Goal: Task Accomplishment & Management: Use online tool/utility

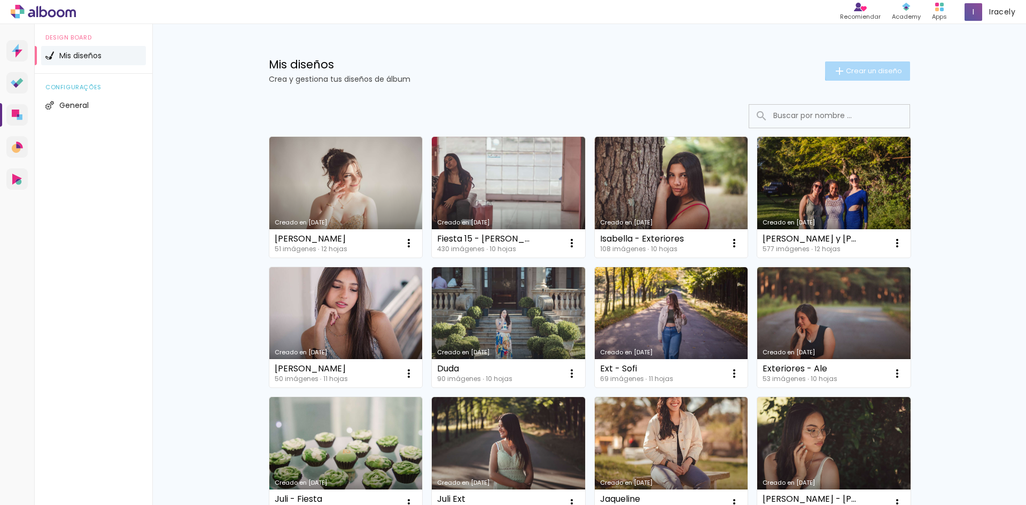
click at [868, 69] on span "Crear un diseño" at bounding box center [874, 70] width 56 height 7
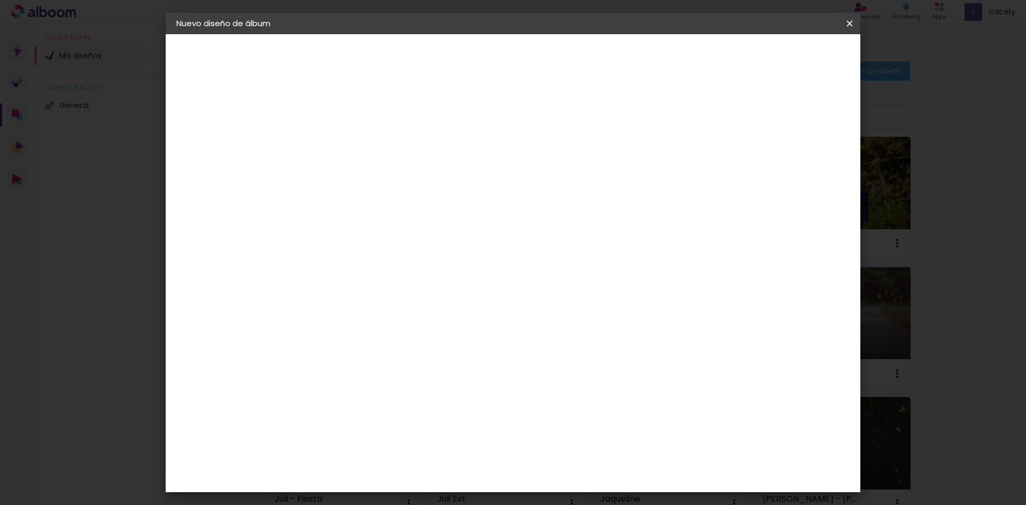
click at [351, 142] on input at bounding box center [351, 143] width 0 height 17
type input "Fiesta Melina"
type paper-input "Fiesta Melina"
click at [456, 48] on paper-button "Avanzar" at bounding box center [430, 57] width 51 height 18
click at [387, 176] on input "[GEOGRAPHIC_DATA]" at bounding box center [355, 170] width 63 height 13
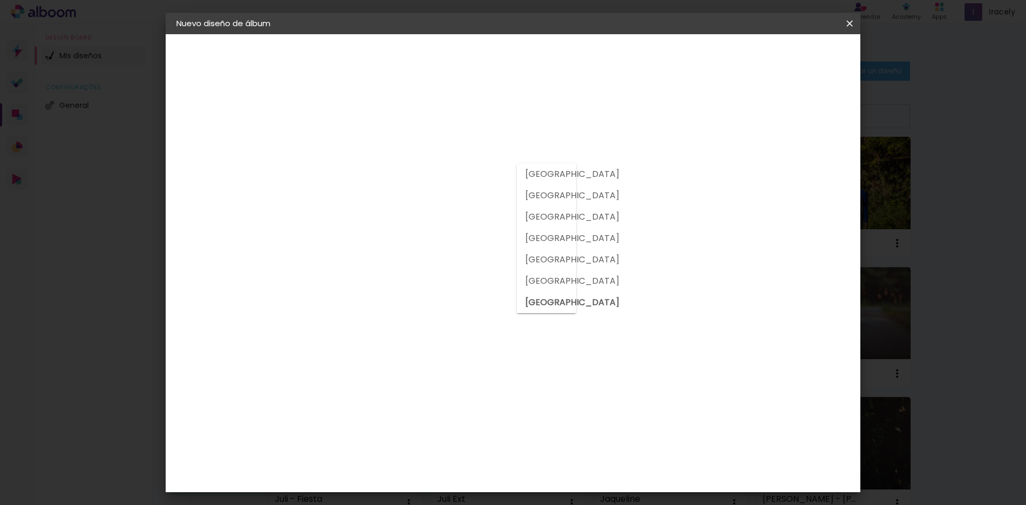
click at [524, 199] on paper-item "[GEOGRAPHIC_DATA]" at bounding box center [531, 195] width 29 height 21
type input "[GEOGRAPHIC_DATA]"
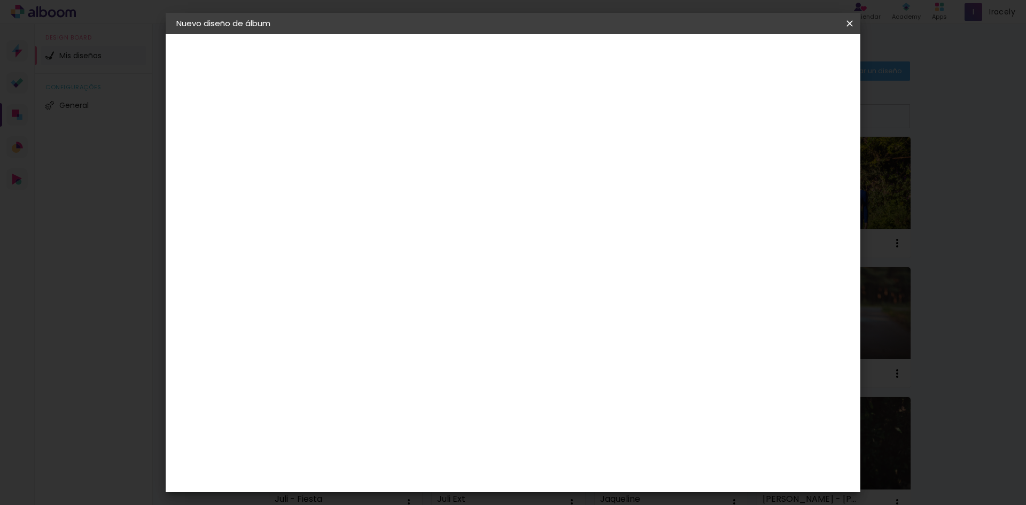
click at [434, 207] on input at bounding box center [379, 203] width 110 height 13
type input "sc"
type paper-input "sc"
click at [381, 284] on div "Schlosser" at bounding box center [364, 281] width 41 height 9
click at [0, 0] on slot "Avanzar" at bounding box center [0, 0] width 0 height 0
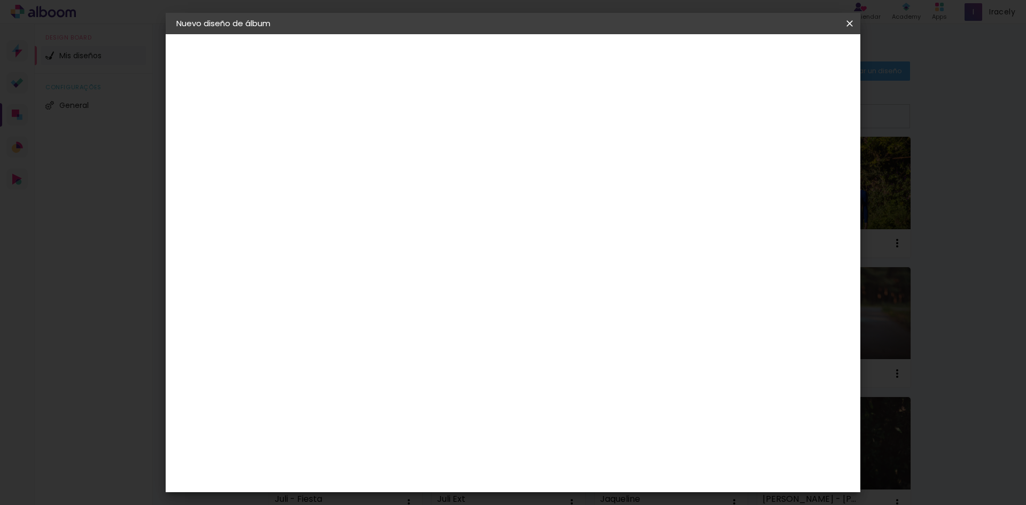
scroll to position [53, 0]
click at [0, 0] on slot "Avanzar" at bounding box center [0, 0] width 0 height 0
click at [783, 59] on span "Empezar diseño" at bounding box center [752, 56] width 59 height 7
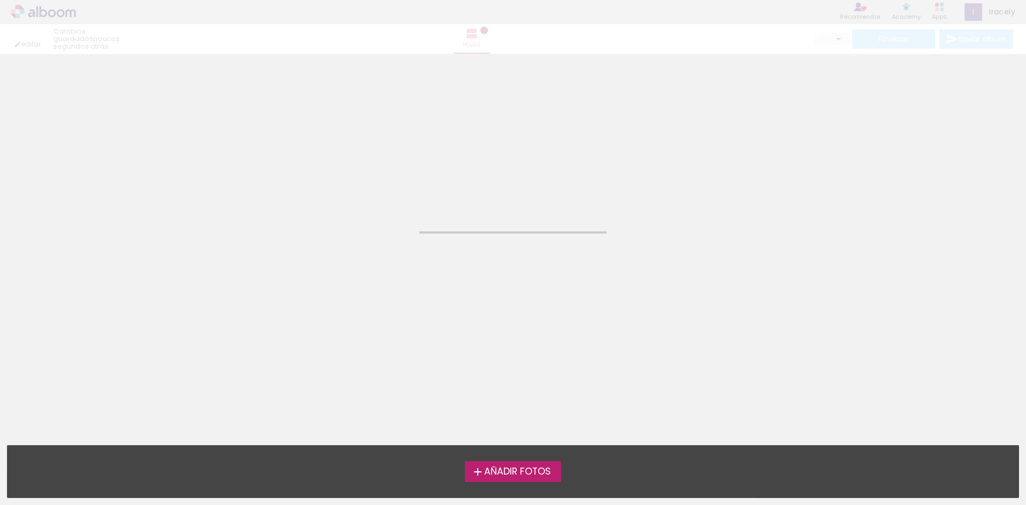
click at [505, 471] on span "Añadir Fotos" at bounding box center [517, 472] width 67 height 10
click at [0, 0] on input "file" at bounding box center [0, 0] width 0 height 0
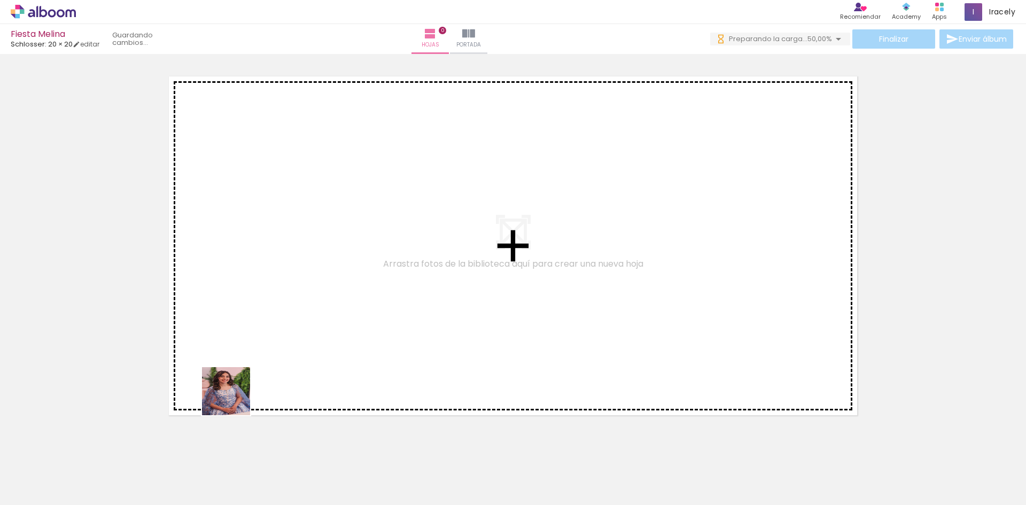
drag, startPoint x: 169, startPoint y: 465, endPoint x: 298, endPoint y: 296, distance: 212.3
click at [298, 297] on quentale-workspace at bounding box center [513, 252] width 1026 height 505
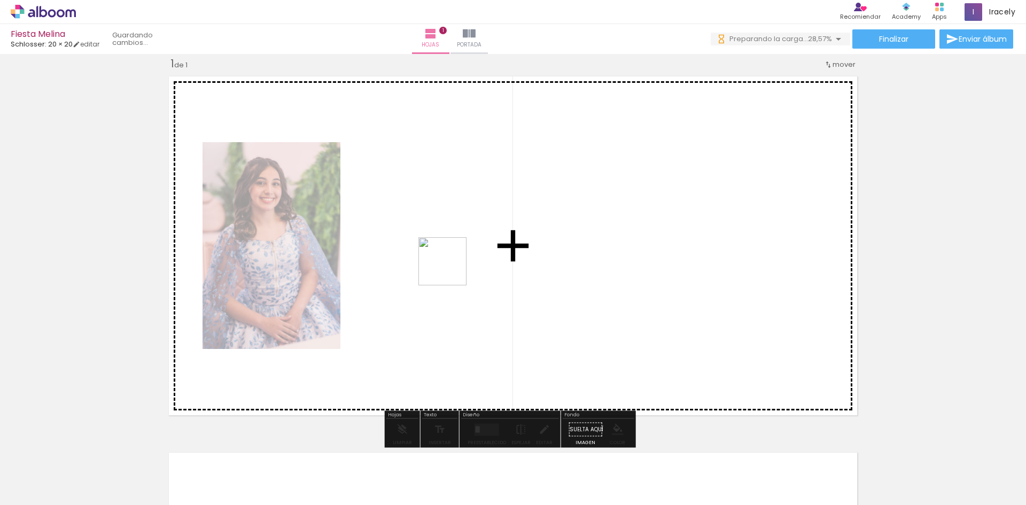
drag, startPoint x: 413, startPoint y: 483, endPoint x: 450, endPoint y: 269, distance: 216.8
click at [450, 269] on quentale-workspace at bounding box center [513, 252] width 1026 height 505
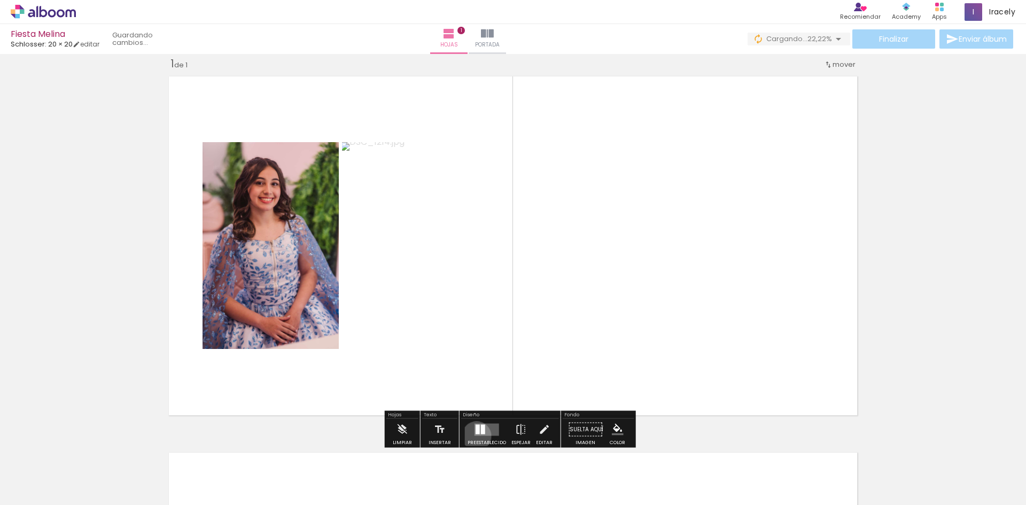
click at [474, 436] on div at bounding box center [486, 429] width 29 height 21
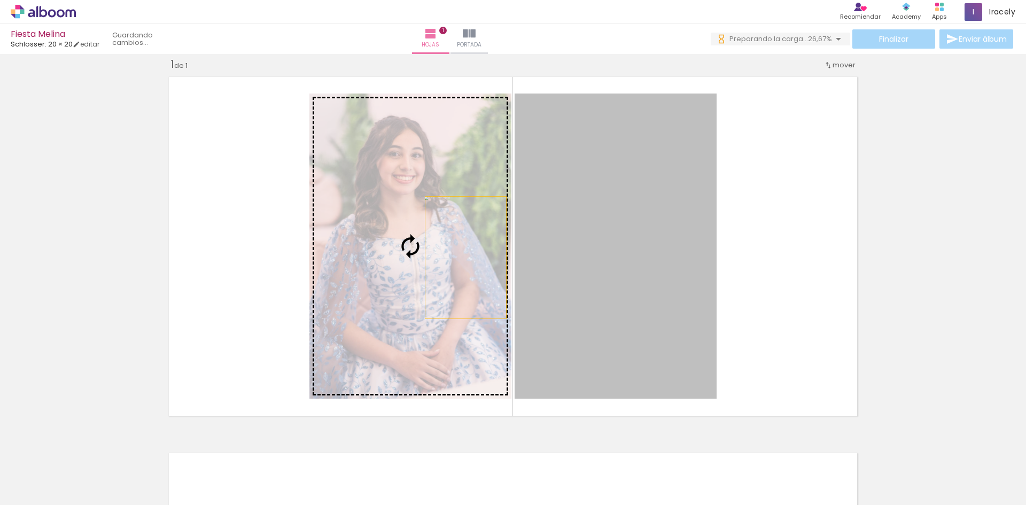
drag, startPoint x: 604, startPoint y: 291, endPoint x: 457, endPoint y: 257, distance: 150.2
click at [0, 0] on slot at bounding box center [0, 0] width 0 height 0
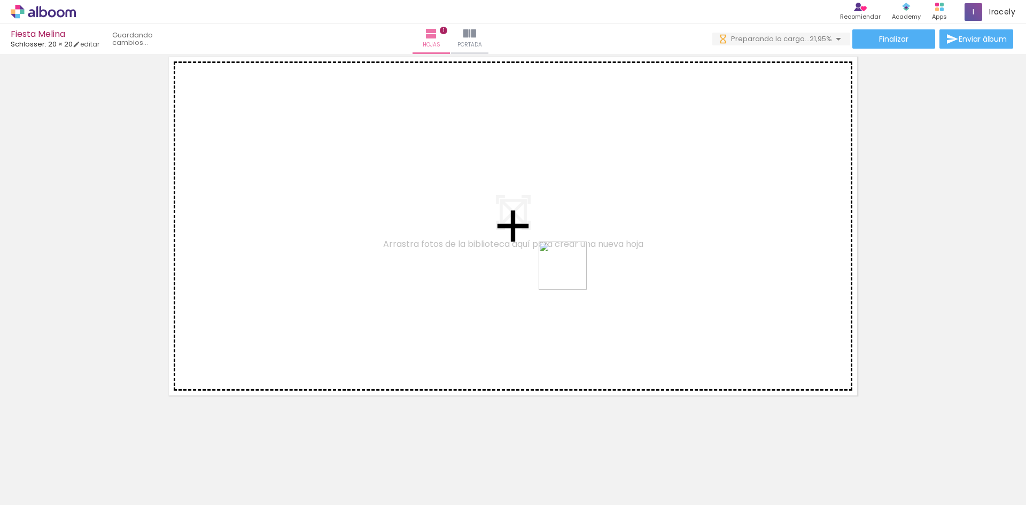
drag, startPoint x: 578, startPoint y: 313, endPoint x: 571, endPoint y: 274, distance: 40.2
click at [571, 274] on quentale-workspace at bounding box center [513, 252] width 1026 height 505
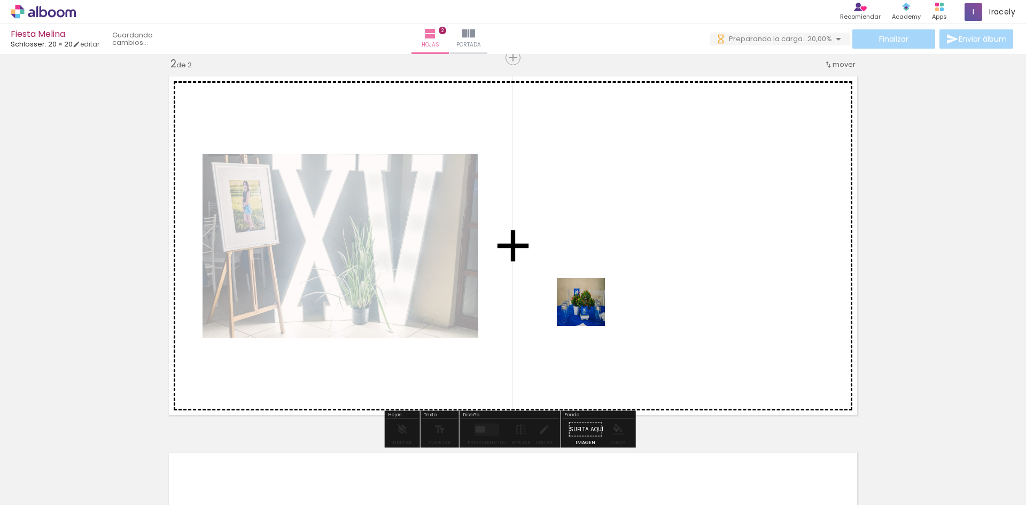
drag, startPoint x: 369, startPoint y: 477, endPoint x: 589, endPoint y: 310, distance: 276.1
click at [589, 310] on quentale-workspace at bounding box center [513, 252] width 1026 height 505
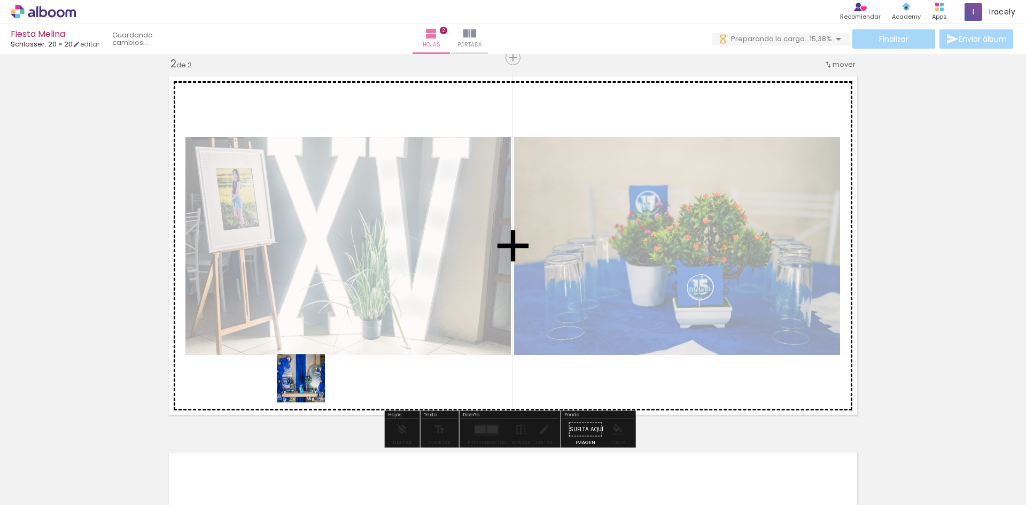
drag, startPoint x: 304, startPoint y: 405, endPoint x: 444, endPoint y: 240, distance: 216.8
click at [312, 375] on quentale-workspace at bounding box center [513, 252] width 1026 height 505
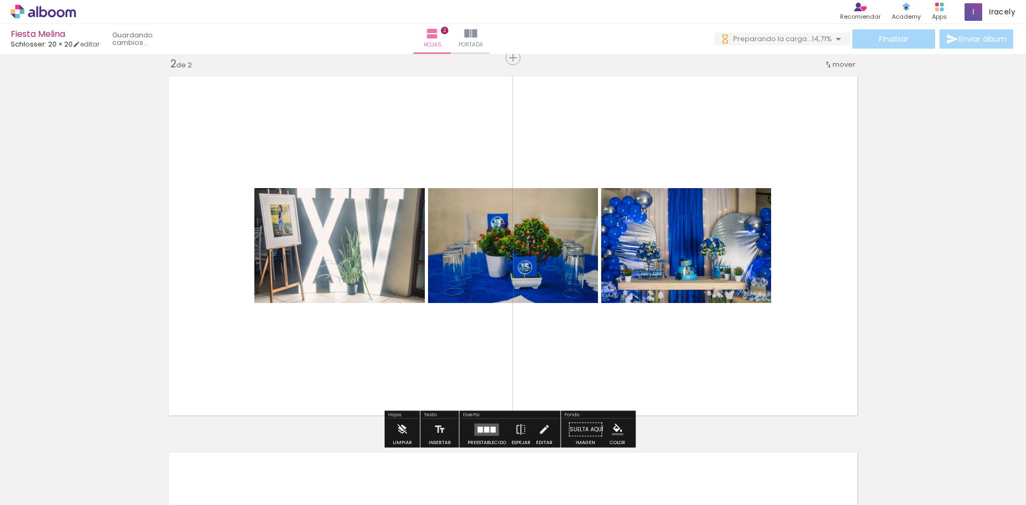
click at [487, 430] on div at bounding box center [486, 429] width 5 height 6
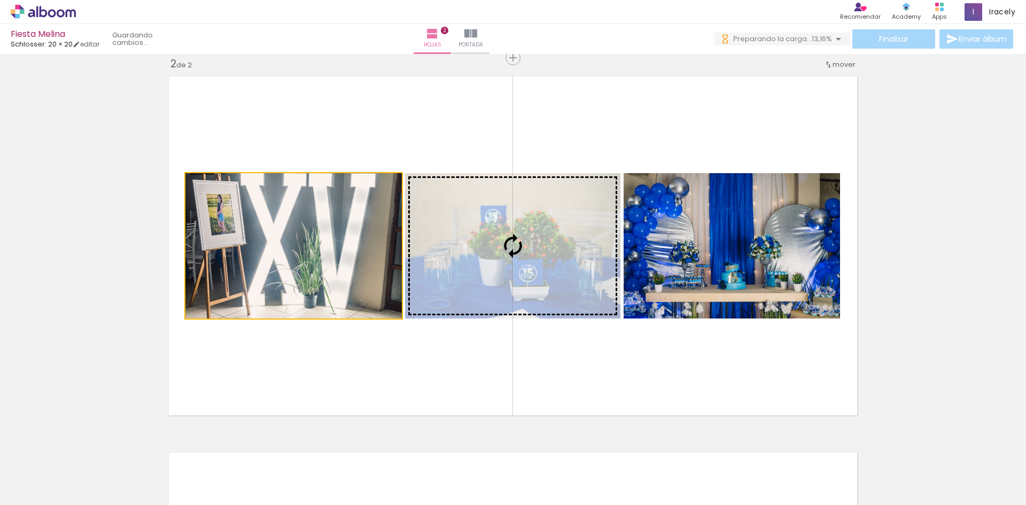
drag, startPoint x: 245, startPoint y: 235, endPoint x: 507, endPoint y: 256, distance: 262.6
click at [0, 0] on slot at bounding box center [0, 0] width 0 height 0
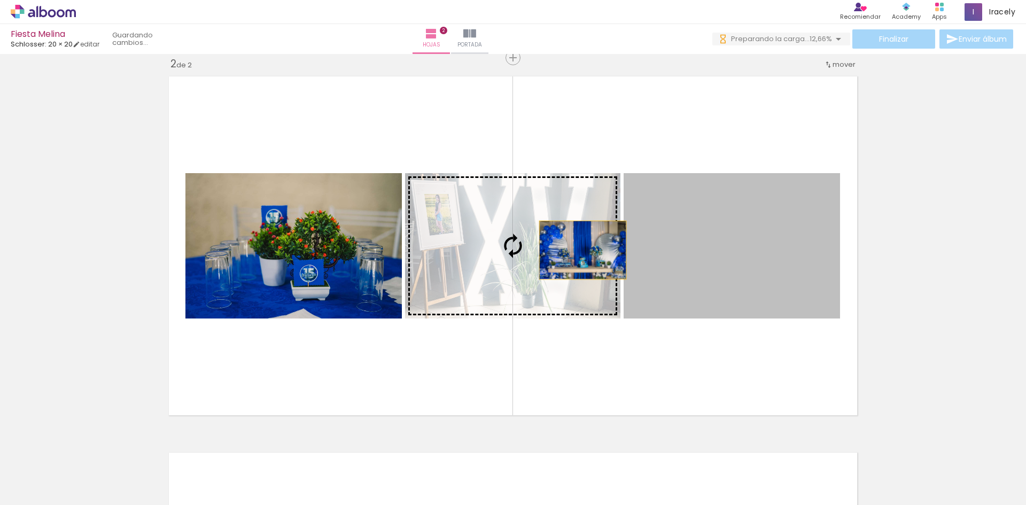
drag, startPoint x: 725, startPoint y: 256, endPoint x: 389, endPoint y: 266, distance: 336.2
click at [0, 0] on slot at bounding box center [0, 0] width 0 height 0
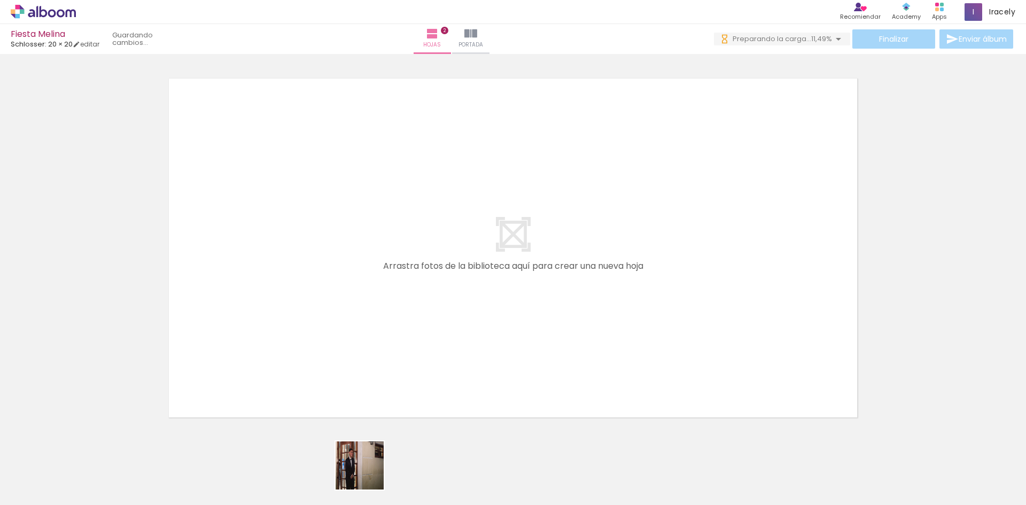
drag, startPoint x: 368, startPoint y: 479, endPoint x: 354, endPoint y: 320, distance: 159.8
click at [354, 320] on quentale-workspace at bounding box center [513, 252] width 1026 height 505
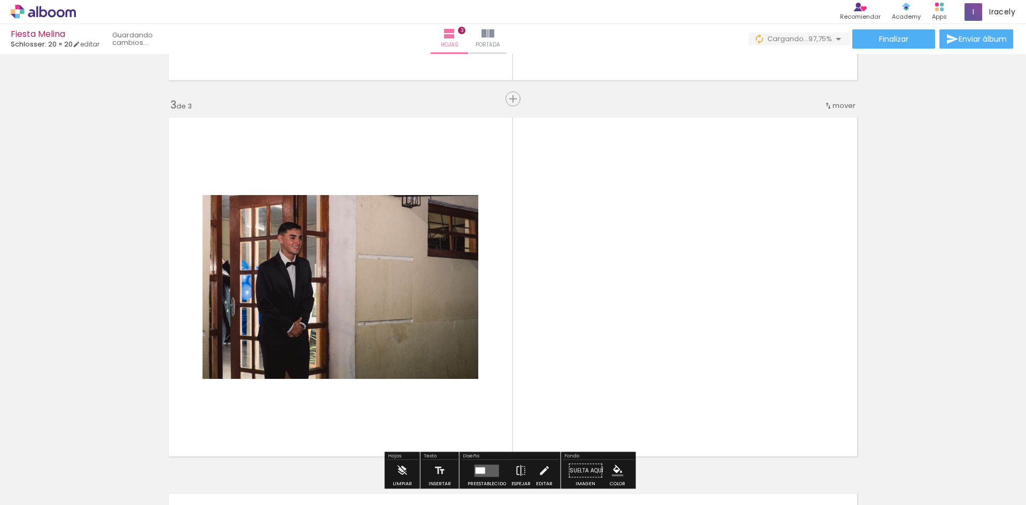
scroll to position [713, 0]
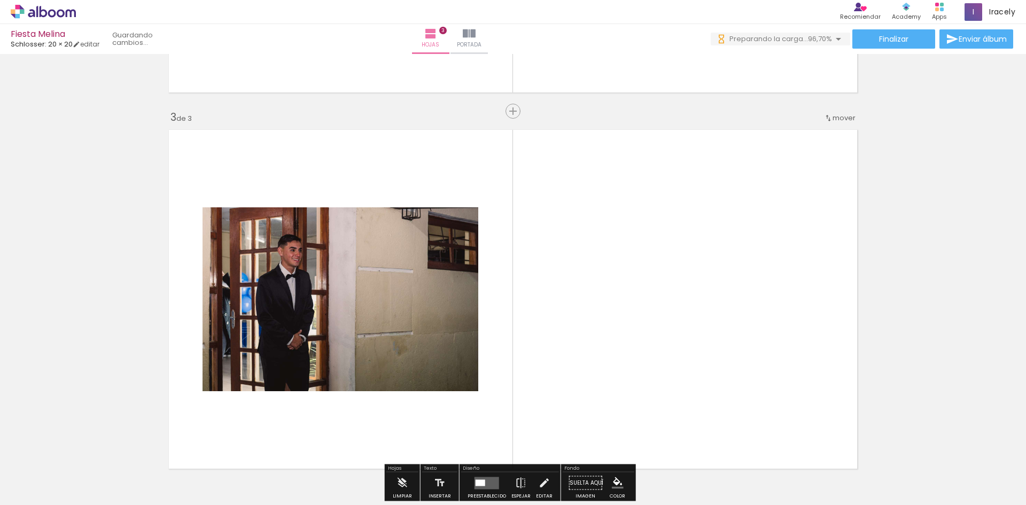
click at [616, 362] on quentale-layouter at bounding box center [512, 298] width 699 height 349
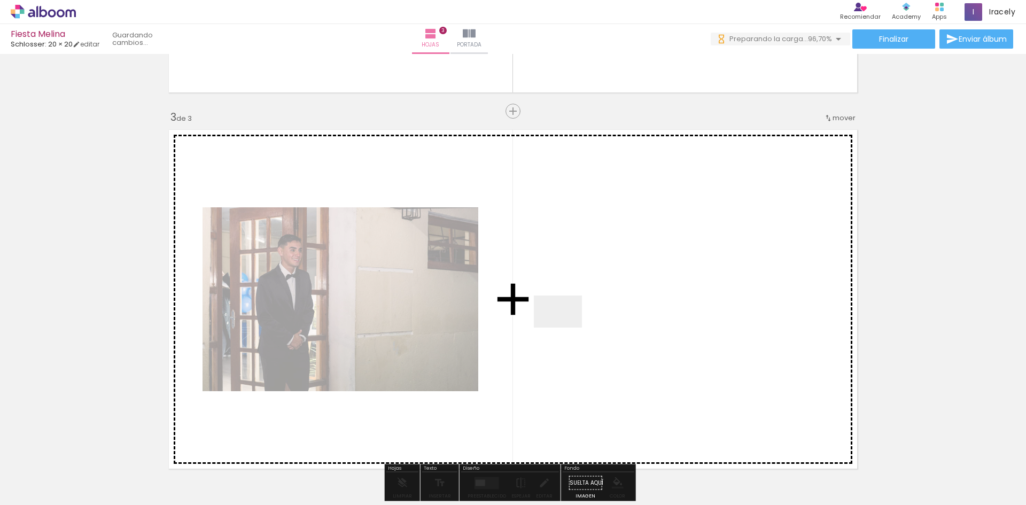
drag, startPoint x: 566, startPoint y: 327, endPoint x: 479, endPoint y: 478, distance: 173.7
click at [556, 338] on quentale-workspace at bounding box center [513, 252] width 1026 height 505
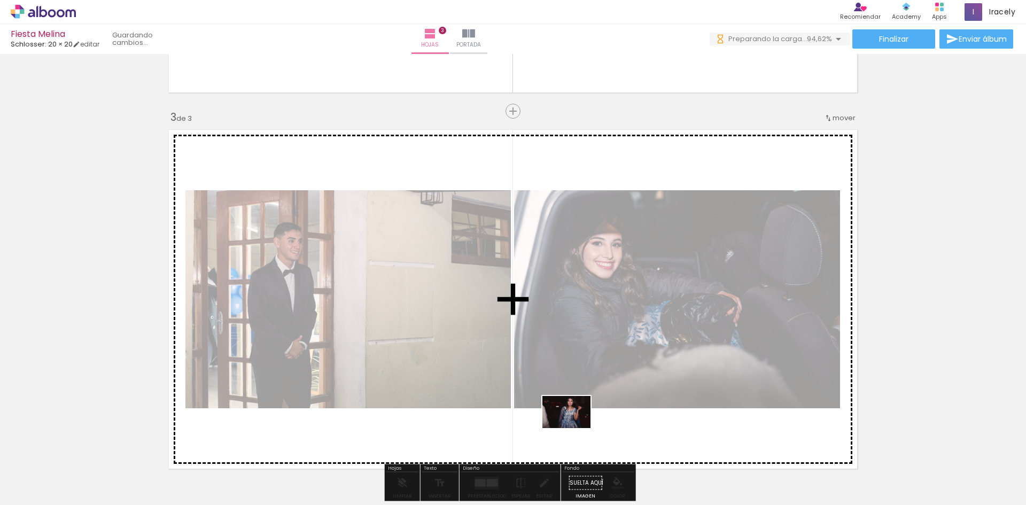
scroll to position [0, 0]
drag, startPoint x: 498, startPoint y: 469, endPoint x: 574, endPoint y: 428, distance: 86.5
click at [574, 428] on quentale-workspace at bounding box center [513, 252] width 1026 height 505
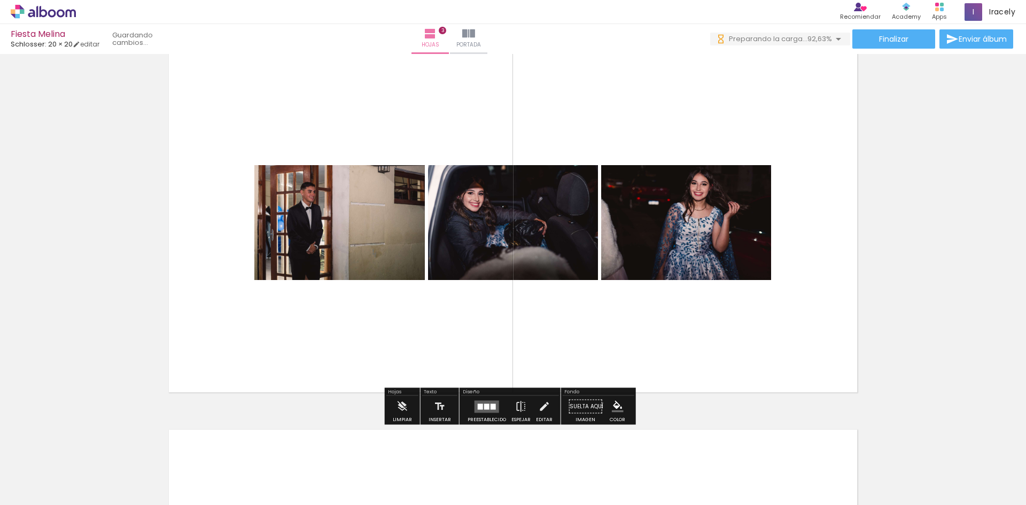
scroll to position [819, 0]
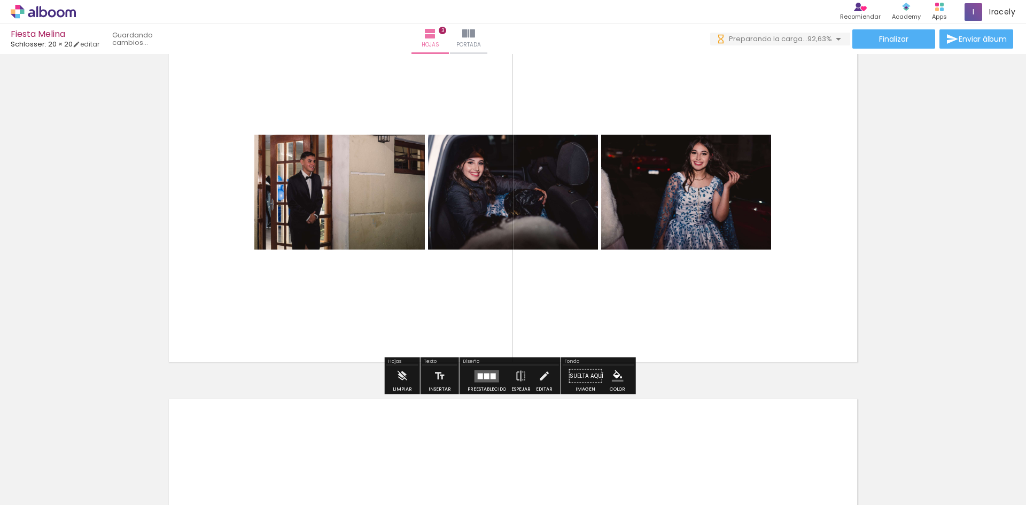
click at [491, 375] on div at bounding box center [492, 376] width 5 height 6
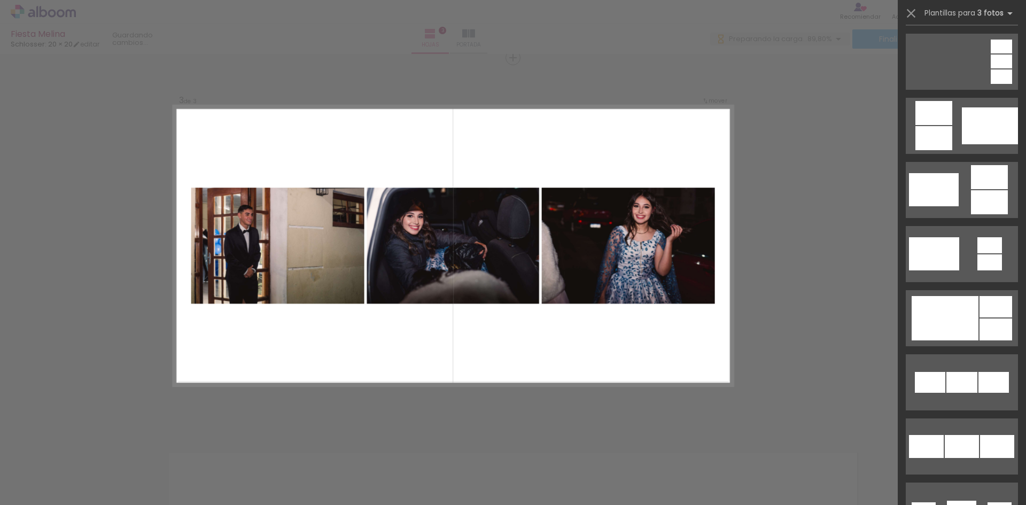
scroll to position [374, 0]
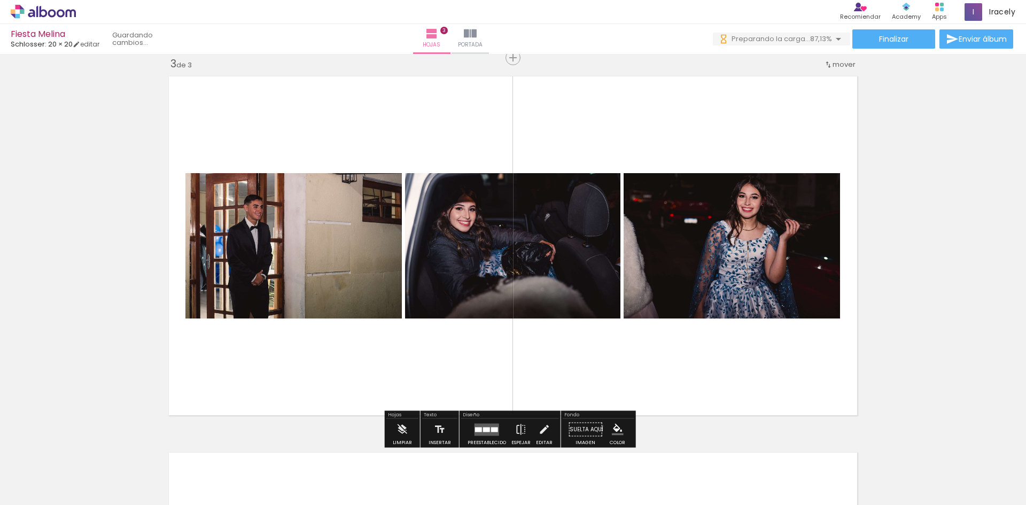
scroll to position [0, 0]
click at [499, 434] on paper-button "Preestablecido" at bounding box center [487, 432] width 44 height 27
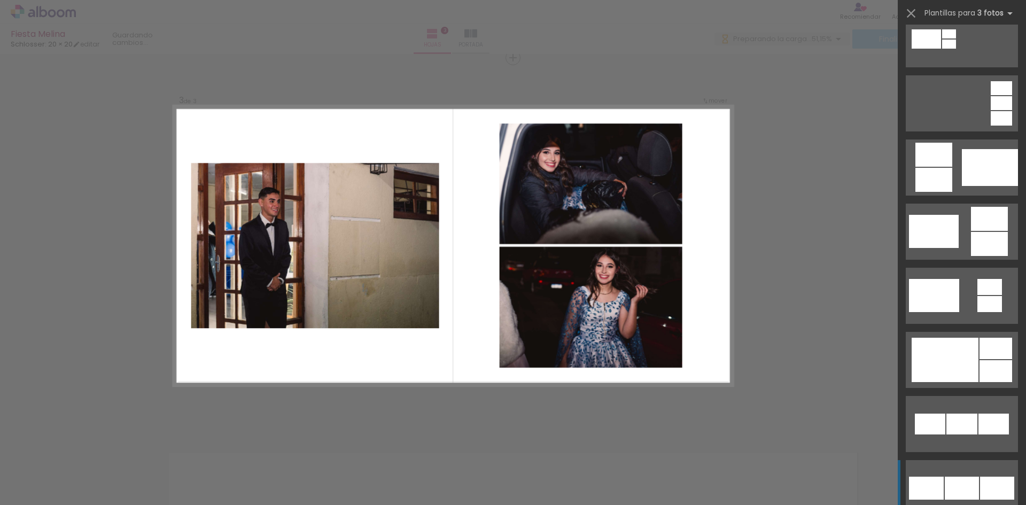
click at [799, 204] on div "Confirmar Cancelar" at bounding box center [513, 53] width 1026 height 1530
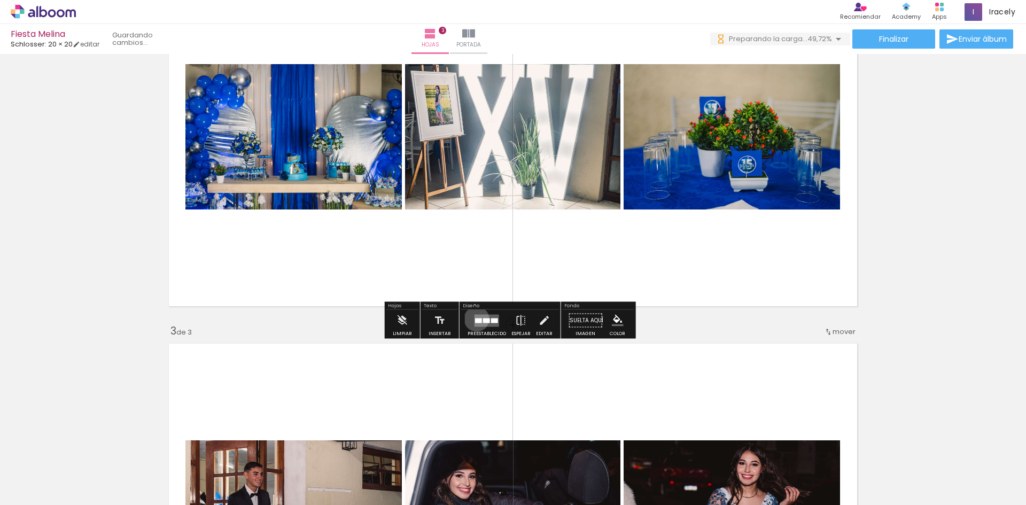
click at [475, 319] on div at bounding box center [478, 320] width 7 height 5
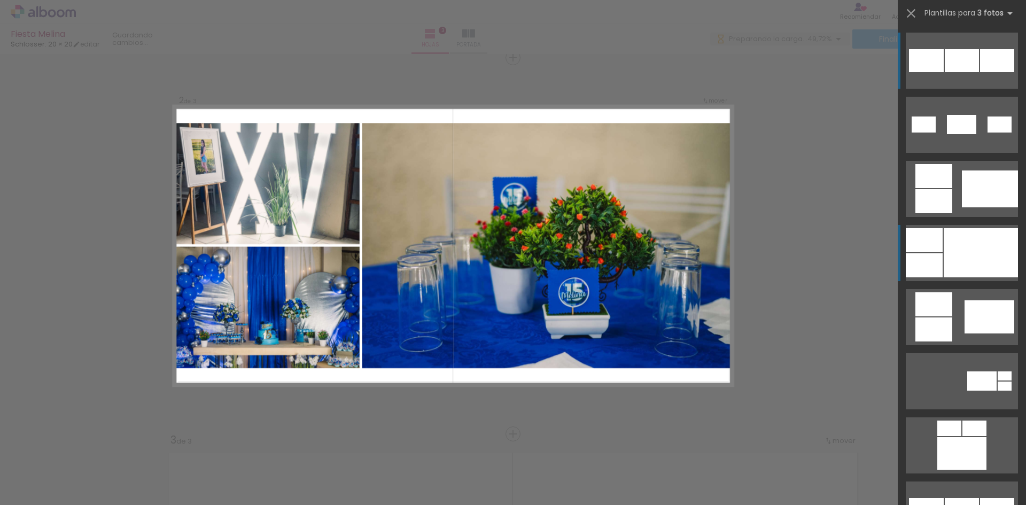
click at [984, 257] on div at bounding box center [980, 252] width 74 height 49
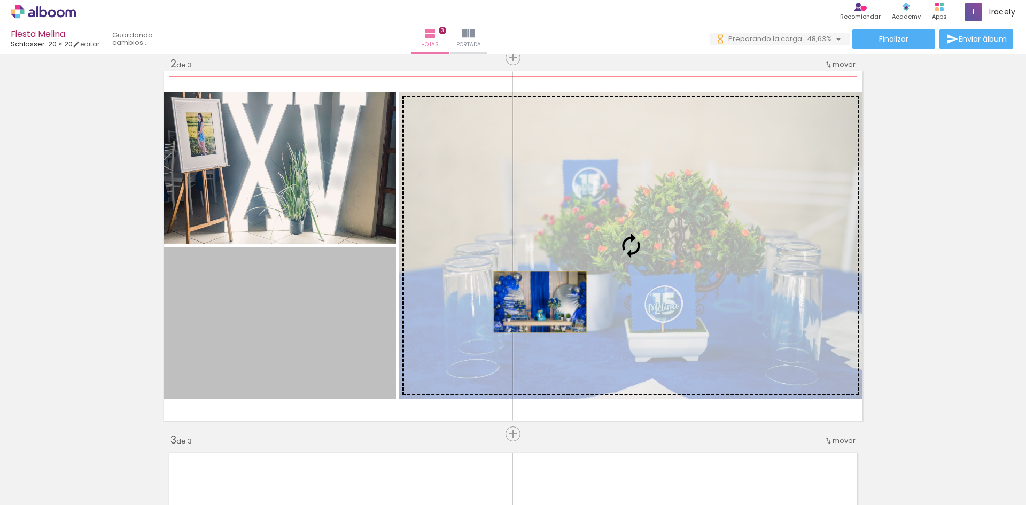
click at [0, 0] on slot at bounding box center [0, 0] width 0 height 0
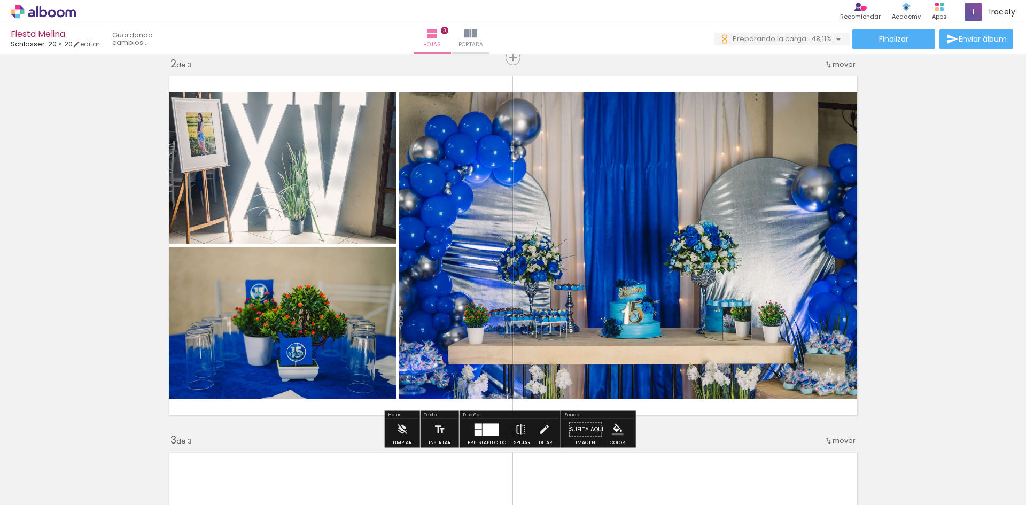
click at [477, 428] on div at bounding box center [477, 425] width 7 height 5
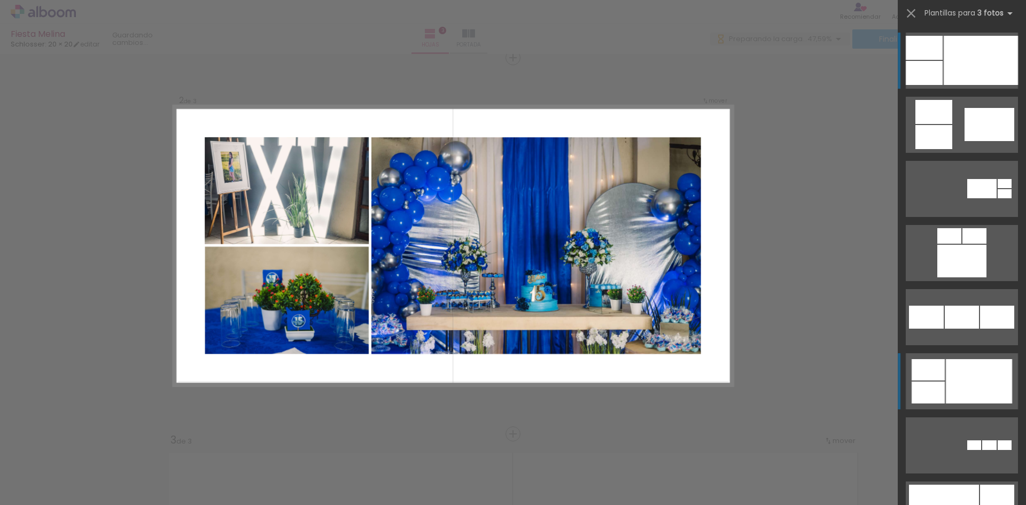
click at [961, 371] on div at bounding box center [979, 381] width 66 height 44
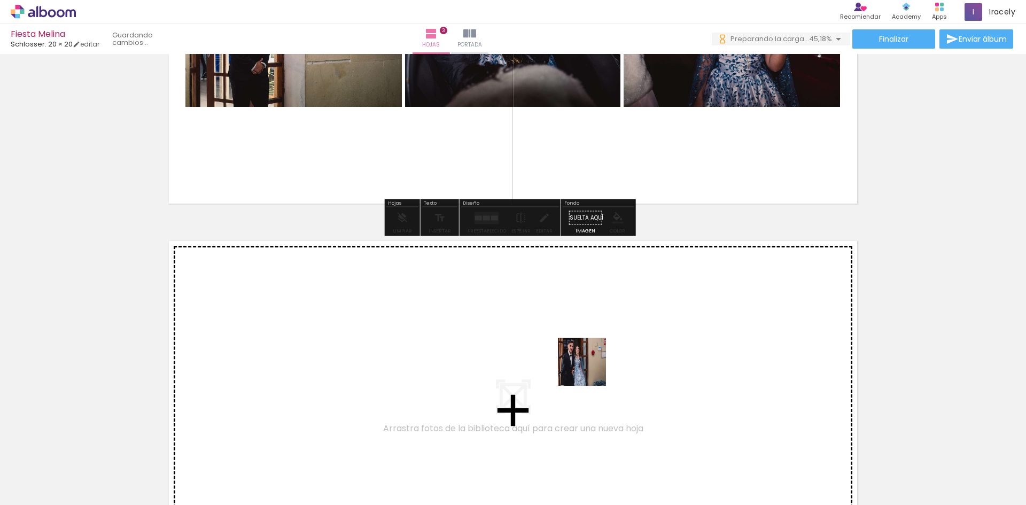
drag, startPoint x: 617, startPoint y: 458, endPoint x: 590, endPoint y: 370, distance: 92.3
click at [590, 370] on quentale-workspace at bounding box center [513, 252] width 1026 height 505
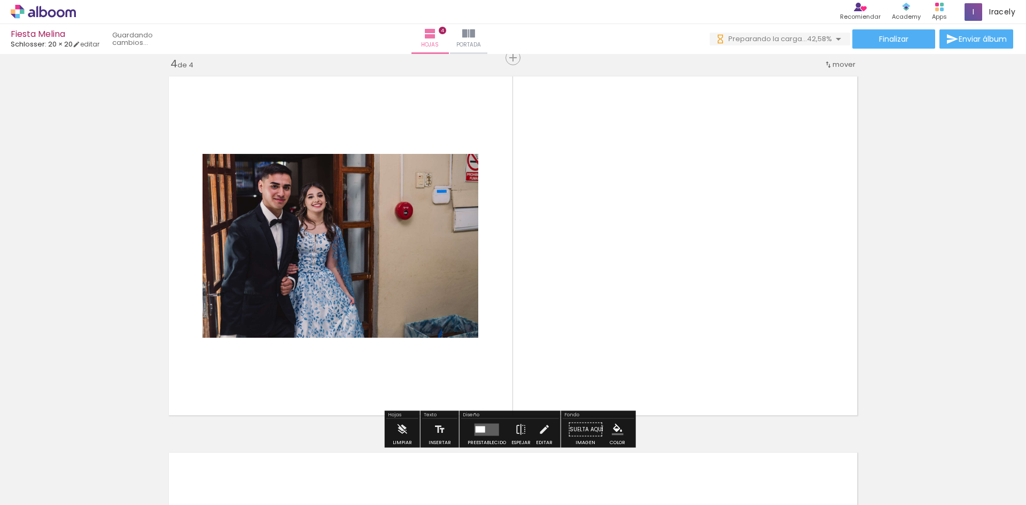
drag, startPoint x: 910, startPoint y: 477, endPoint x: 635, endPoint y: 1, distance: 550.1
click at [785, 330] on quentale-workspace at bounding box center [513, 252] width 1026 height 505
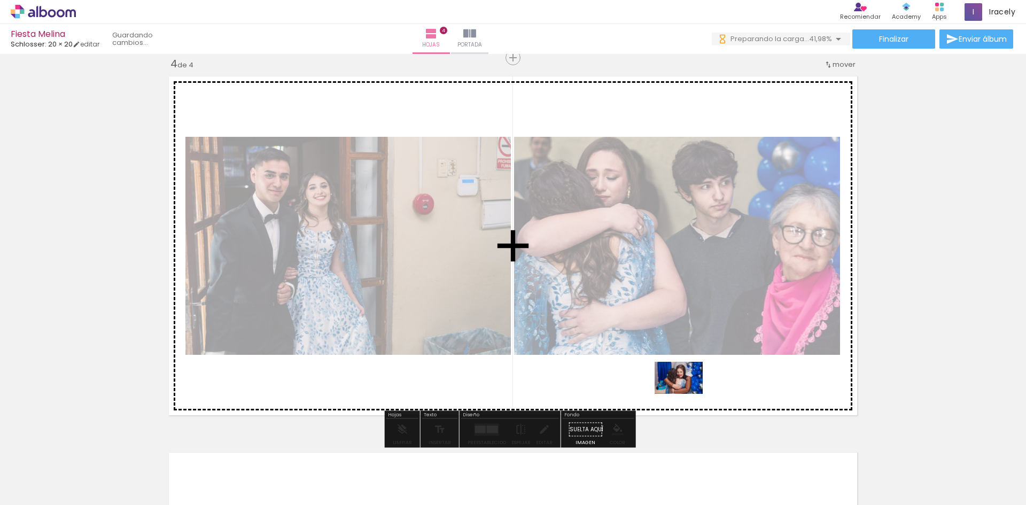
click at [687, 392] on quentale-workspace at bounding box center [513, 252] width 1026 height 505
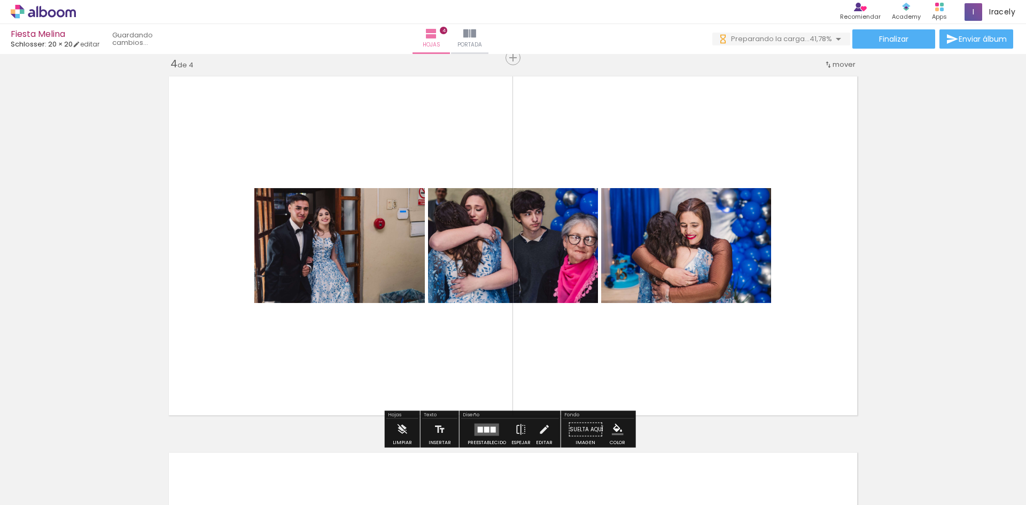
drag, startPoint x: 788, startPoint y: 477, endPoint x: 721, endPoint y: 365, distance: 129.9
click at [721, 365] on quentale-workspace at bounding box center [513, 252] width 1026 height 505
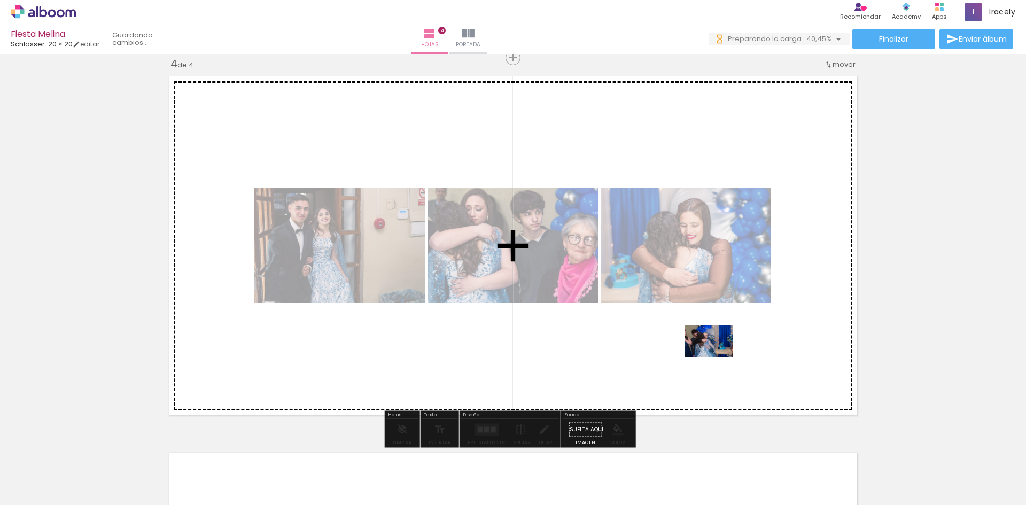
drag, startPoint x: 760, startPoint y: 463, endPoint x: 716, endPoint y: 357, distance: 115.0
click at [716, 357] on quentale-workspace at bounding box center [513, 252] width 1026 height 505
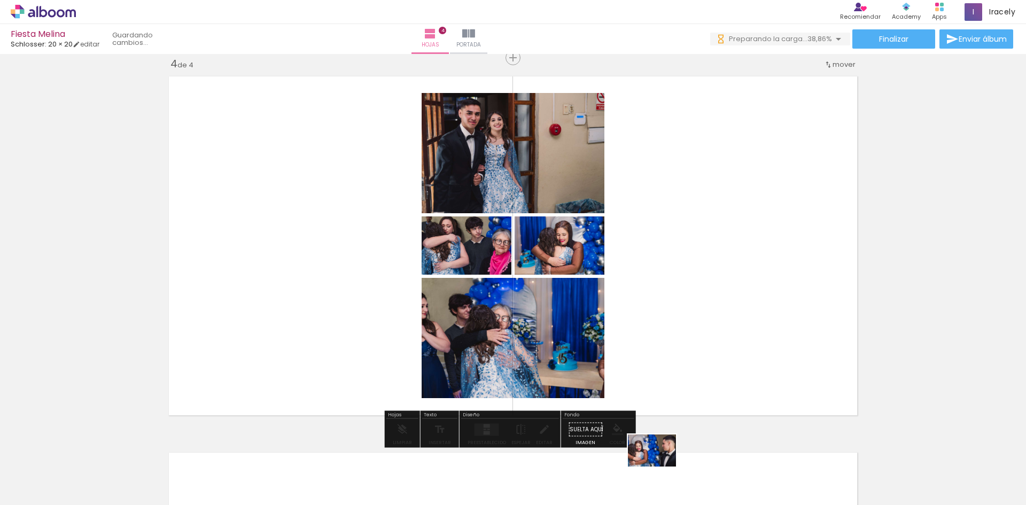
drag, startPoint x: 660, startPoint y: 469, endPoint x: 704, endPoint y: 480, distance: 44.6
click at [660, 467] on div at bounding box center [643, 469] width 48 height 32
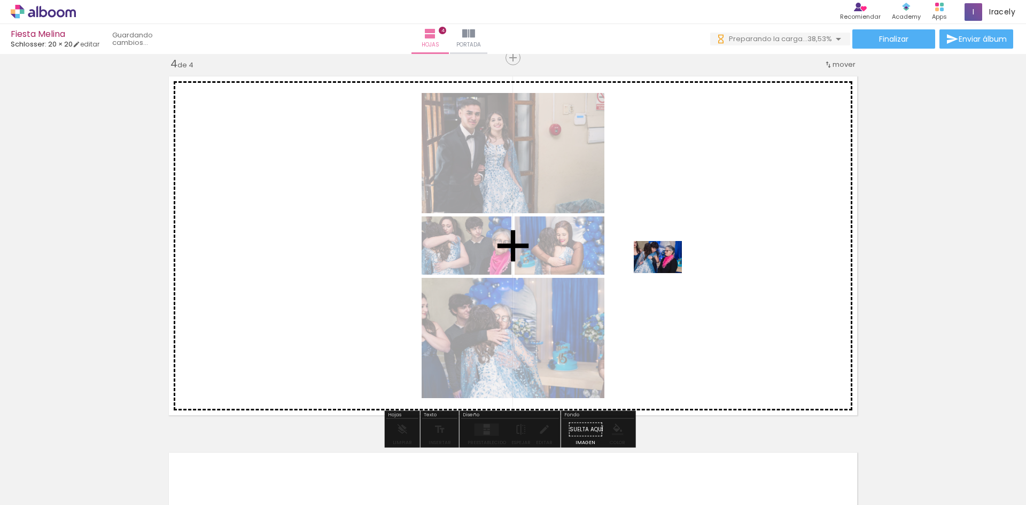
drag, startPoint x: 964, startPoint y: 470, endPoint x: 666, endPoint y: 273, distance: 357.4
click at [666, 273] on quentale-workspace at bounding box center [513, 252] width 1026 height 505
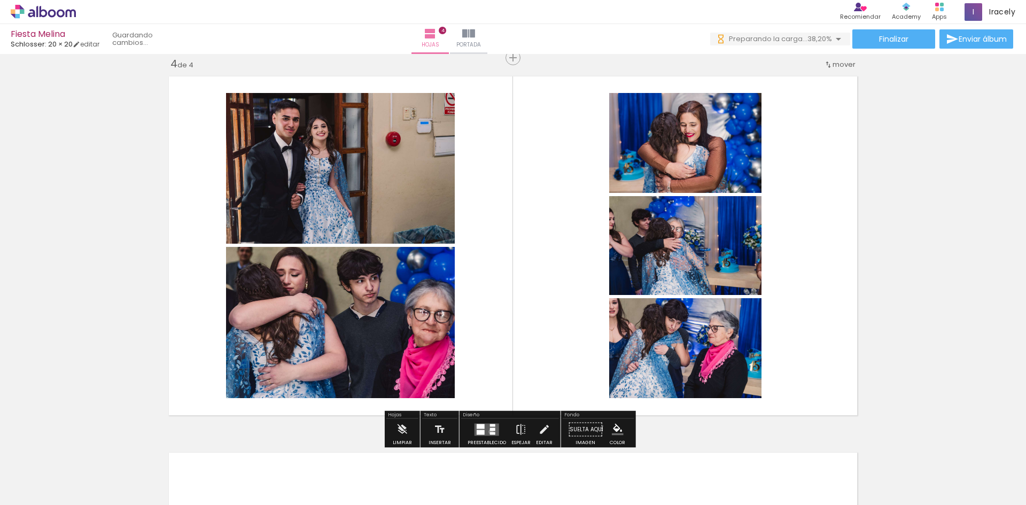
click at [490, 432] on div at bounding box center [492, 433] width 5 height 3
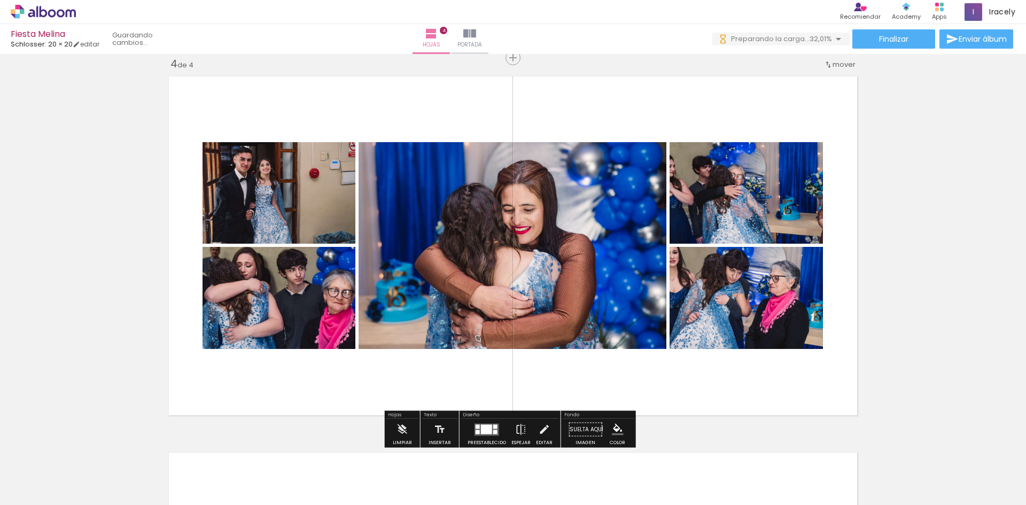
click at [475, 418] on div "Diseño" at bounding box center [510, 415] width 98 height 6
click at [490, 428] on quentale-layouter at bounding box center [486, 429] width 25 height 12
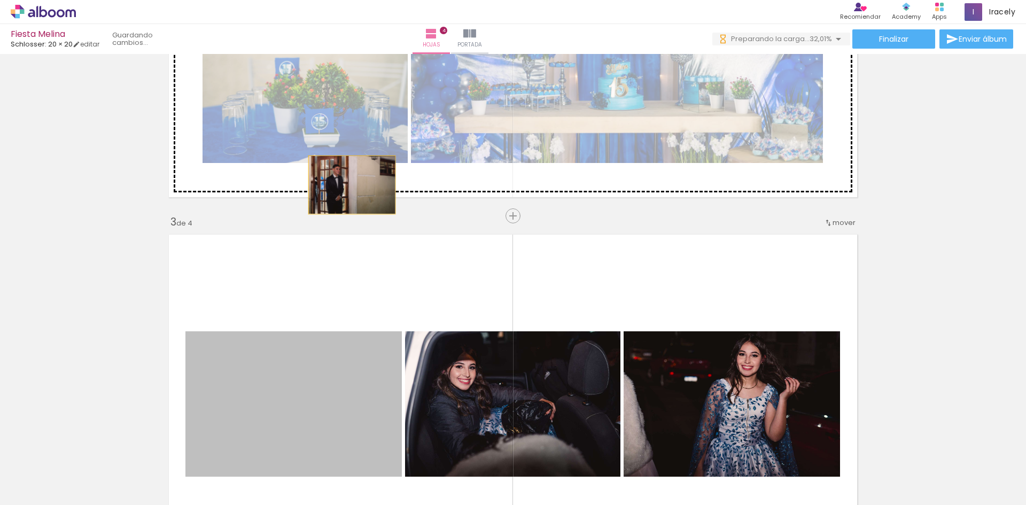
drag, startPoint x: 345, startPoint y: 377, endPoint x: 348, endPoint y: 185, distance: 192.3
click at [348, 185] on div "Insertar hoja 1 de 4 Insertar hoja 2 de 4 Insertar hoja 3 de 4 Insertar hoja 4 …" at bounding box center [513, 390] width 1026 height 1881
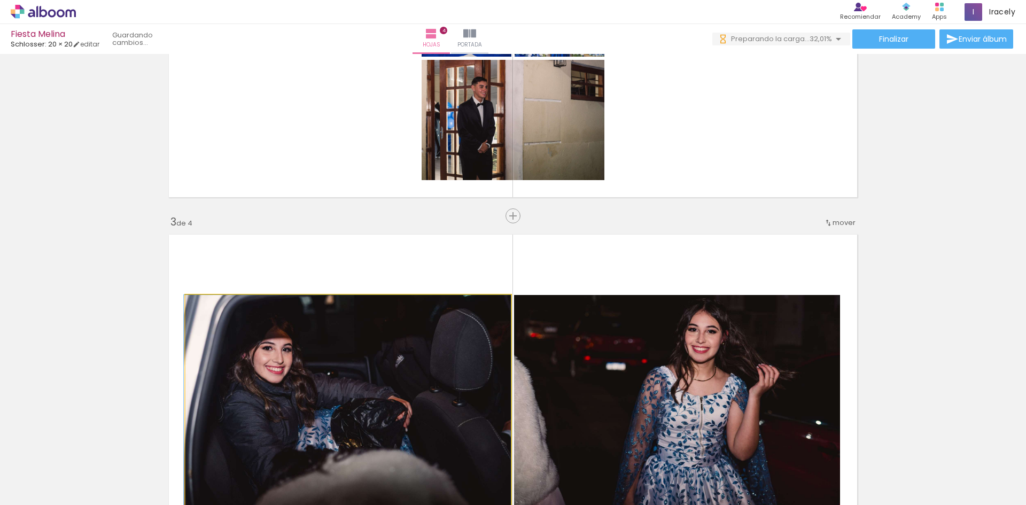
drag, startPoint x: 474, startPoint y: 389, endPoint x: 457, endPoint y: 316, distance: 75.3
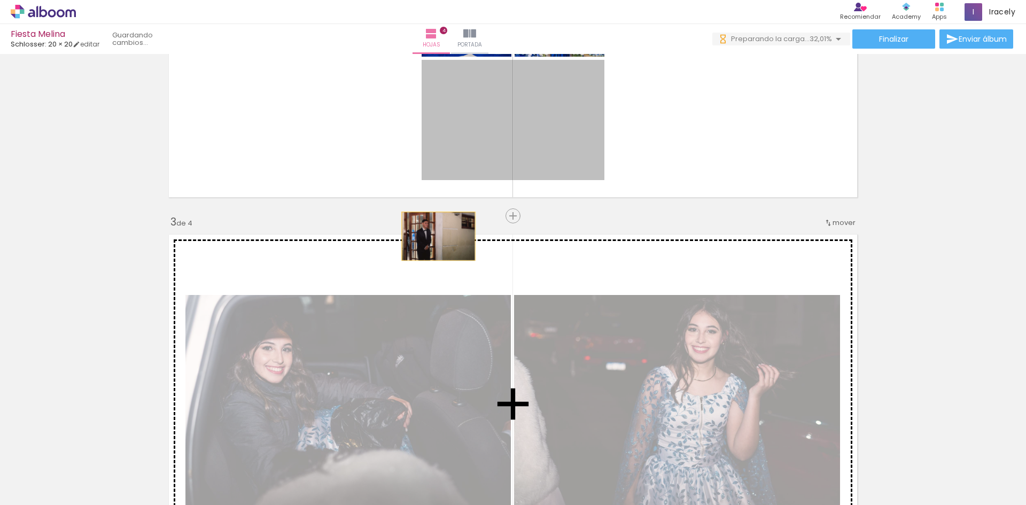
drag, startPoint x: 539, startPoint y: 92, endPoint x: 434, endPoint y: 236, distance: 178.2
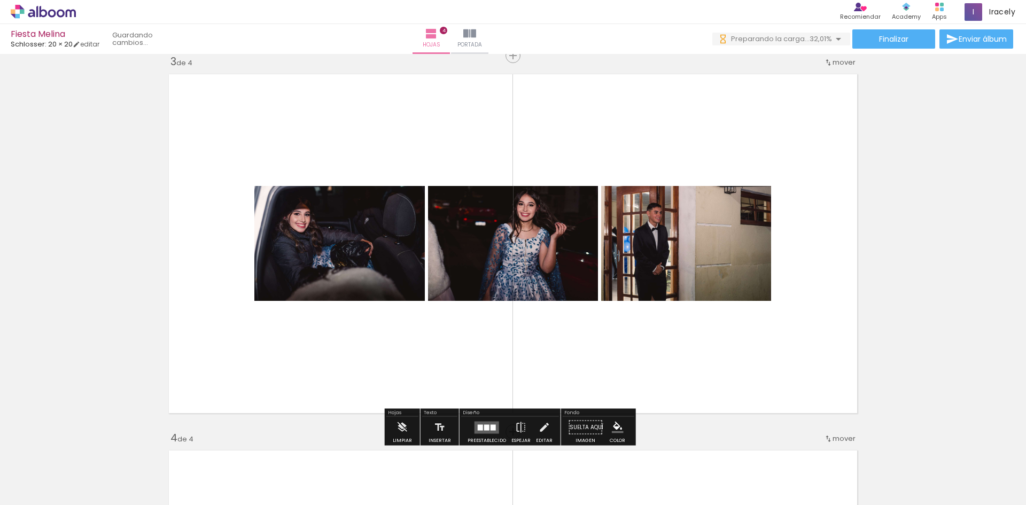
click at [484, 430] on div at bounding box center [486, 427] width 5 height 6
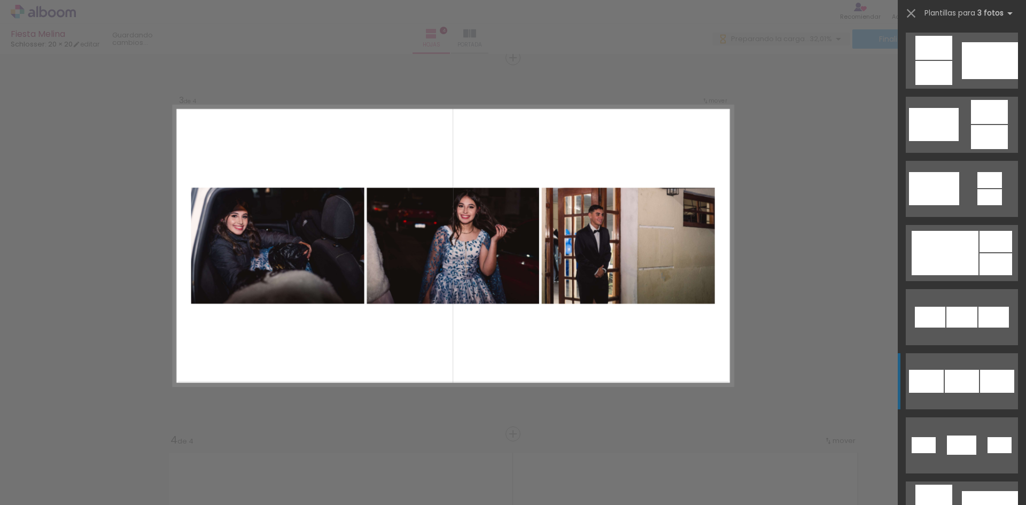
click at [966, 327] on div at bounding box center [961, 317] width 31 height 21
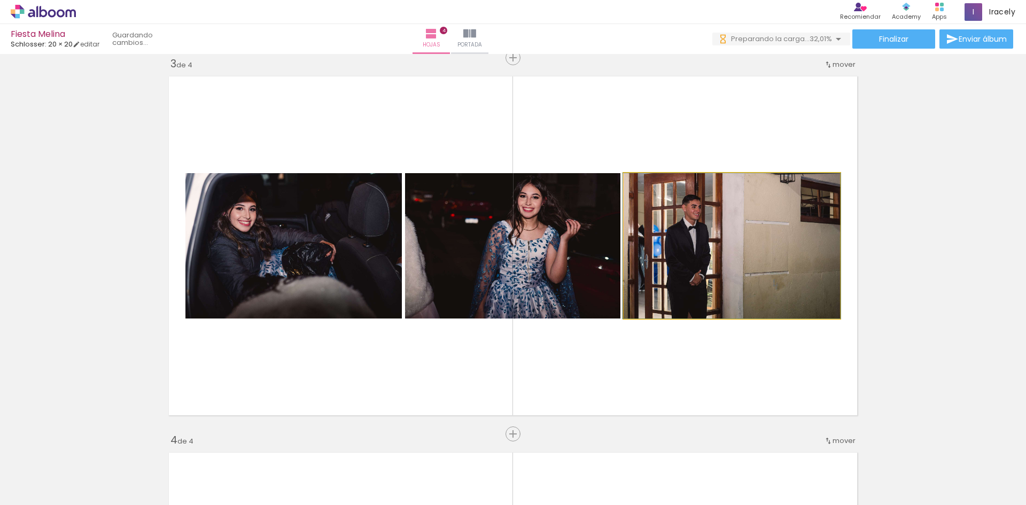
drag, startPoint x: 742, startPoint y: 287, endPoint x: 291, endPoint y: 249, distance: 453.0
click at [0, 0] on slot at bounding box center [0, 0] width 0 height 0
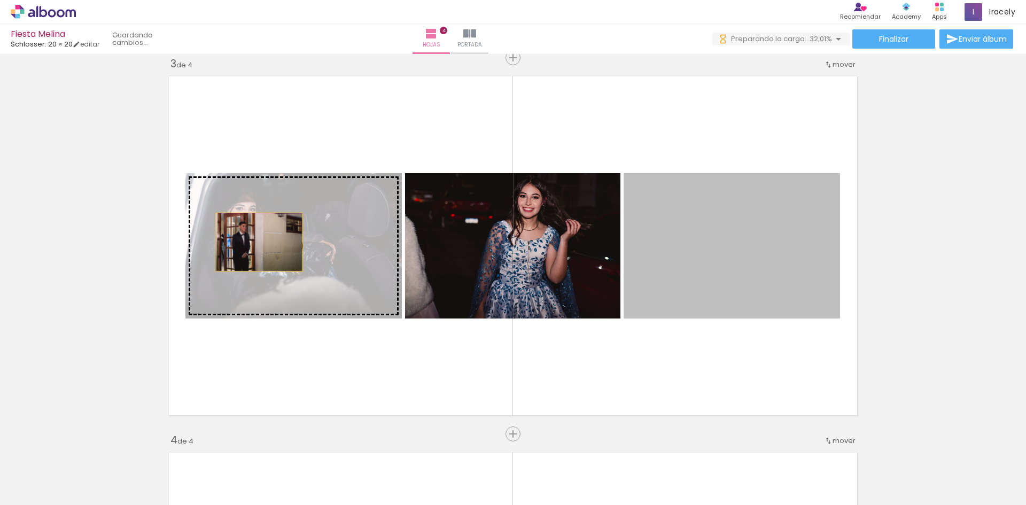
drag, startPoint x: 723, startPoint y: 260, endPoint x: 255, endPoint y: 242, distance: 468.3
click at [0, 0] on slot at bounding box center [0, 0] width 0 height 0
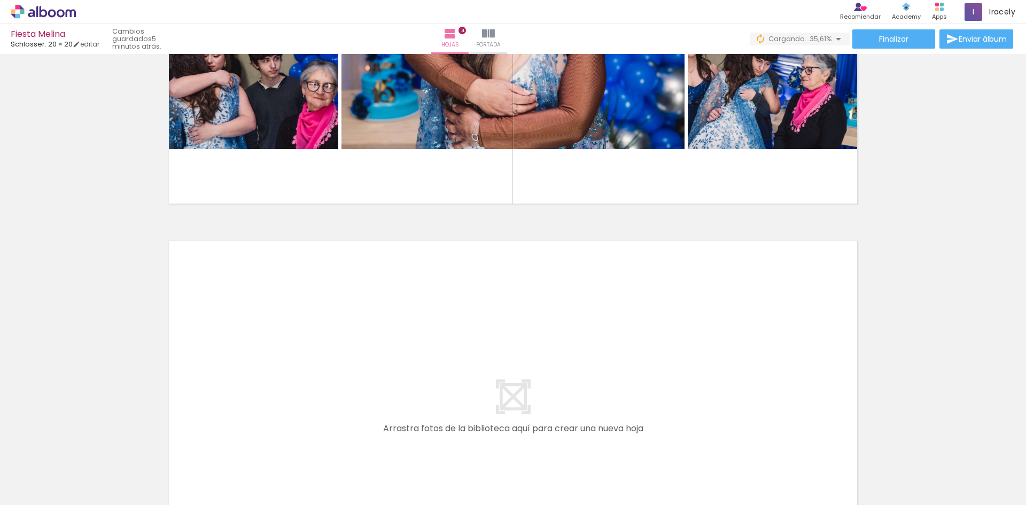
scroll to position [0, 2573]
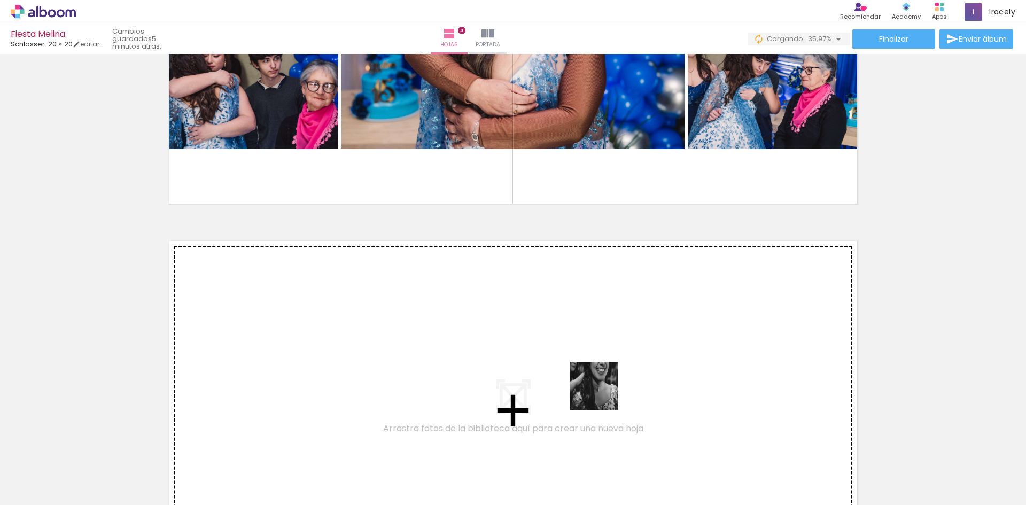
drag, startPoint x: 697, startPoint y: 469, endPoint x: 600, endPoint y: 393, distance: 123.3
click at [600, 393] on quentale-workspace at bounding box center [513, 252] width 1026 height 505
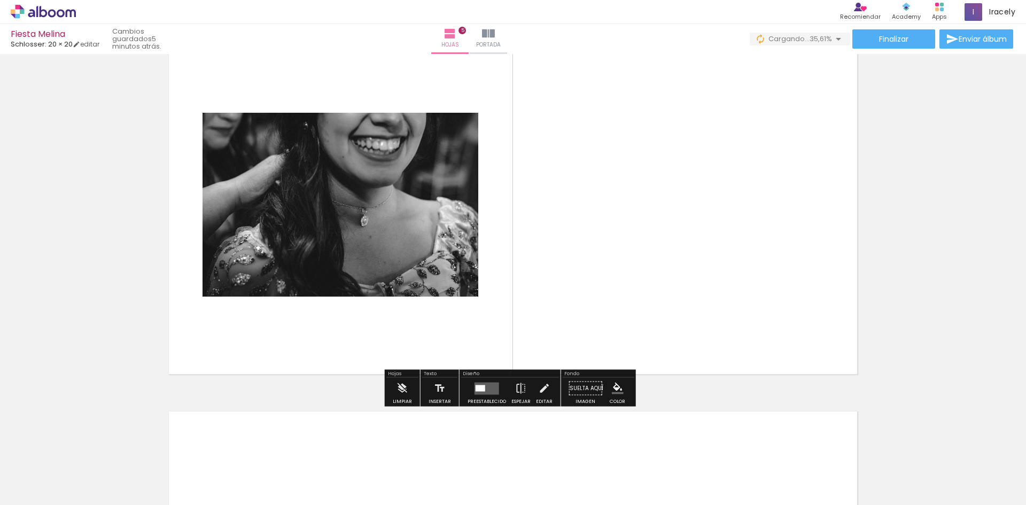
scroll to position [1572, 0]
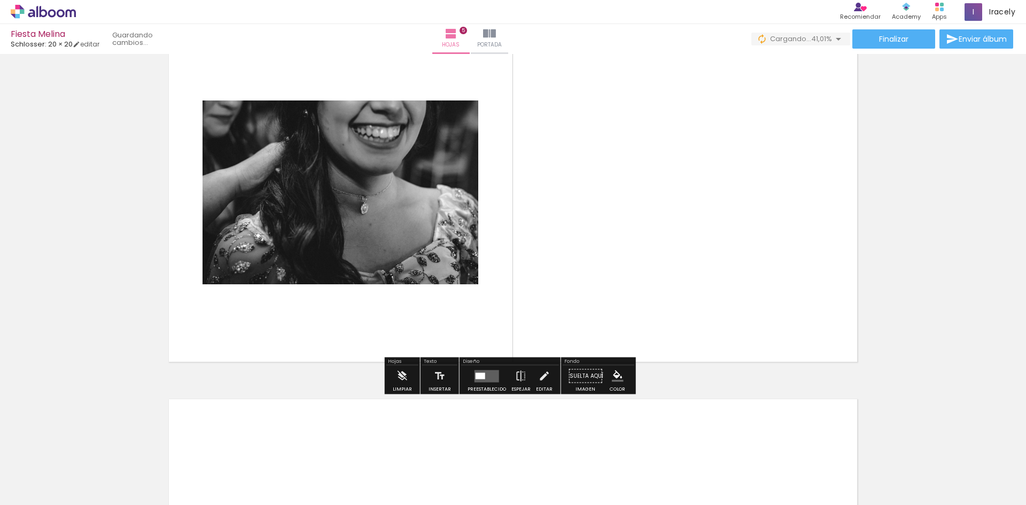
scroll to position [0, 2573]
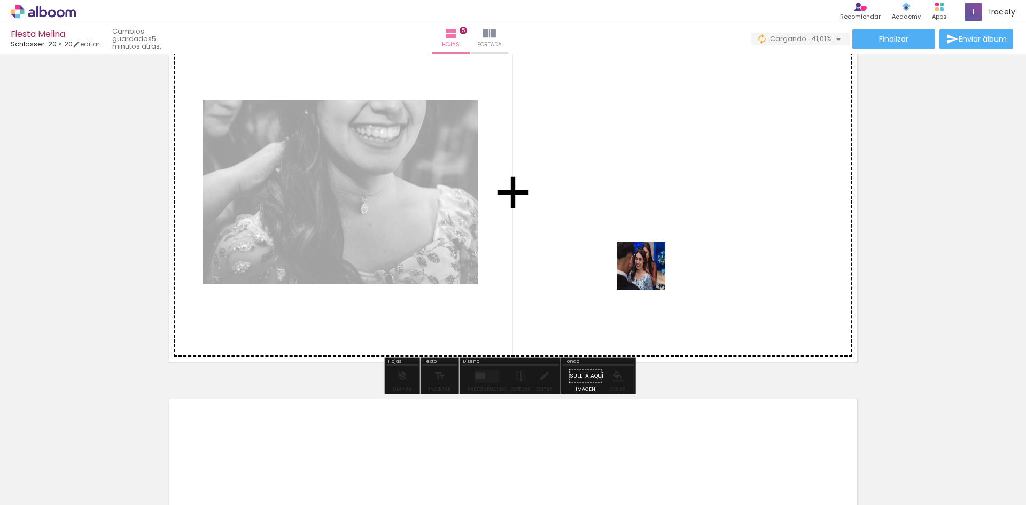
drag, startPoint x: 646, startPoint y: 458, endPoint x: 649, endPoint y: 274, distance: 184.3
click at [649, 274] on quentale-workspace at bounding box center [513, 252] width 1026 height 505
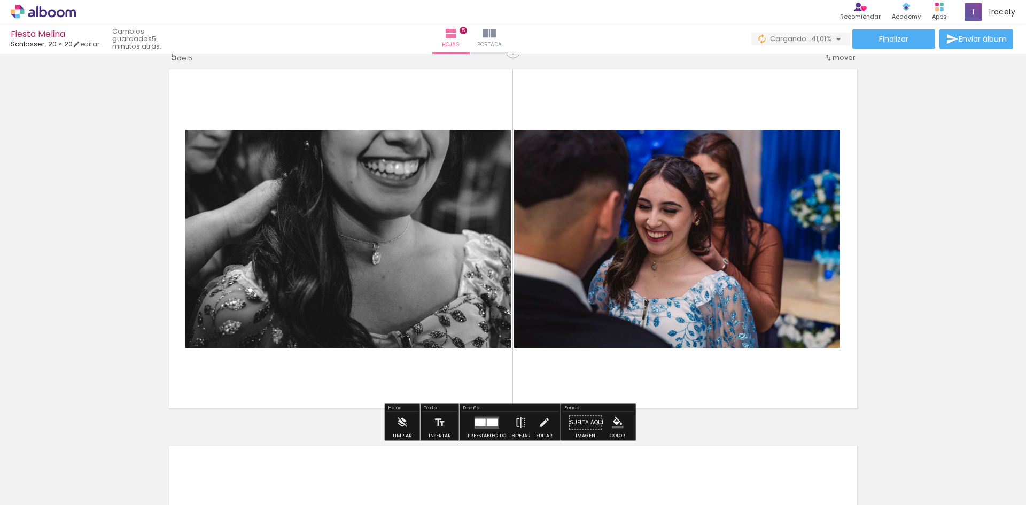
scroll to position [1518, 0]
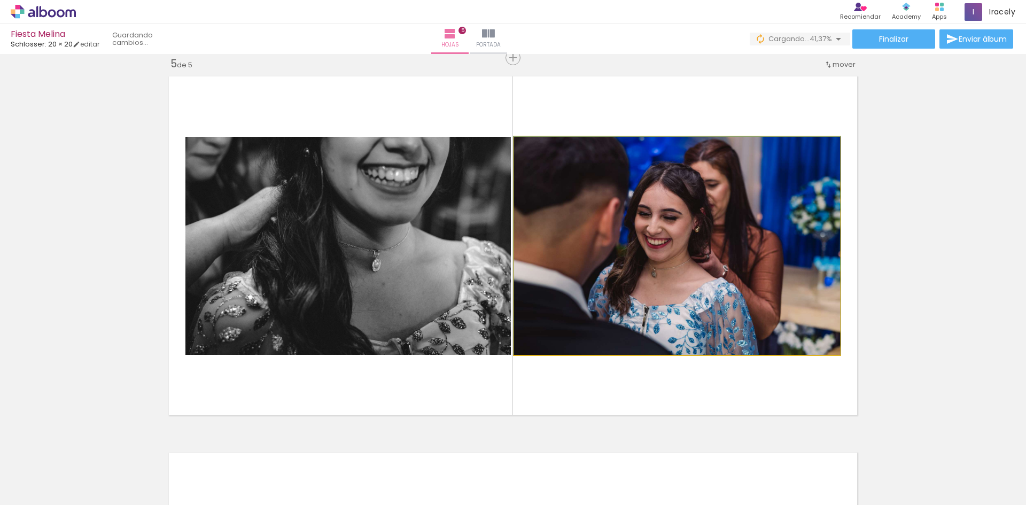
click at [651, 312] on quentale-photo at bounding box center [677, 246] width 326 height 218
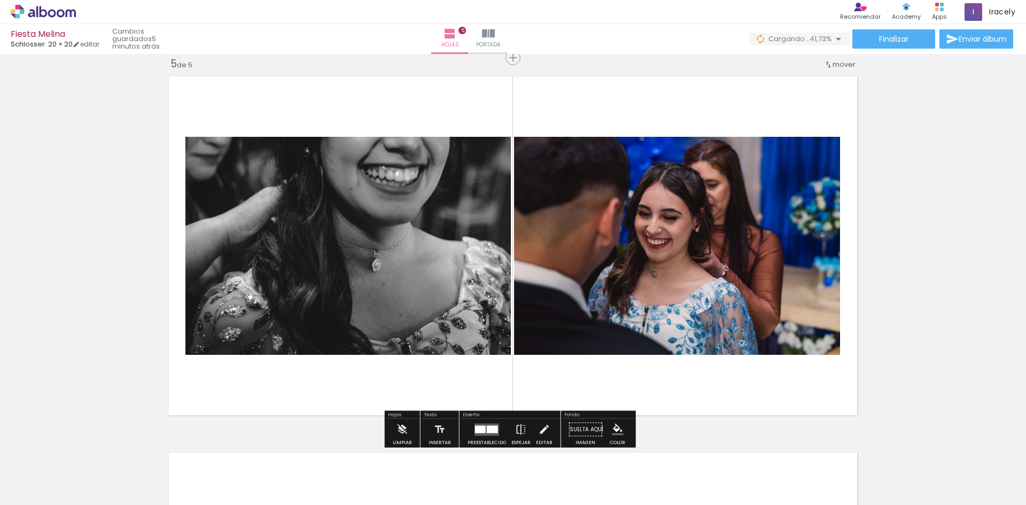
click at [0, 0] on slot "B&N" at bounding box center [0, 0] width 0 height 0
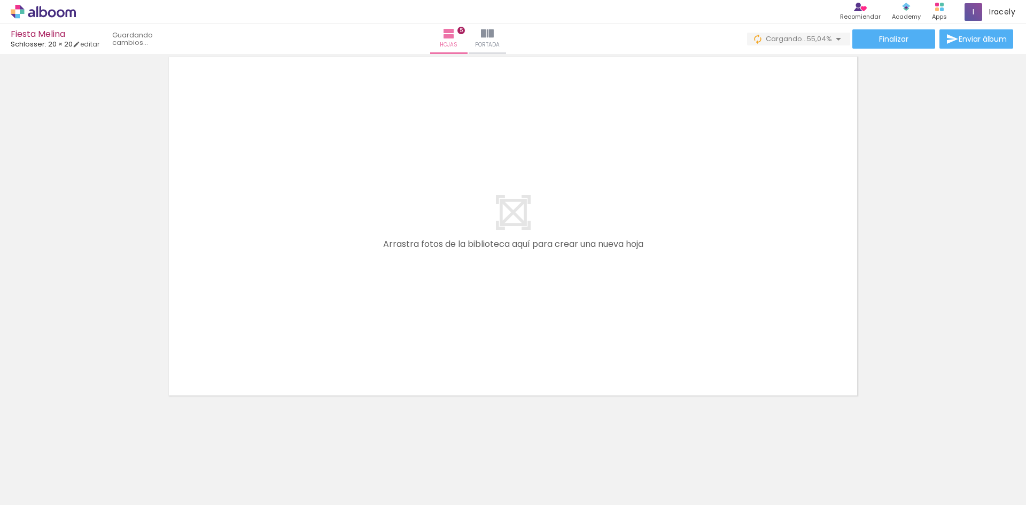
scroll to position [0, 3410]
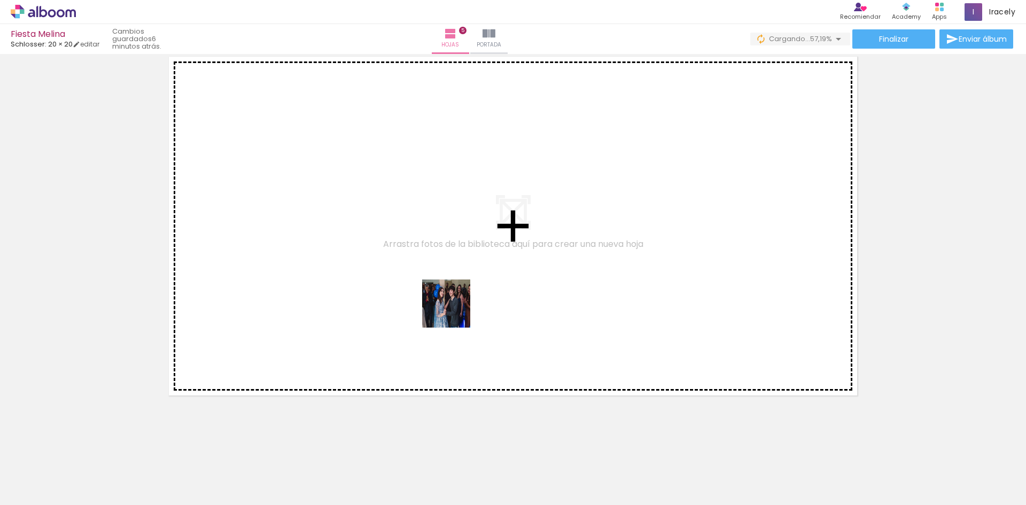
drag, startPoint x: 399, startPoint y: 477, endPoint x: 454, endPoint y: 308, distance: 177.6
click at [454, 308] on quentale-workspace at bounding box center [513, 252] width 1026 height 505
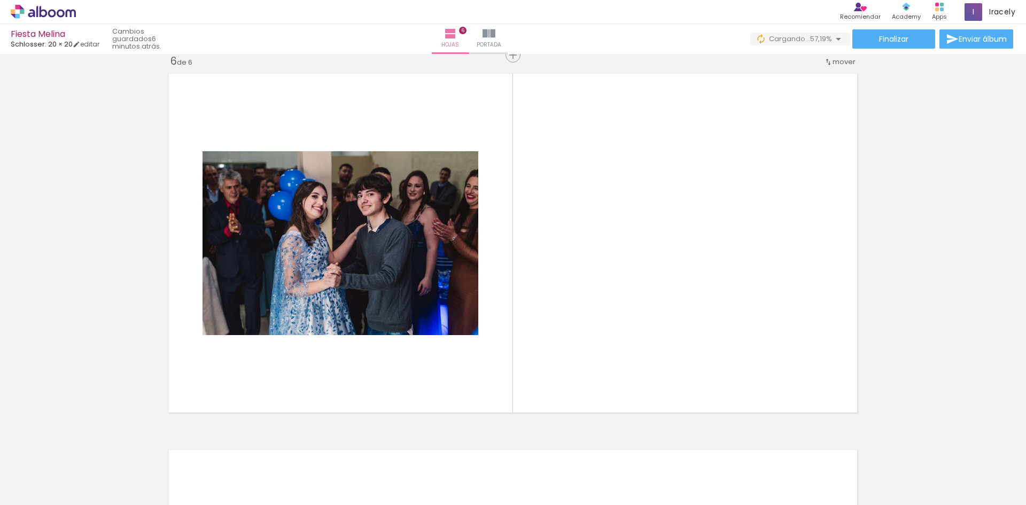
scroll to position [1894, 0]
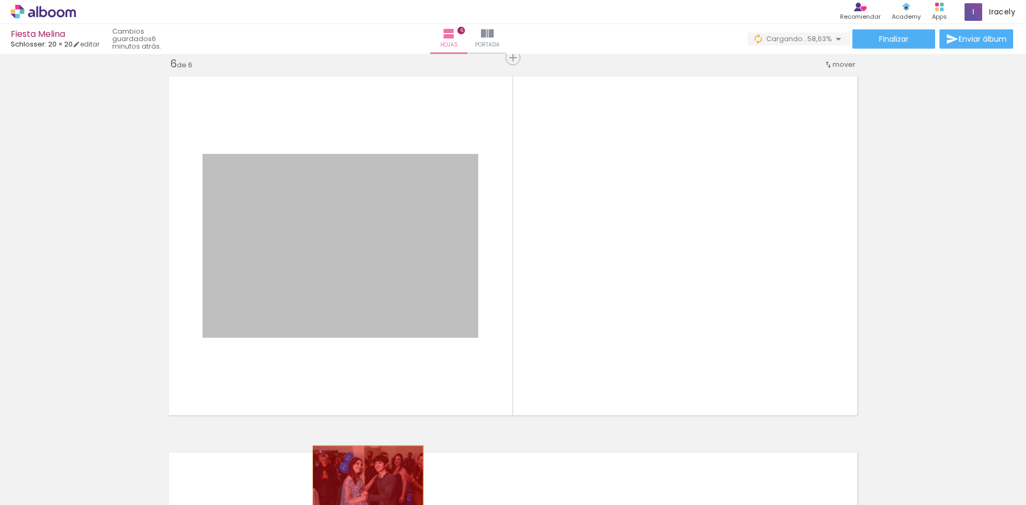
drag, startPoint x: 342, startPoint y: 269, endPoint x: 364, endPoint y: 482, distance: 214.2
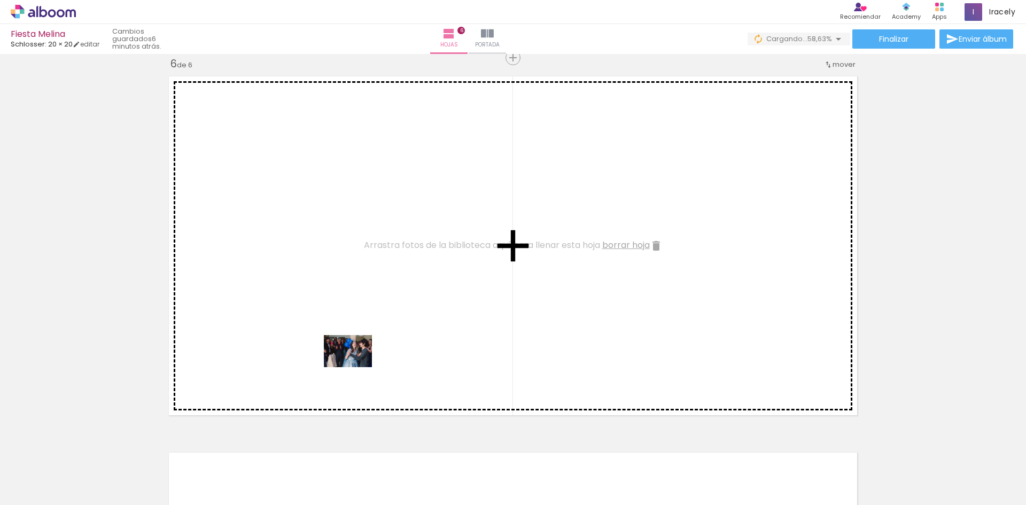
drag, startPoint x: 347, startPoint y: 438, endPoint x: 356, endPoint y: 367, distance: 71.6
click at [356, 367] on quentale-workspace at bounding box center [513, 252] width 1026 height 505
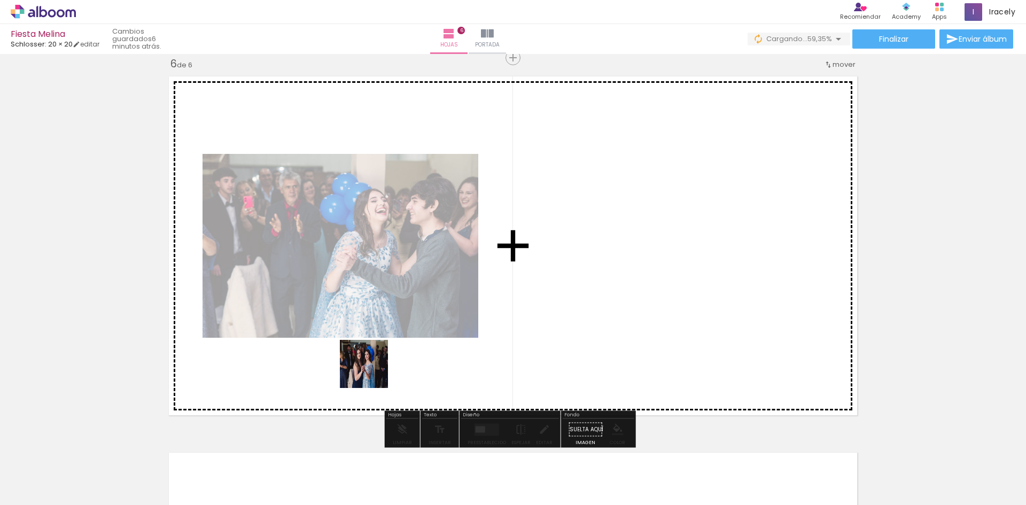
drag, startPoint x: 293, startPoint y: 469, endPoint x: 364, endPoint y: 377, distance: 116.5
click at [371, 372] on quentale-workspace at bounding box center [513, 252] width 1026 height 505
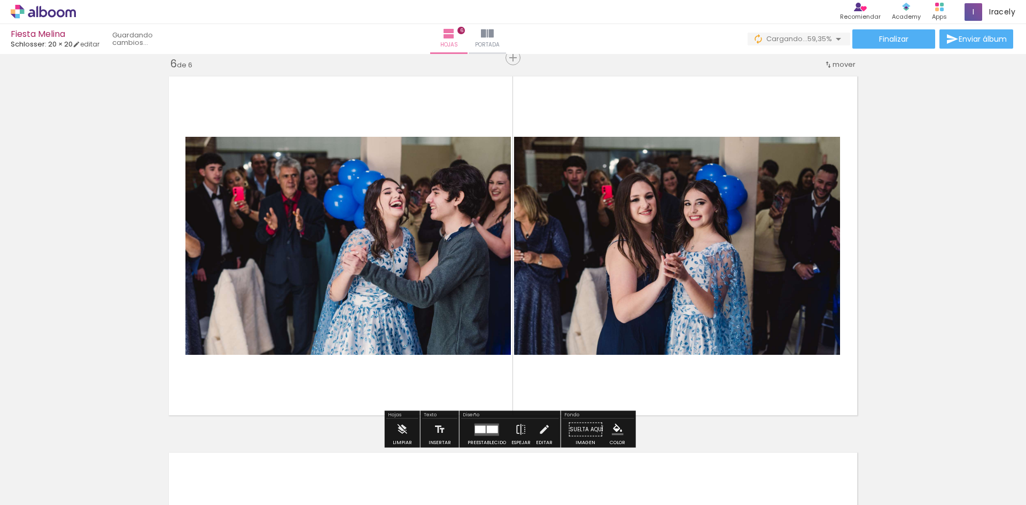
scroll to position [0, 3211]
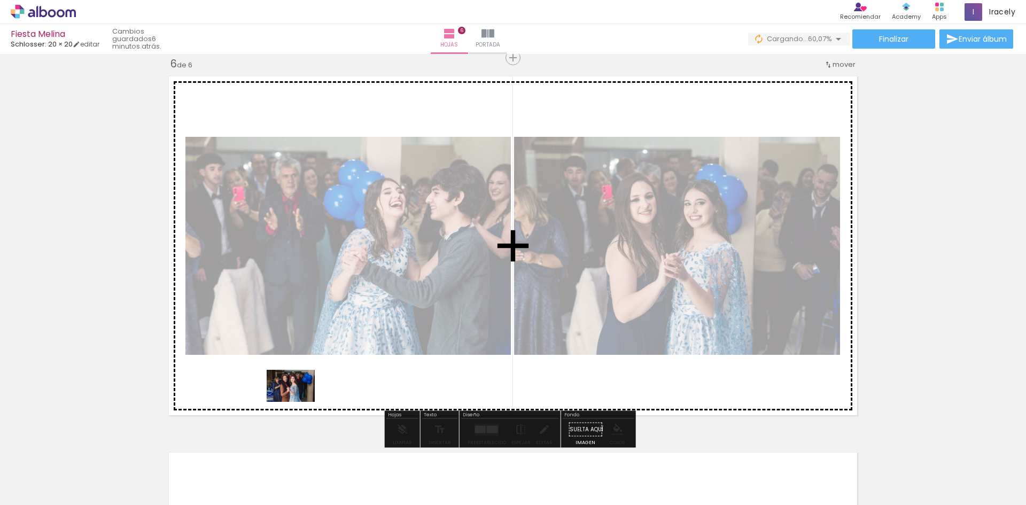
drag, startPoint x: 260, startPoint y: 477, endPoint x: 299, endPoint y: 402, distance: 84.8
click at [299, 402] on quentale-workspace at bounding box center [513, 252] width 1026 height 505
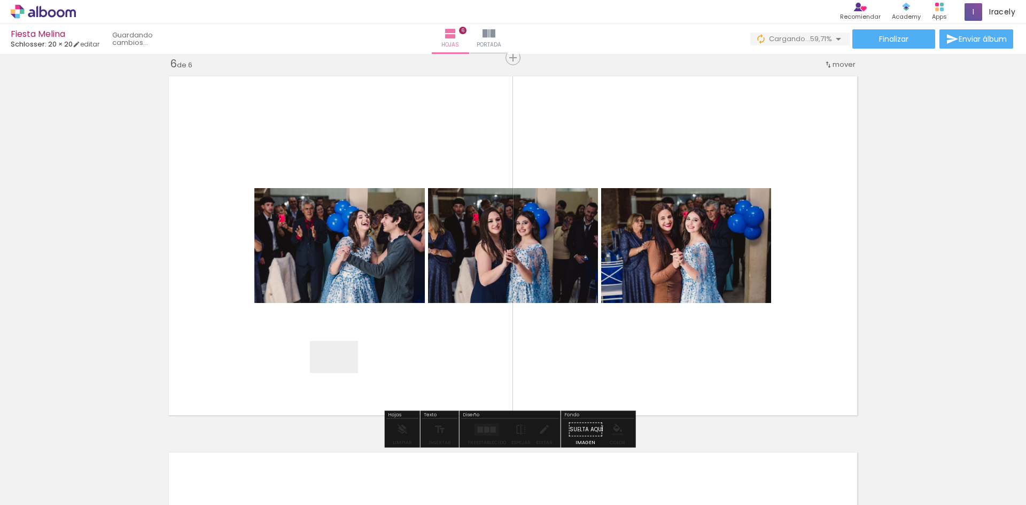
click at [342, 373] on quentale-workspace at bounding box center [513, 252] width 1026 height 505
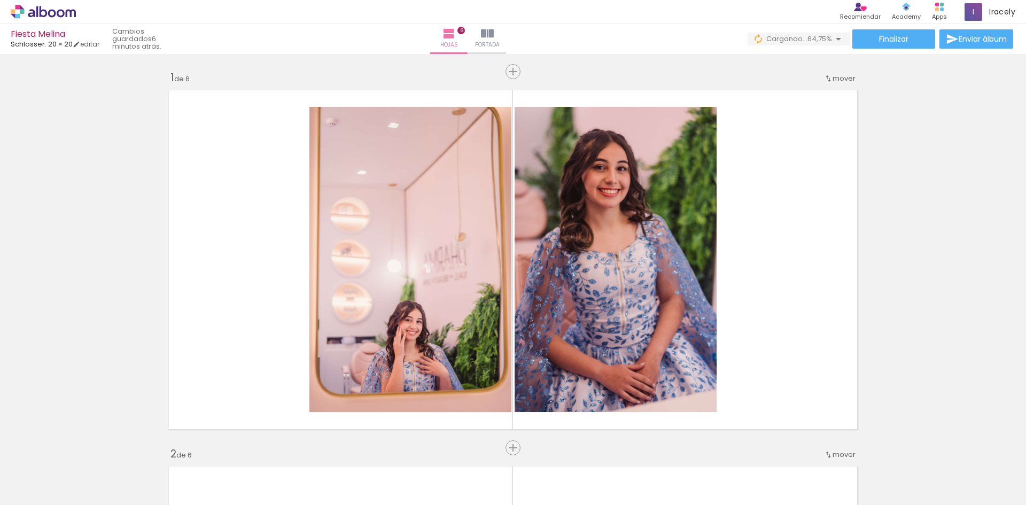
click at [343, 370] on quentale-workspace at bounding box center [513, 252] width 1026 height 505
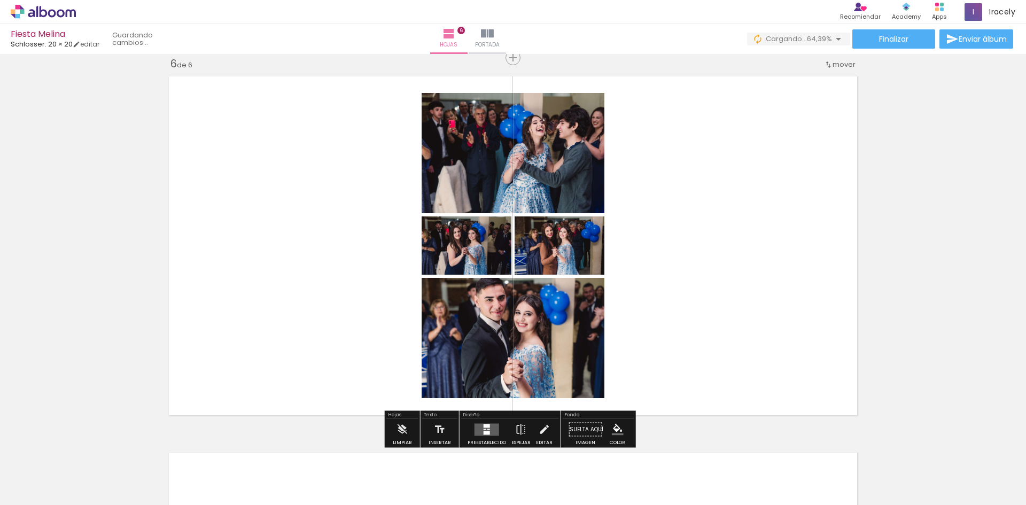
scroll to position [0, 3211]
click at [487, 424] on div at bounding box center [486, 426] width 6 height 4
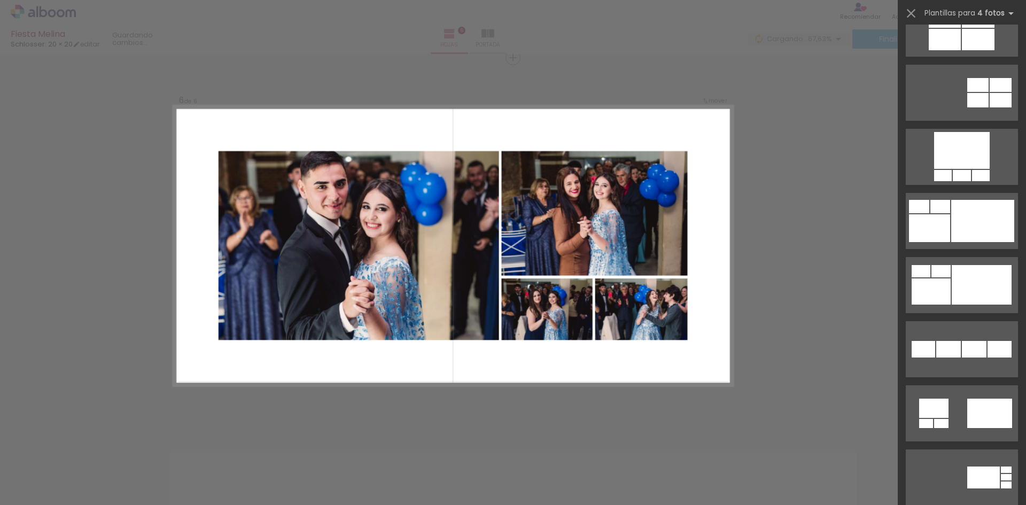
scroll to position [481, 0]
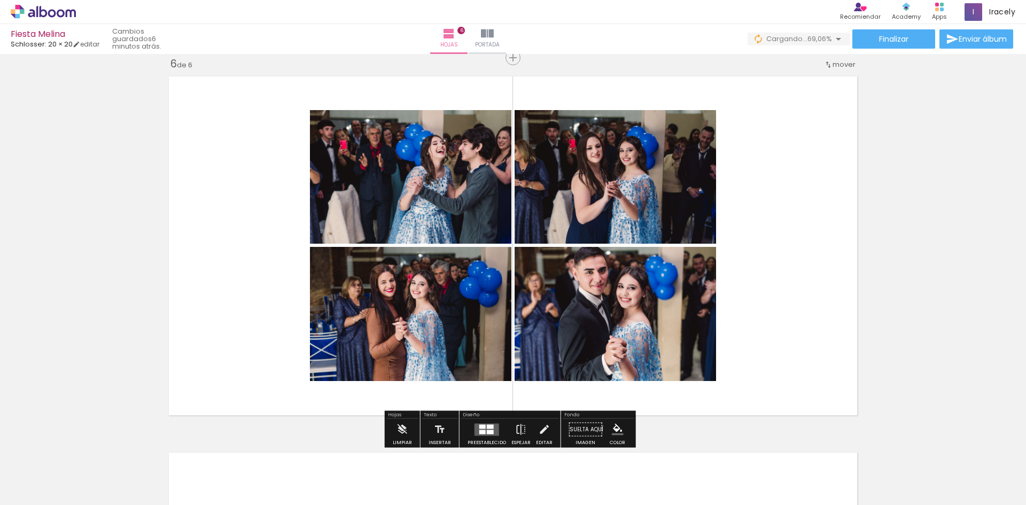
click at [492, 431] on quentale-layouter at bounding box center [486, 429] width 25 height 12
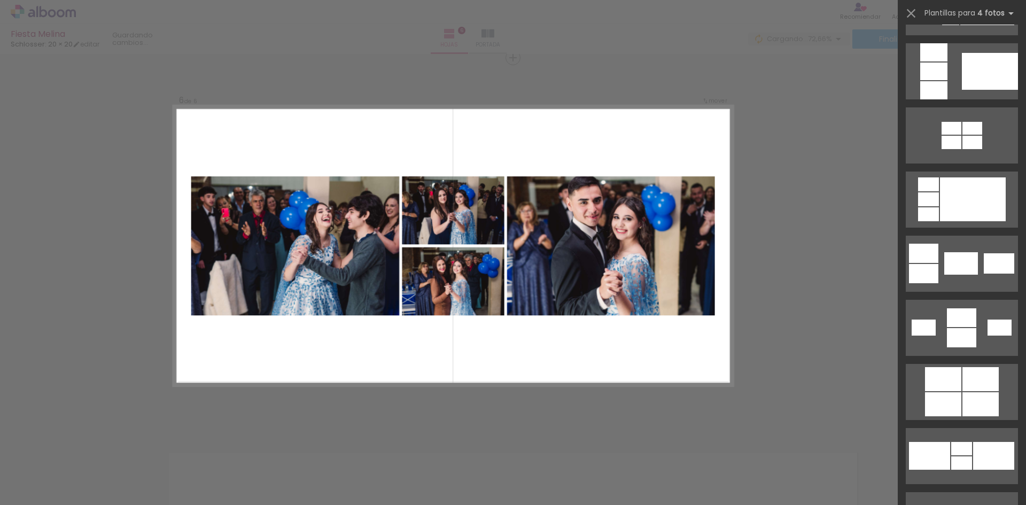
scroll to position [1816, 0]
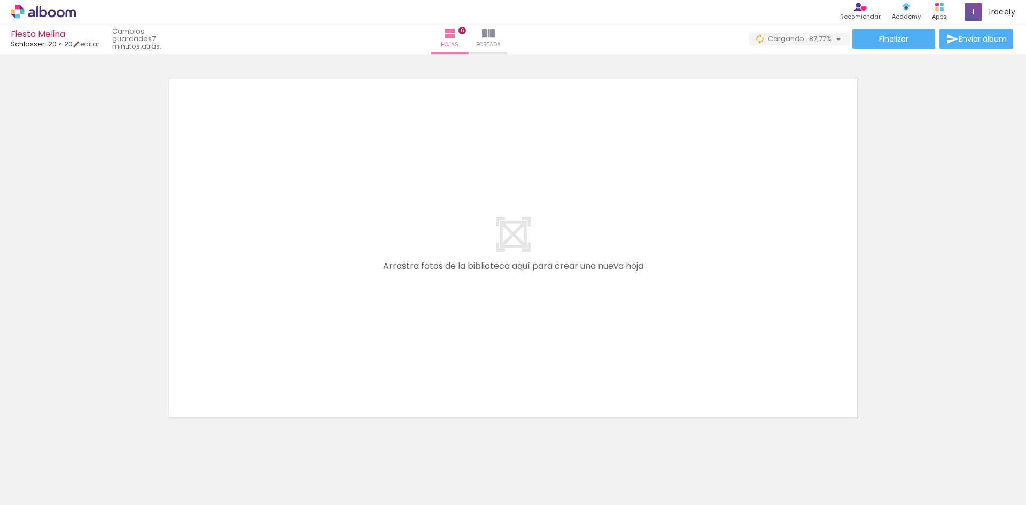
scroll to position [0, 5186]
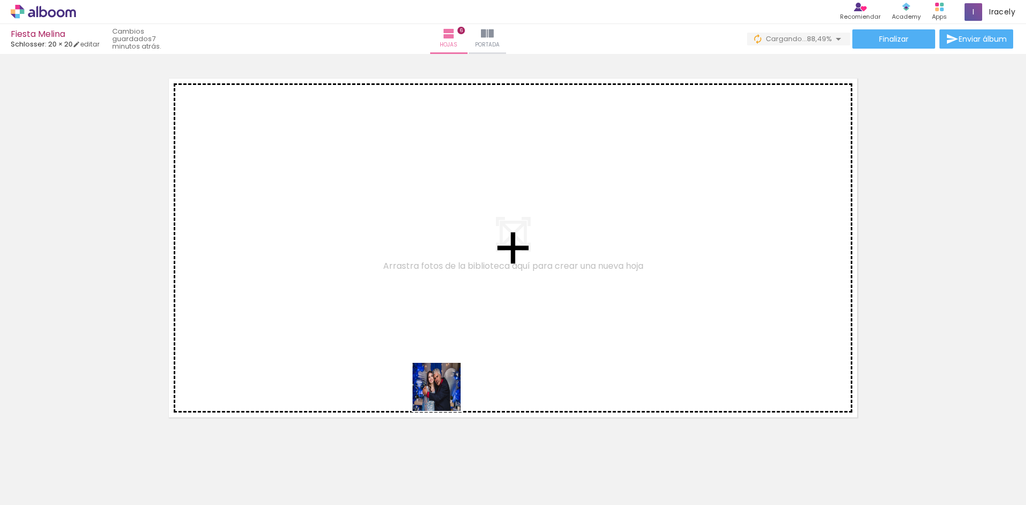
drag, startPoint x: 431, startPoint y: 470, endPoint x: 435, endPoint y: 296, distance: 173.7
click at [435, 296] on quentale-workspace at bounding box center [513, 252] width 1026 height 505
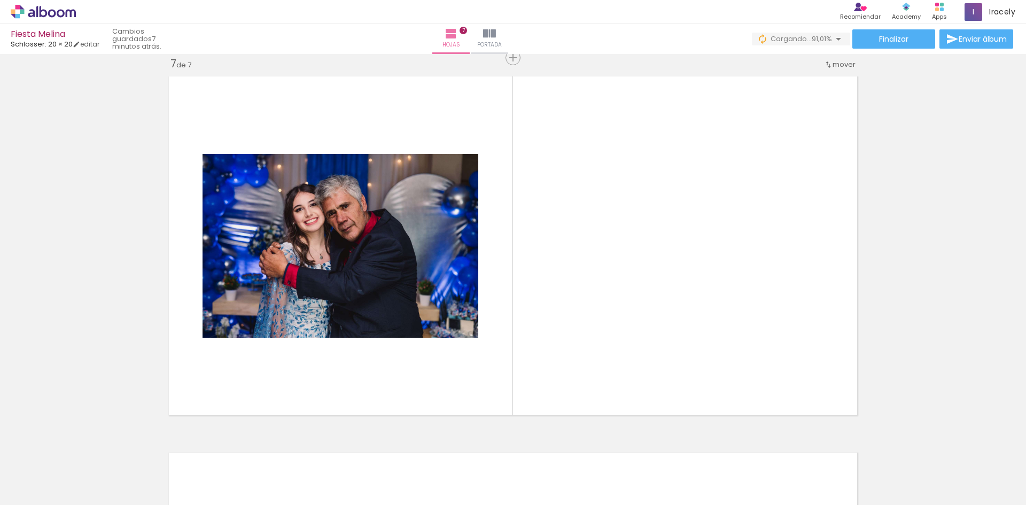
scroll to position [0, 5519]
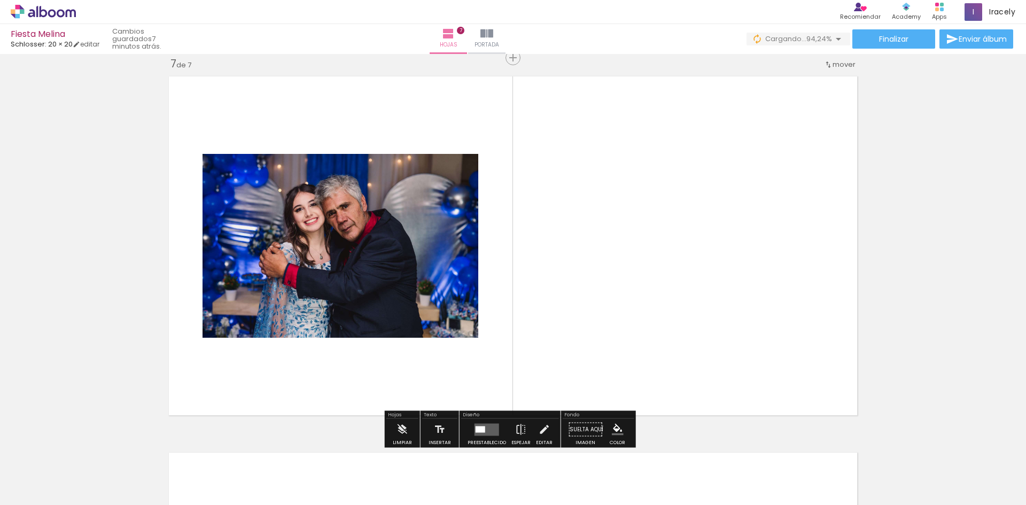
scroll to position [0, 5880]
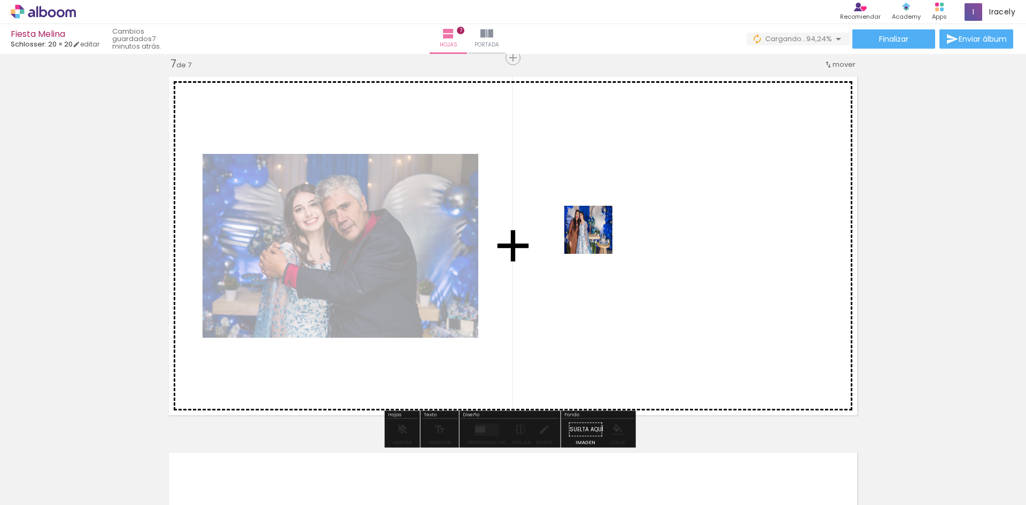
drag, startPoint x: 690, startPoint y: 473, endPoint x: 596, endPoint y: 238, distance: 253.0
click at [596, 238] on quentale-workspace at bounding box center [513, 252] width 1026 height 505
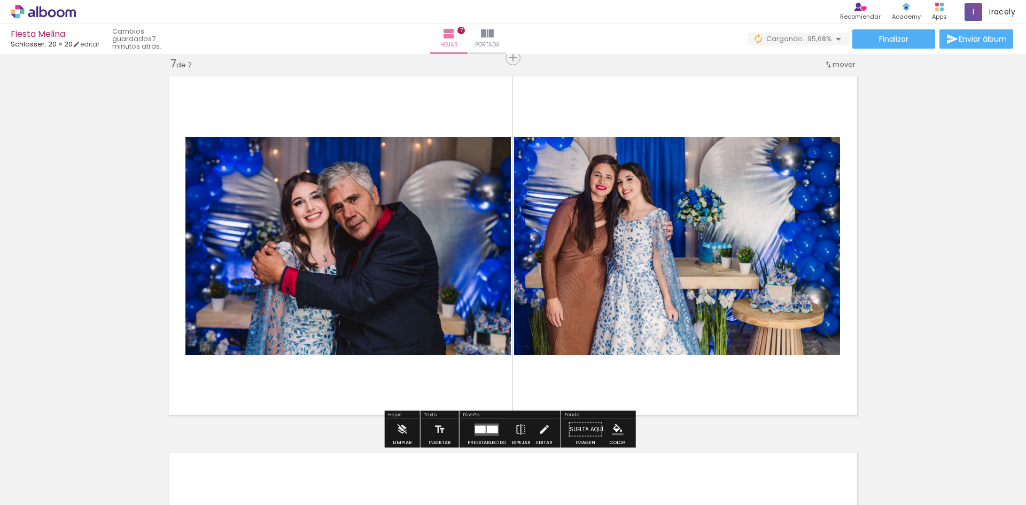
click at [636, 450] on quentale-thumb at bounding box center [618, 468] width 60 height 61
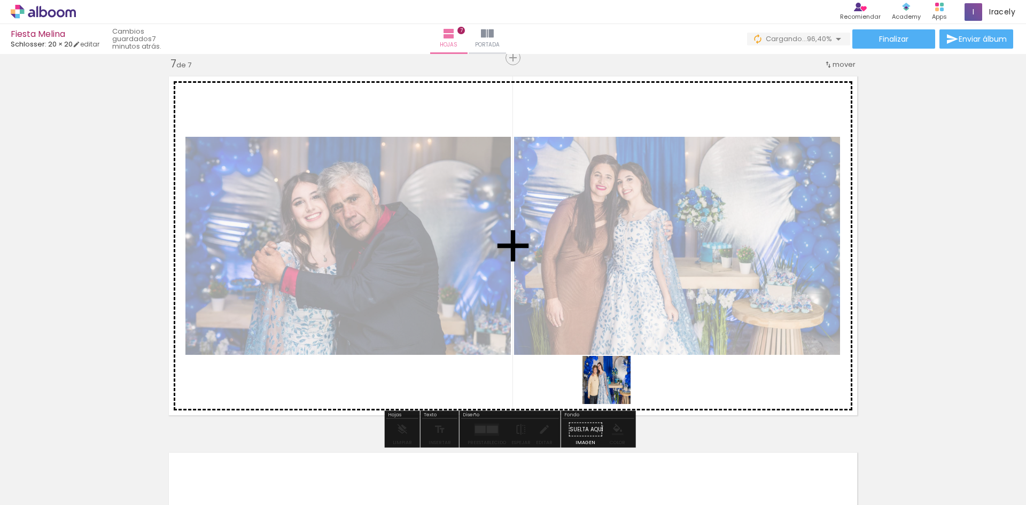
drag, startPoint x: 642, startPoint y: 458, endPoint x: 614, endPoint y: 388, distance: 75.8
click at [614, 388] on quentale-workspace at bounding box center [513, 252] width 1026 height 505
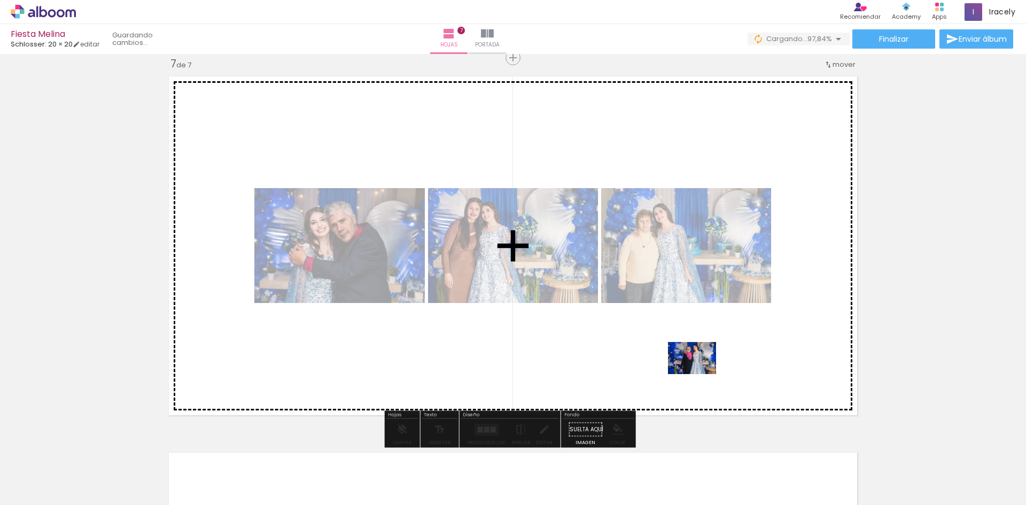
drag, startPoint x: 742, startPoint y: 439, endPoint x: 700, endPoint y: 374, distance: 76.9
click at [700, 374] on quentale-workspace at bounding box center [513, 252] width 1026 height 505
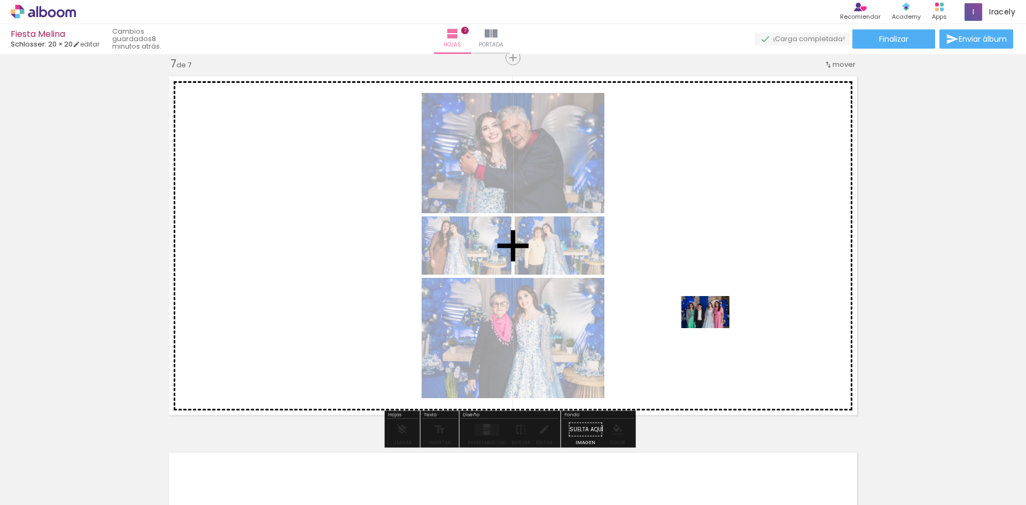
drag, startPoint x: 989, startPoint y: 474, endPoint x: 713, endPoint y: 328, distance: 312.3
click at [713, 328] on quentale-workspace at bounding box center [513, 252] width 1026 height 505
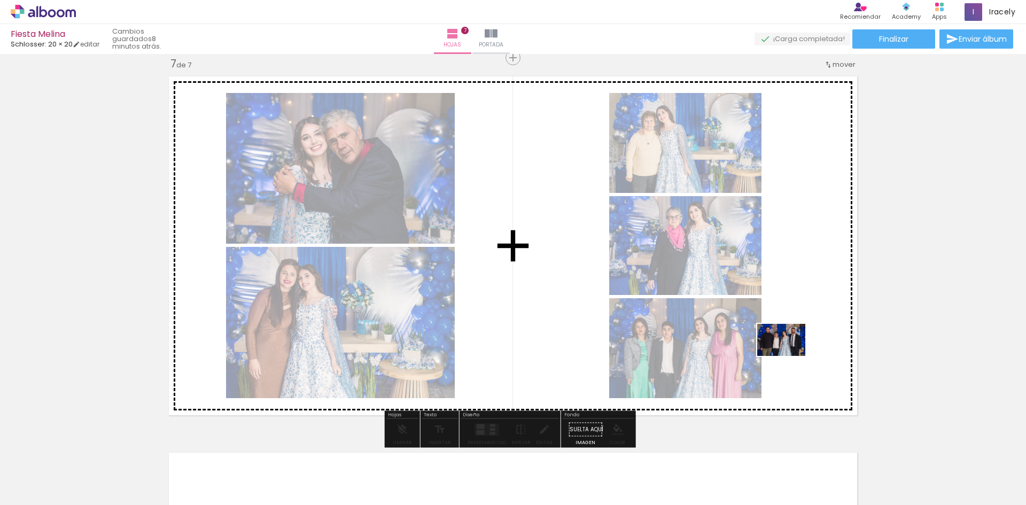
drag, startPoint x: 942, startPoint y: 483, endPoint x: 789, endPoint y: 356, distance: 198.8
click at [789, 356] on quentale-workspace at bounding box center [513, 252] width 1026 height 505
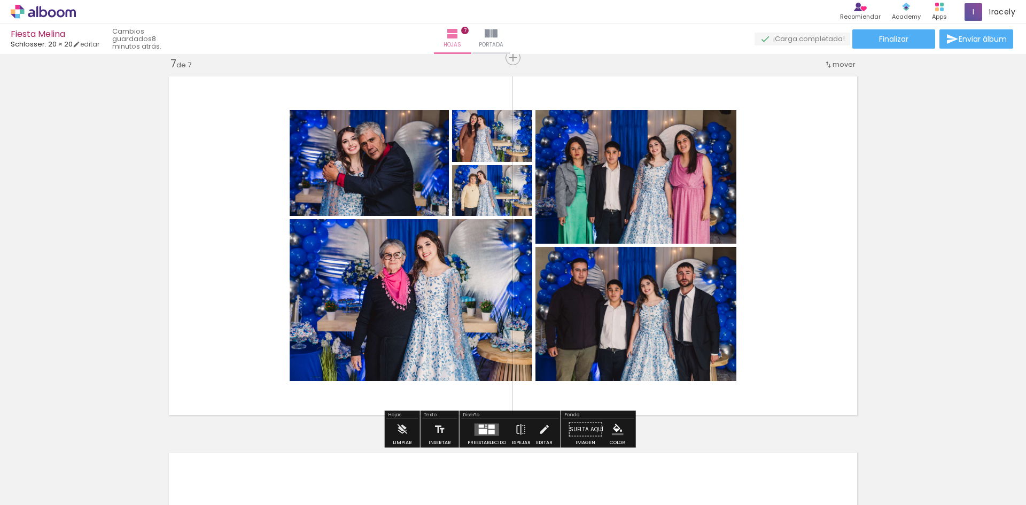
click at [491, 420] on div at bounding box center [486, 429] width 29 height 21
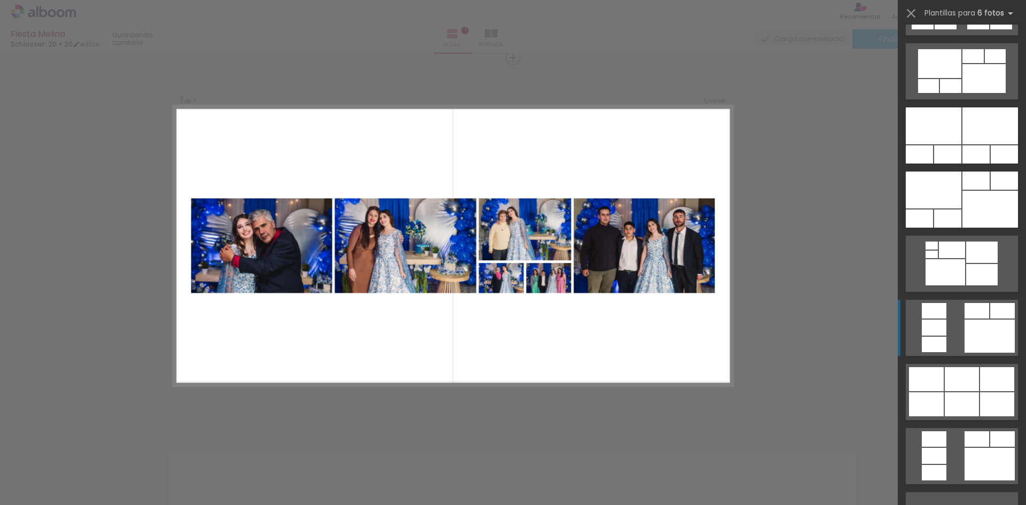
scroll to position [855, 0]
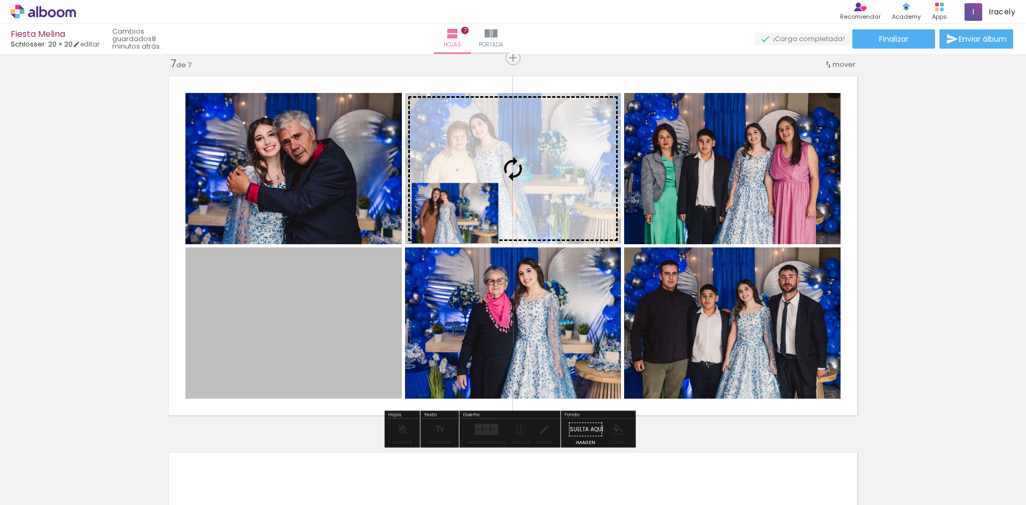
drag, startPoint x: 302, startPoint y: 297, endPoint x: 518, endPoint y: 169, distance: 251.0
click at [0, 0] on slot at bounding box center [0, 0] width 0 height 0
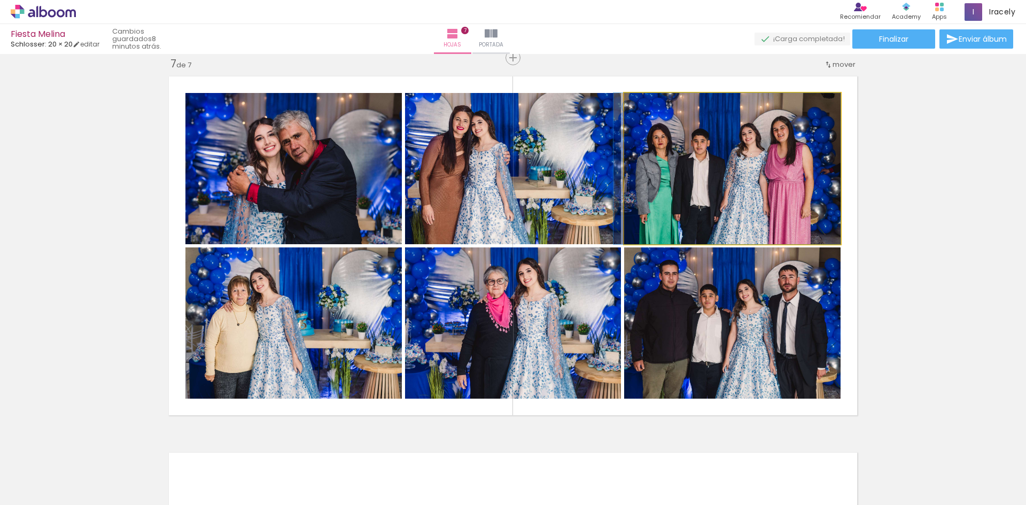
drag, startPoint x: 806, startPoint y: 178, endPoint x: 489, endPoint y: 339, distance: 355.7
click at [0, 0] on slot at bounding box center [0, 0] width 0 height 0
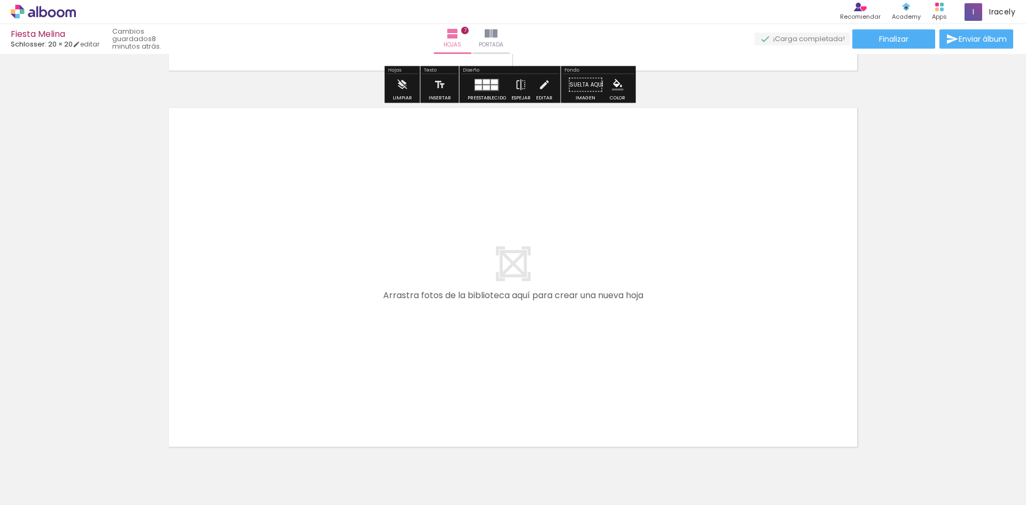
scroll to position [2644, 0]
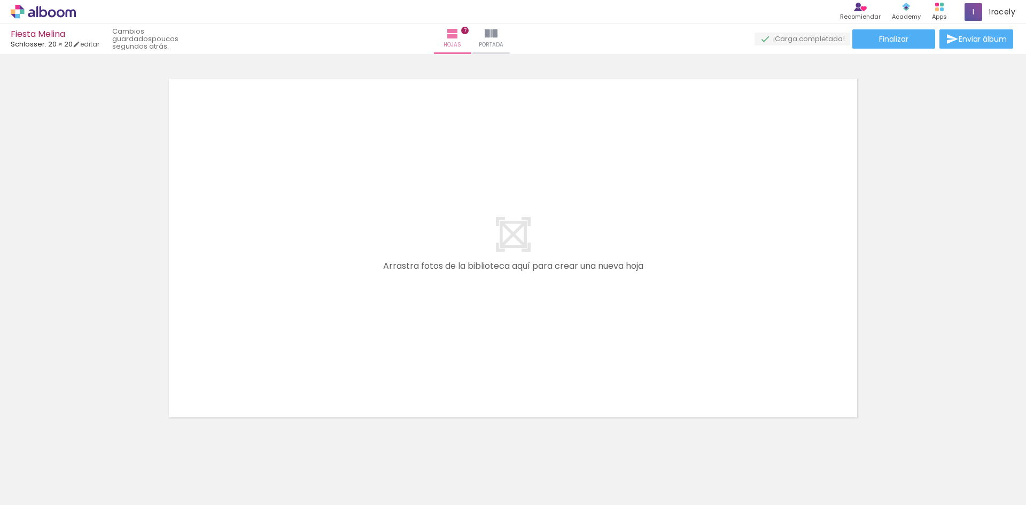
scroll to position [0, 6696]
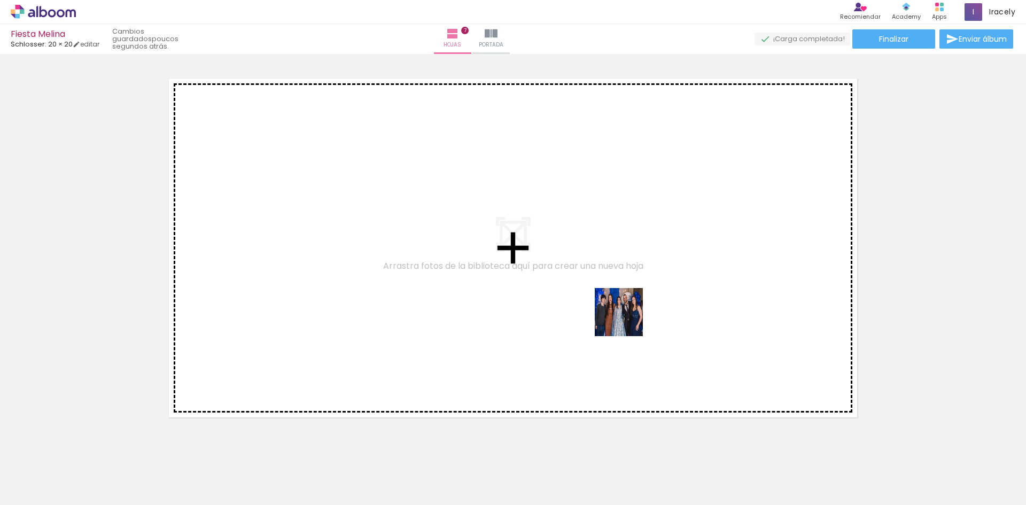
drag, startPoint x: 646, startPoint y: 479, endPoint x: 559, endPoint y: 87, distance: 401.2
click at [624, 314] on quentale-workspace at bounding box center [513, 252] width 1026 height 505
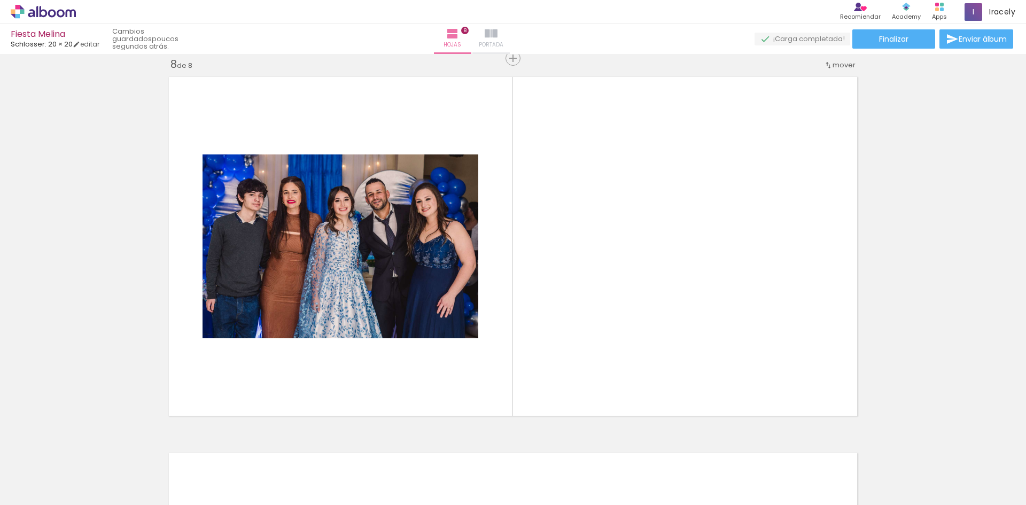
scroll to position [2647, 0]
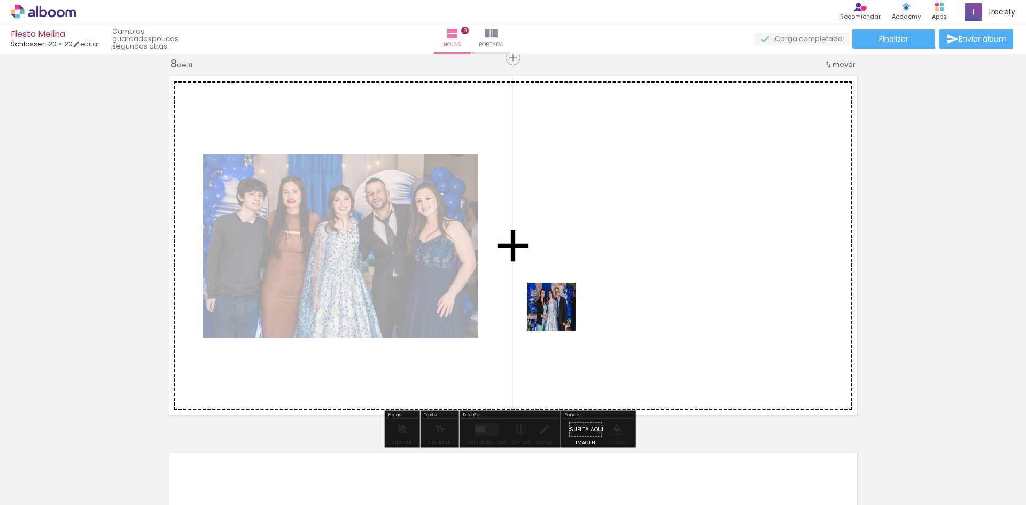
drag, startPoint x: 358, startPoint y: 465, endPoint x: 586, endPoint y: 299, distance: 281.5
click at [586, 299] on quentale-workspace at bounding box center [513, 252] width 1026 height 505
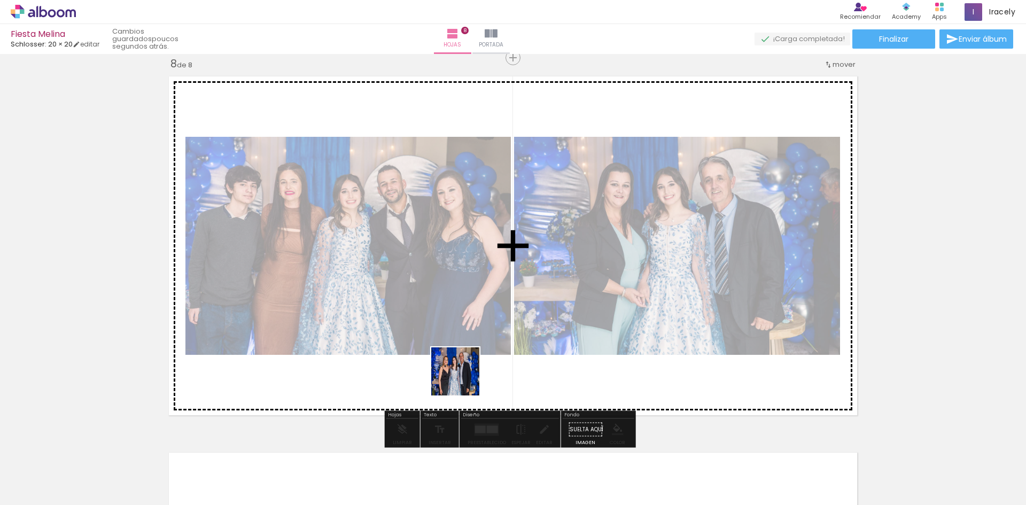
drag, startPoint x: 485, startPoint y: 455, endPoint x: 463, endPoint y: 379, distance: 78.4
click at [463, 379] on quentale-workspace at bounding box center [513, 252] width 1026 height 505
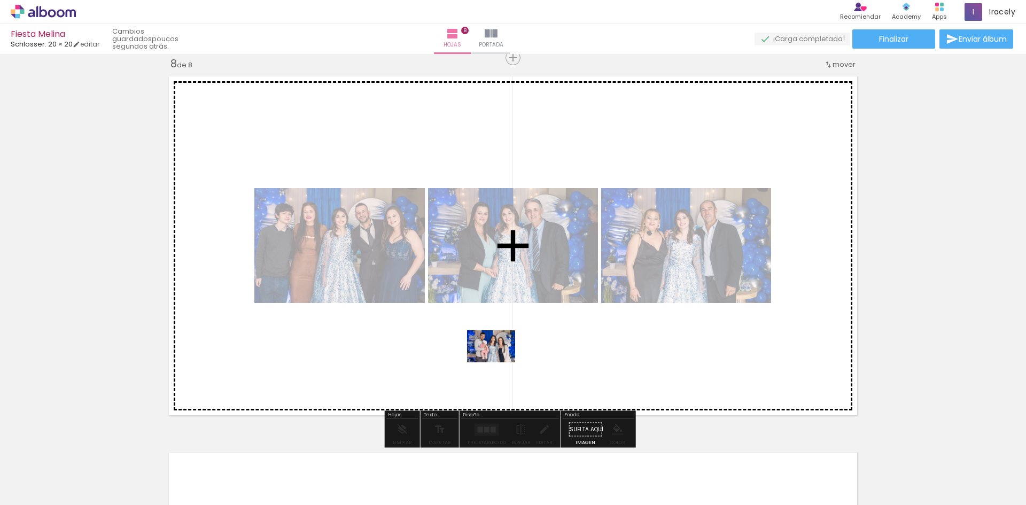
drag, startPoint x: 523, startPoint y: 485, endPoint x: 499, endPoint y: 361, distance: 125.7
click at [499, 361] on quentale-workspace at bounding box center [513, 252] width 1026 height 505
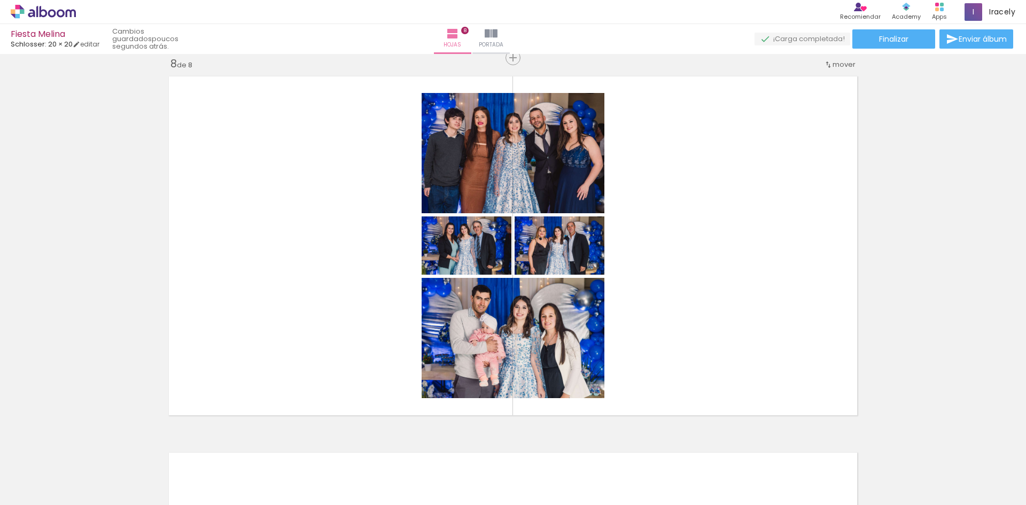
scroll to position [0, 6696]
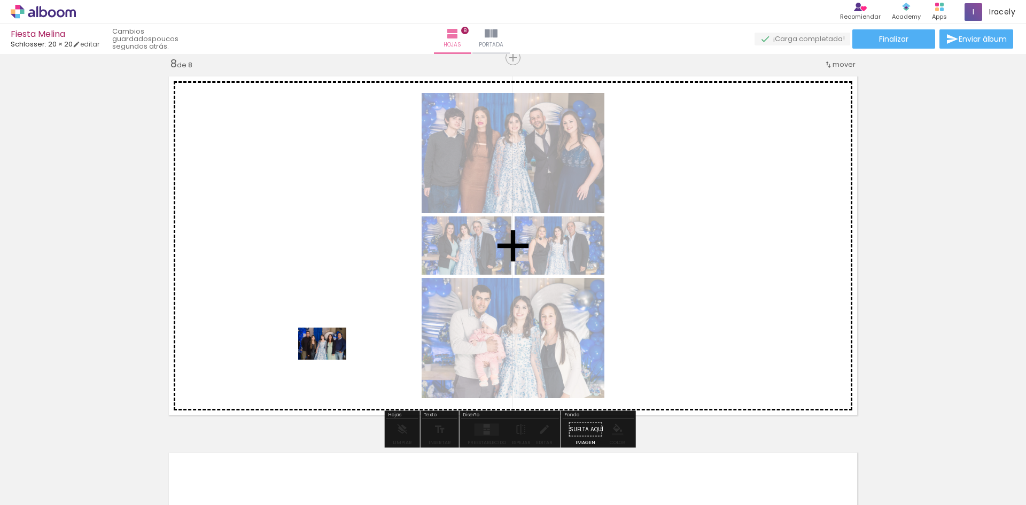
drag, startPoint x: 300, startPoint y: 471, endPoint x: 330, endPoint y: 360, distance: 115.2
click at [330, 360] on quentale-workspace at bounding box center [513, 252] width 1026 height 505
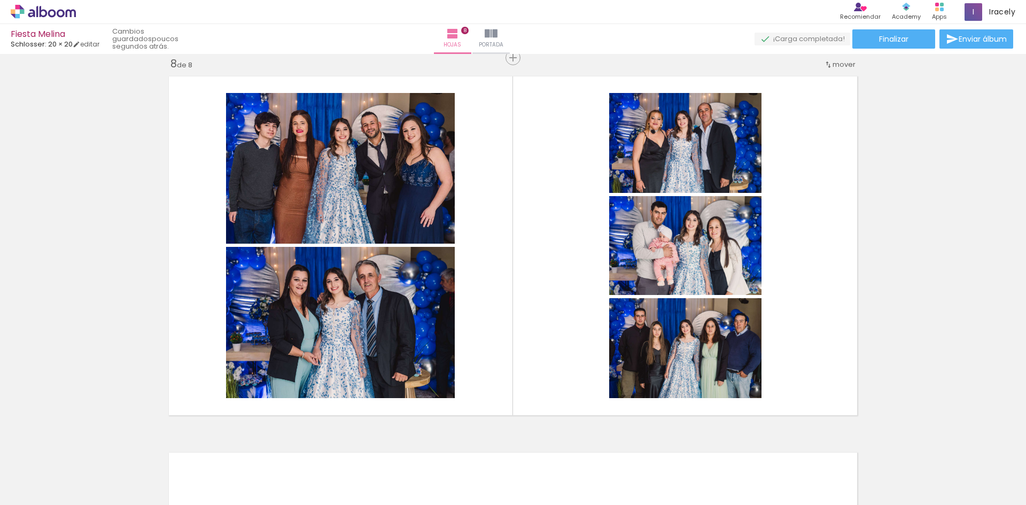
scroll to position [0, 6639]
drag, startPoint x: 481, startPoint y: 457, endPoint x: 524, endPoint y: 351, distance: 114.6
click at [524, 351] on quentale-workspace at bounding box center [513, 252] width 1026 height 505
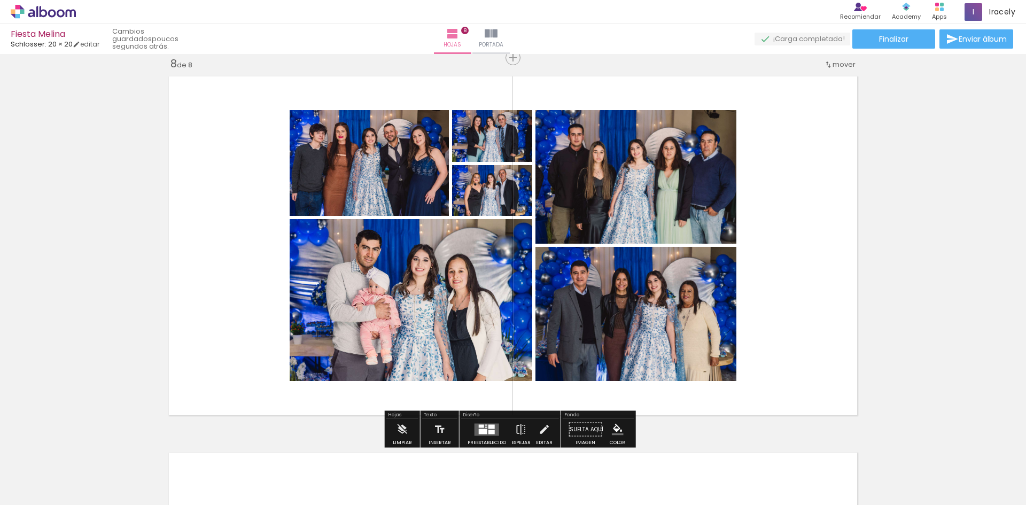
click at [484, 430] on div at bounding box center [483, 430] width 9 height 5
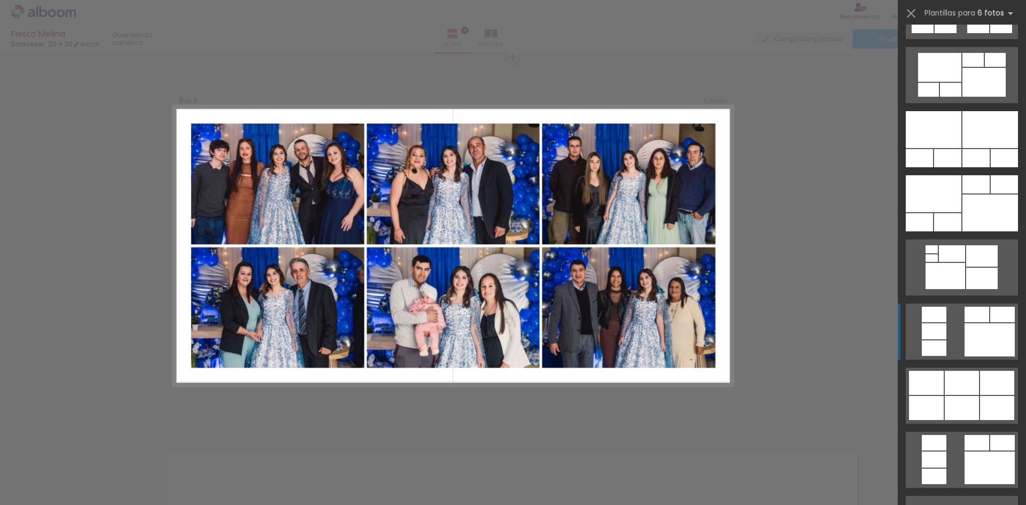
scroll to position [748, 0]
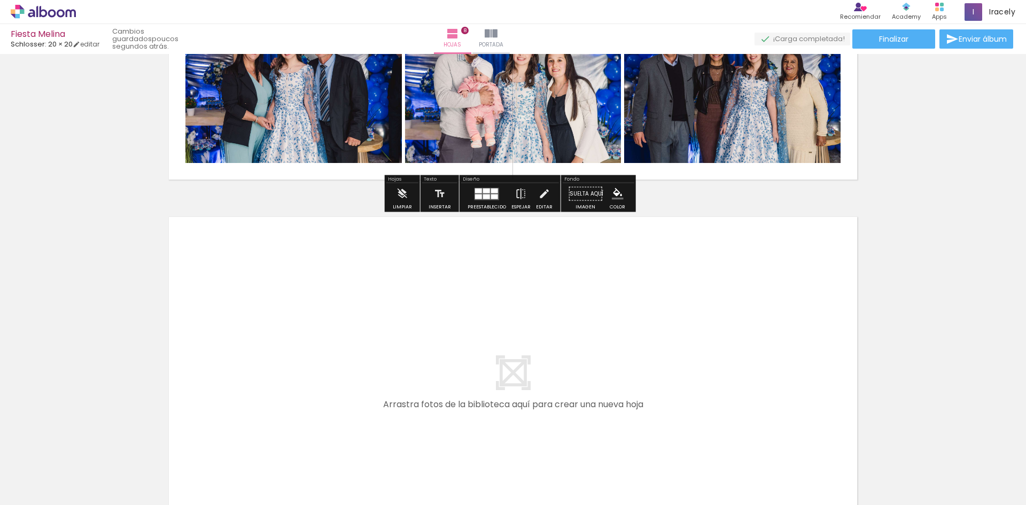
scroll to position [2967, 0]
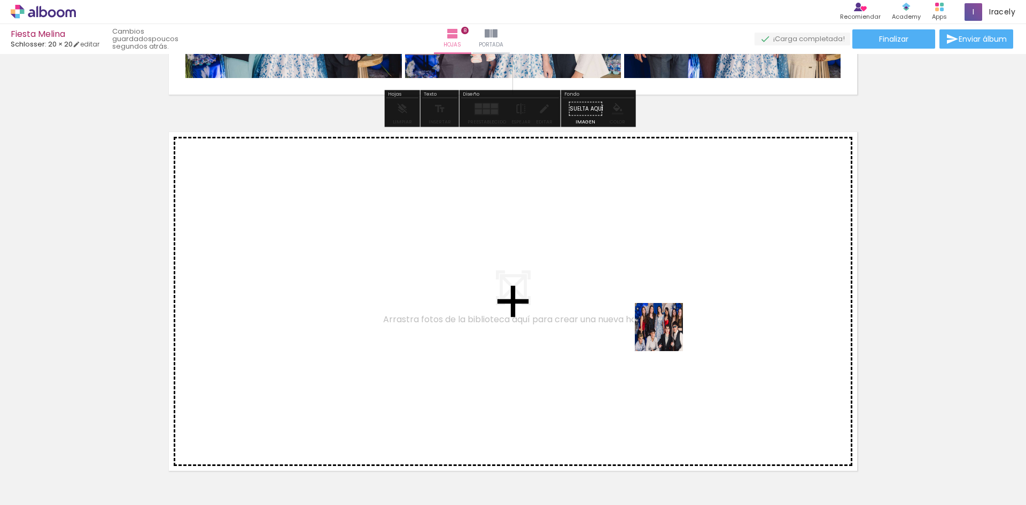
drag, startPoint x: 701, startPoint y: 355, endPoint x: 667, endPoint y: 335, distance: 39.8
click at [667, 335] on quentale-workspace at bounding box center [513, 252] width 1026 height 505
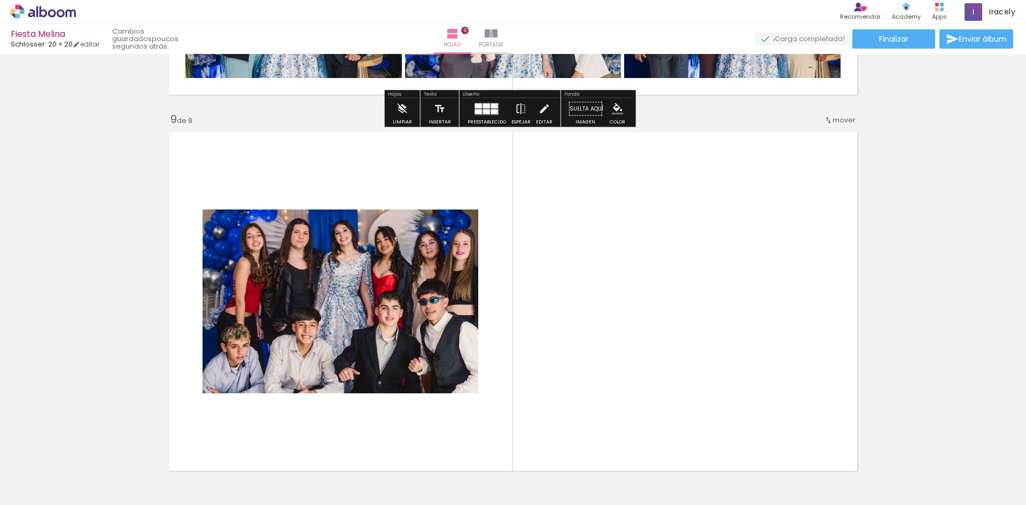
scroll to position [3023, 0]
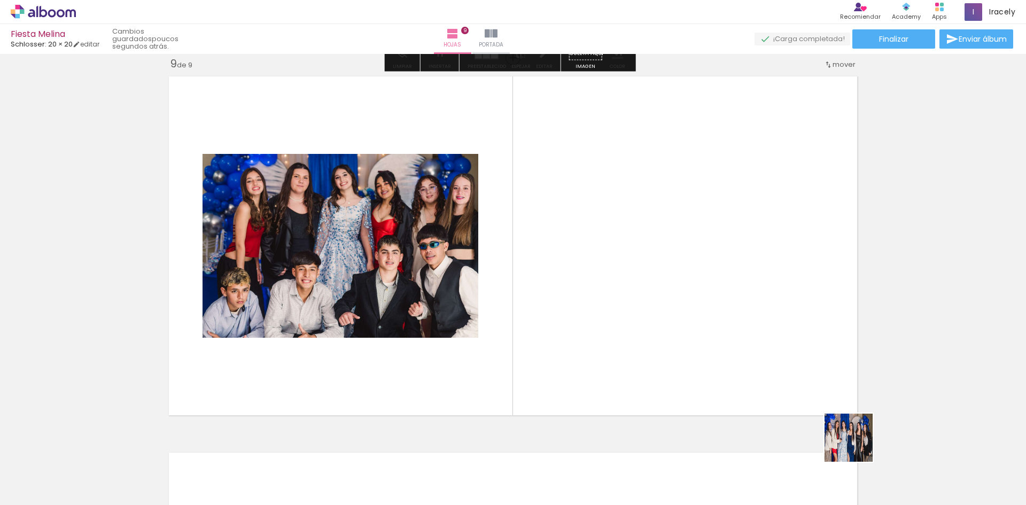
drag, startPoint x: 856, startPoint y: 446, endPoint x: 724, endPoint y: 318, distance: 183.2
click at [724, 318] on quentale-workspace at bounding box center [513, 252] width 1026 height 505
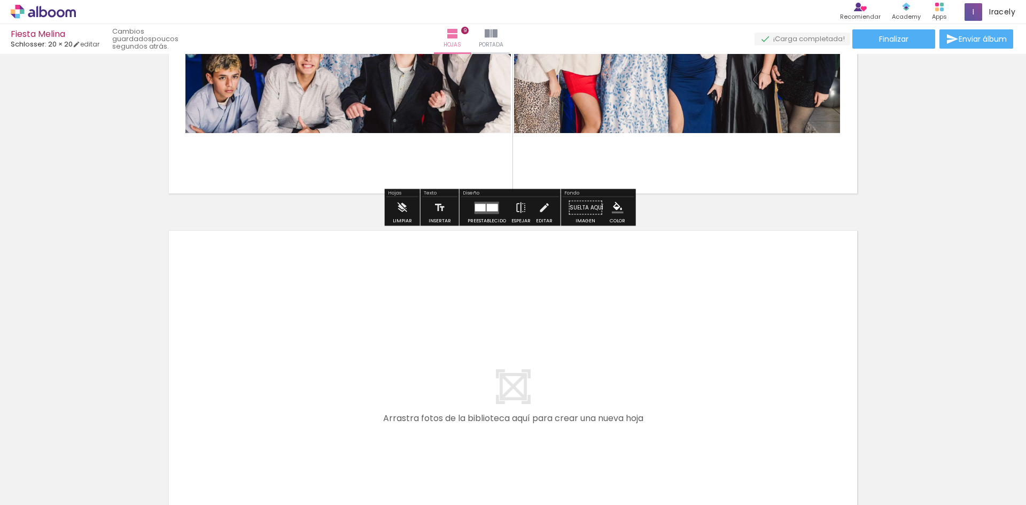
scroll to position [3290, 0]
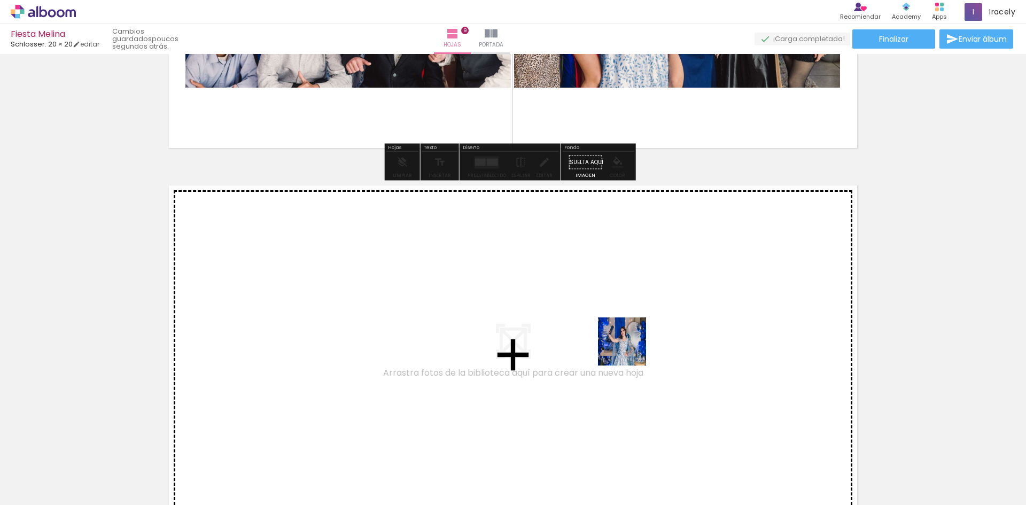
drag, startPoint x: 650, startPoint y: 365, endPoint x: 548, endPoint y: 2, distance: 377.7
click at [629, 349] on quentale-workspace at bounding box center [513, 252] width 1026 height 505
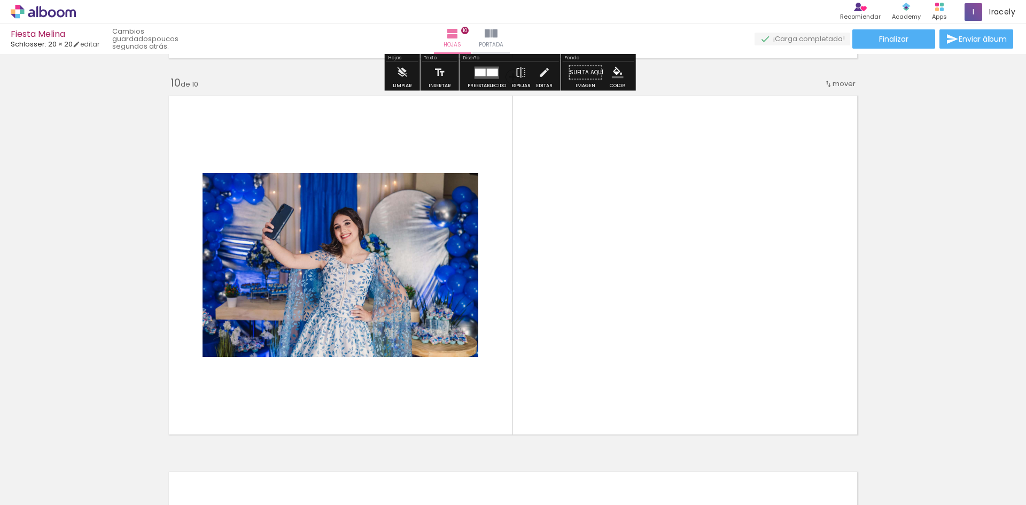
scroll to position [3399, 0]
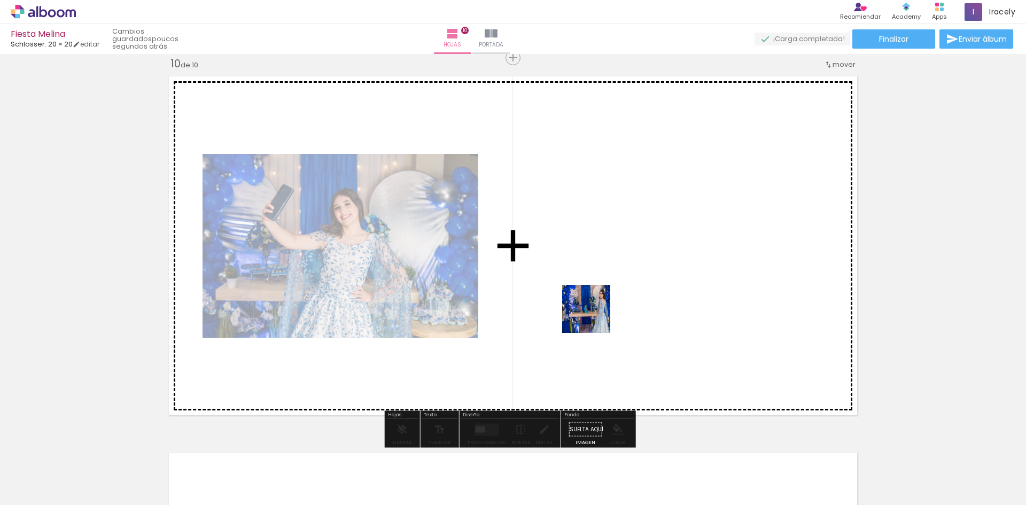
drag, startPoint x: 521, startPoint y: 412, endPoint x: 594, endPoint y: 316, distance: 120.5
click at [594, 316] on quentale-workspace at bounding box center [513, 252] width 1026 height 505
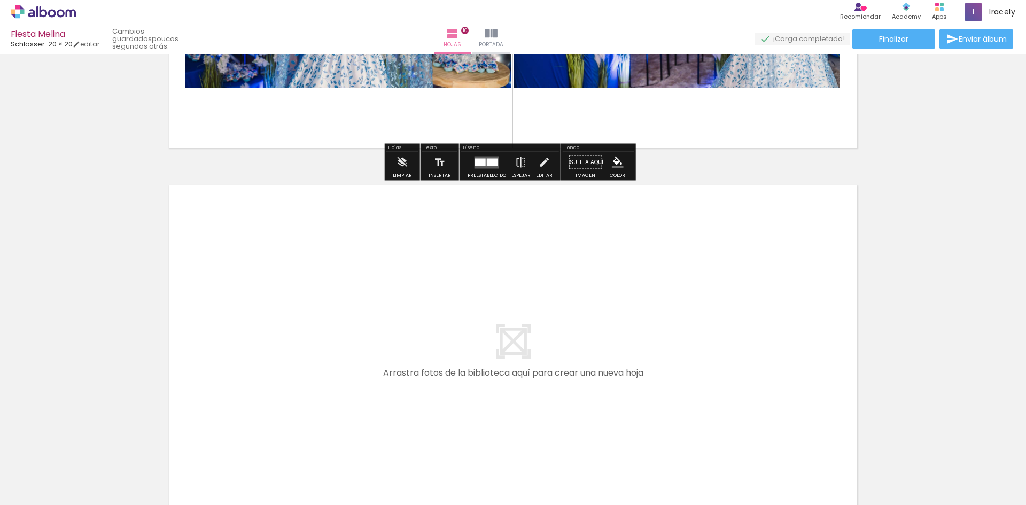
scroll to position [0, 8313]
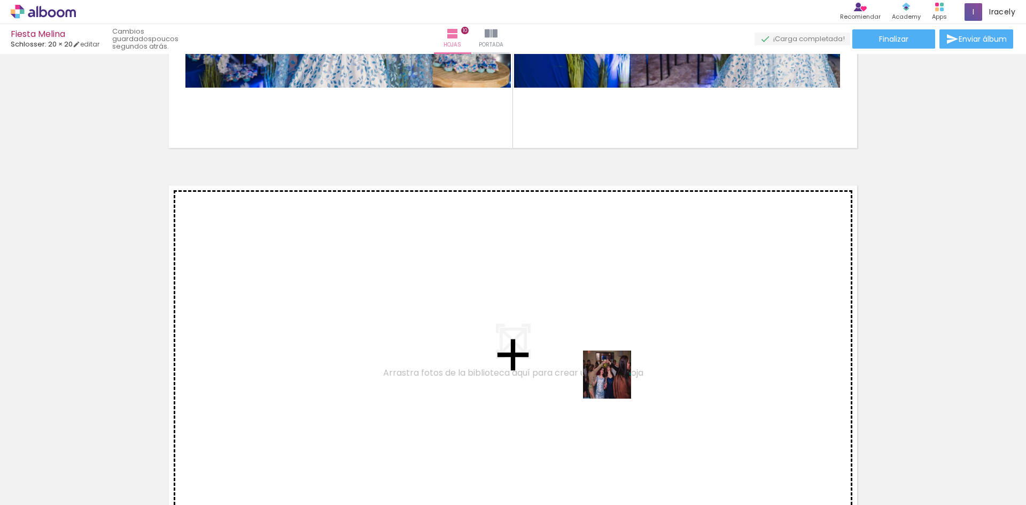
drag, startPoint x: 786, startPoint y: 479, endPoint x: 604, endPoint y: 377, distance: 208.1
click at [604, 377] on quentale-workspace at bounding box center [513, 252] width 1026 height 505
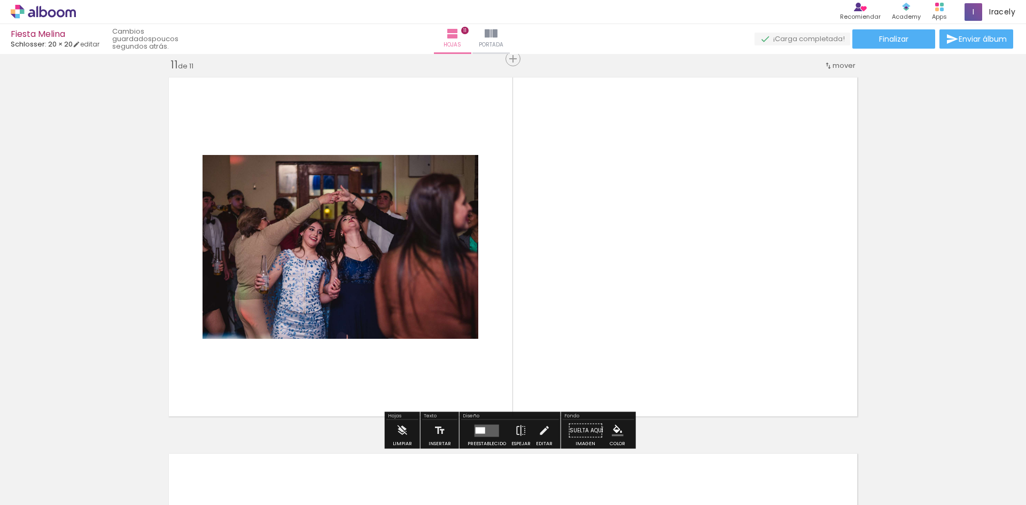
scroll to position [3775, 0]
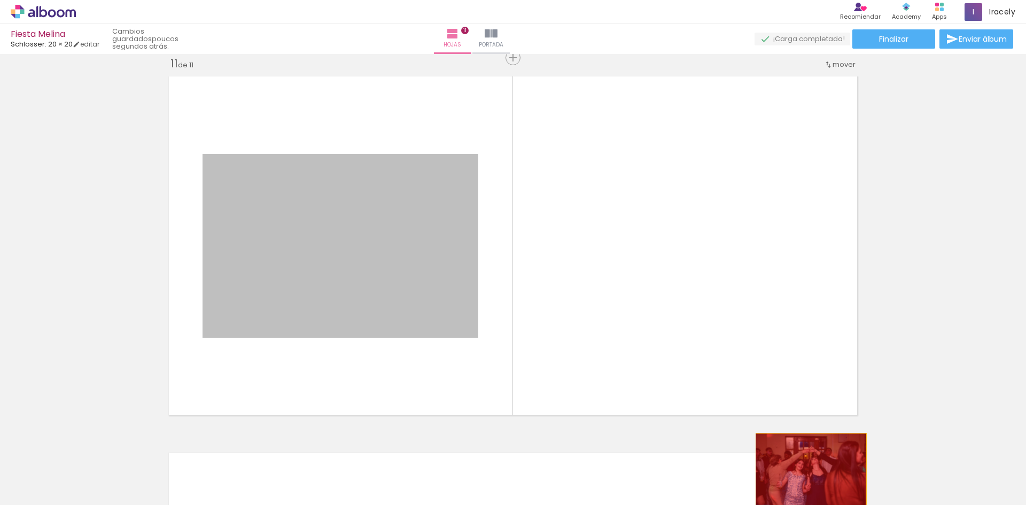
drag, startPoint x: 419, startPoint y: 230, endPoint x: 810, endPoint y: 472, distance: 460.3
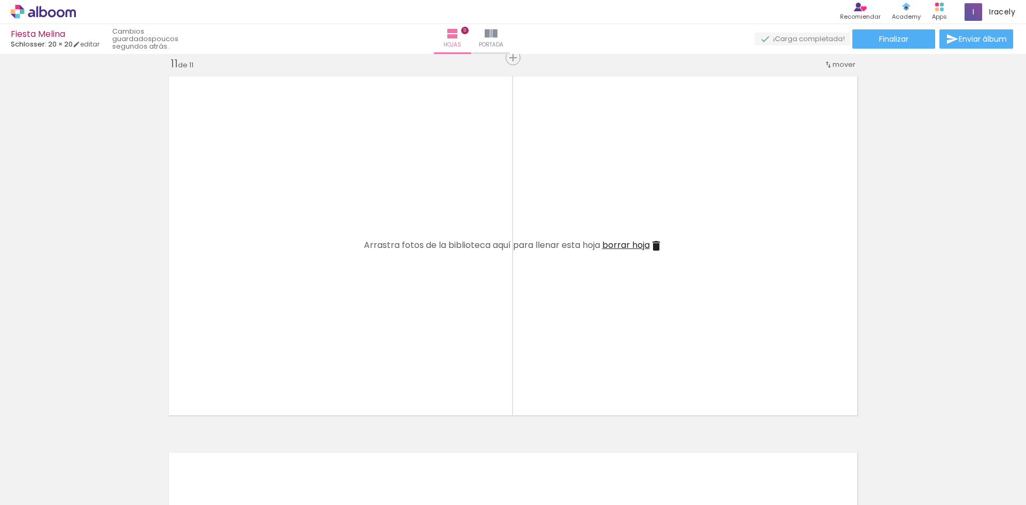
scroll to position [0, 11874]
drag, startPoint x: 866, startPoint y: 480, endPoint x: 460, endPoint y: 4, distance: 625.2
click at [605, 259] on quentale-workspace at bounding box center [513, 252] width 1026 height 505
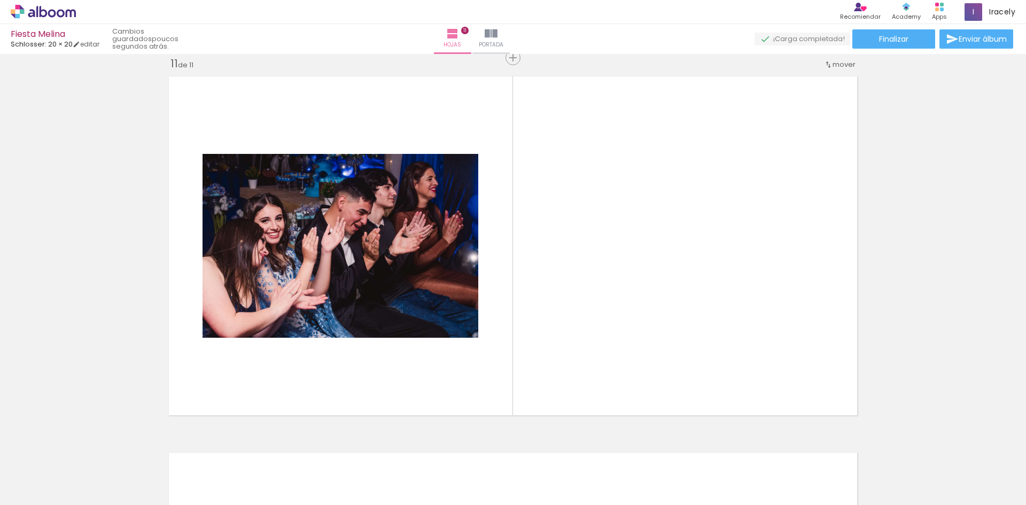
scroll to position [0, 10155]
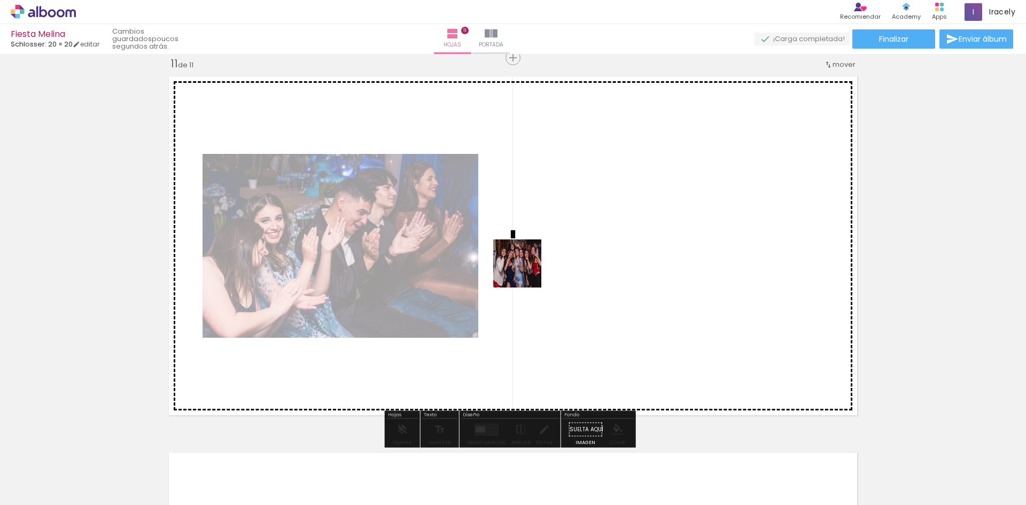
drag, startPoint x: 364, startPoint y: 474, endPoint x: 640, endPoint y: 426, distance: 280.3
click at [528, 268] on quentale-workspace at bounding box center [513, 252] width 1026 height 505
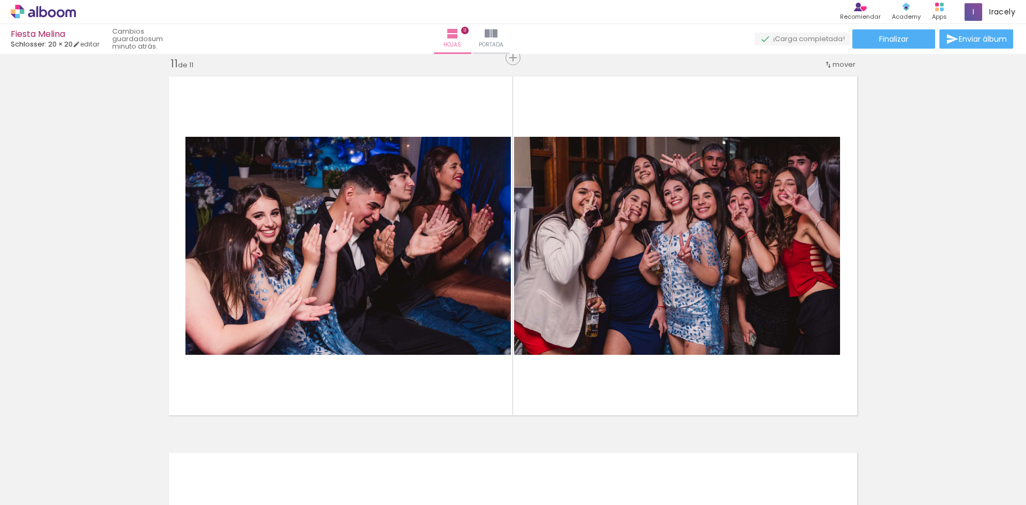
scroll to position [0, 9005]
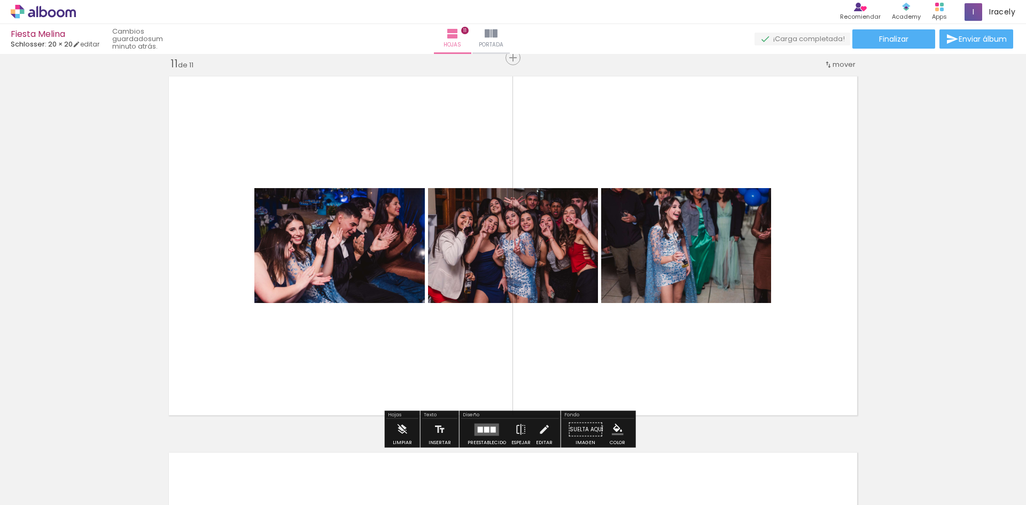
scroll to position [0, 8502]
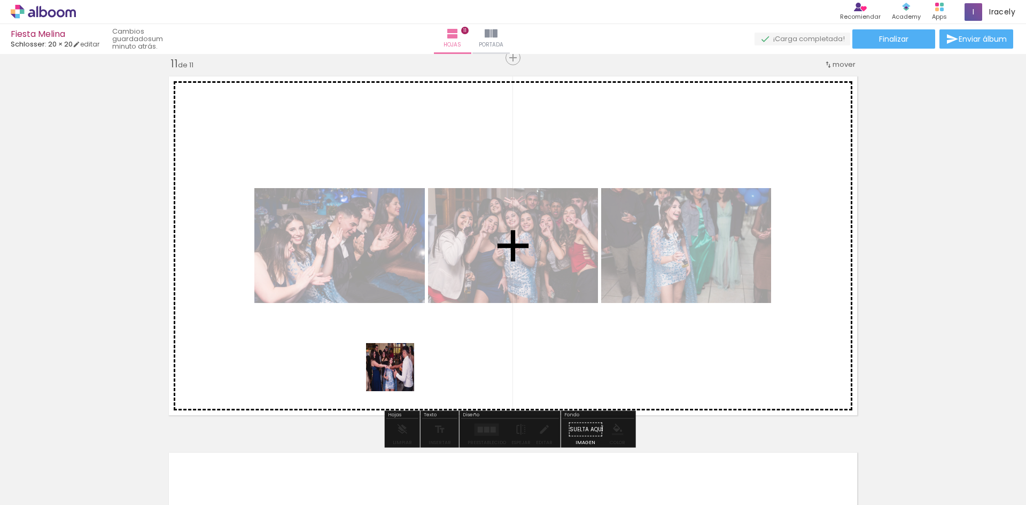
drag, startPoint x: 345, startPoint y: 469, endPoint x: 409, endPoint y: 369, distance: 118.7
click at [409, 369] on quentale-workspace at bounding box center [513, 252] width 1026 height 505
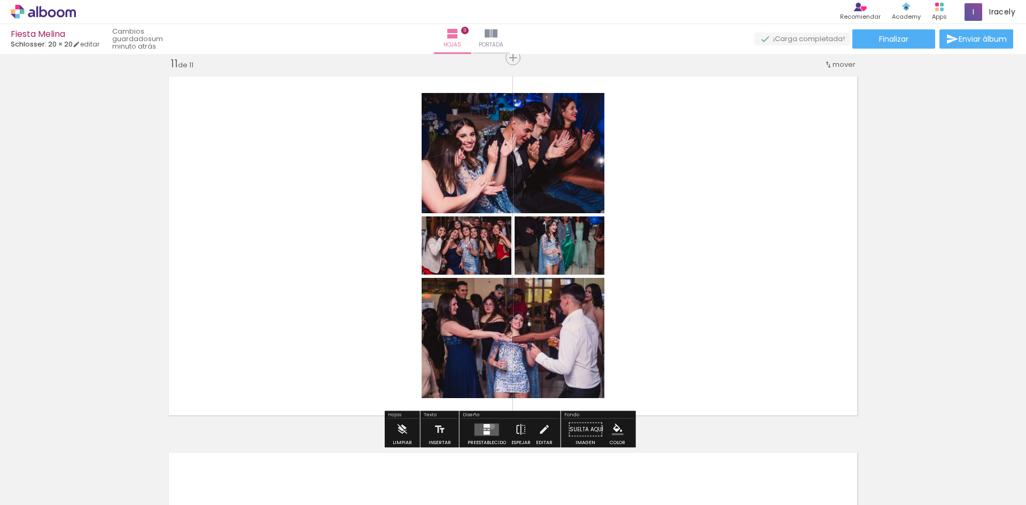
click at [489, 426] on quentale-layouter at bounding box center [486, 429] width 25 height 12
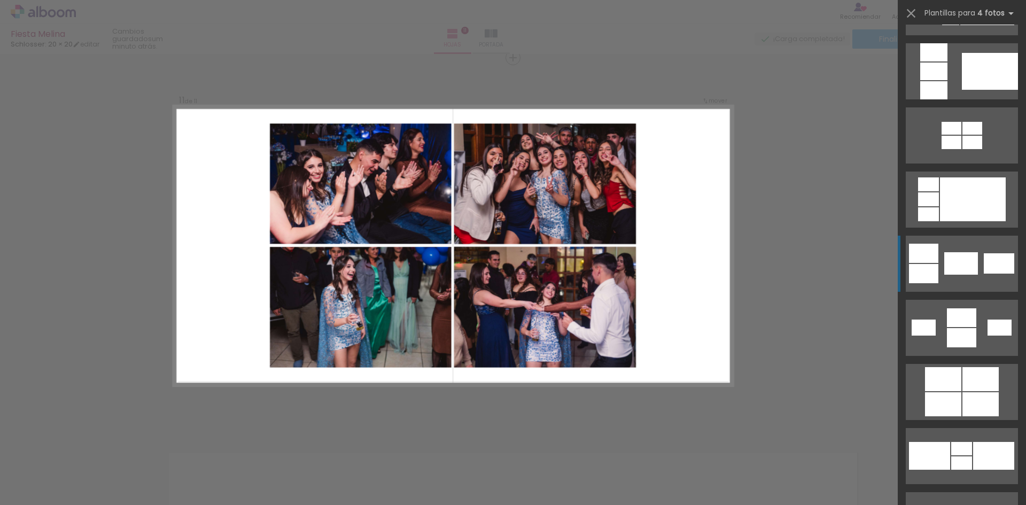
scroll to position [1710, 0]
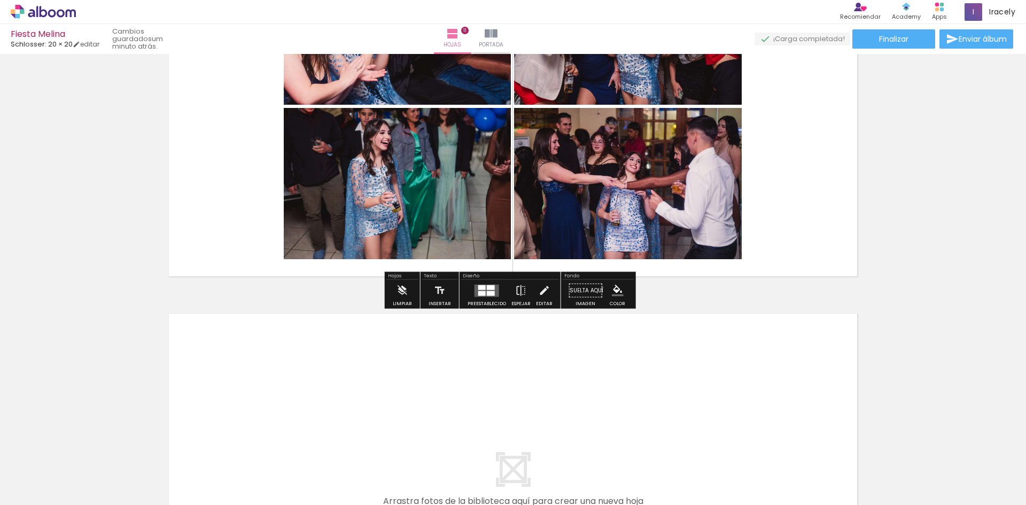
scroll to position [3775, 0]
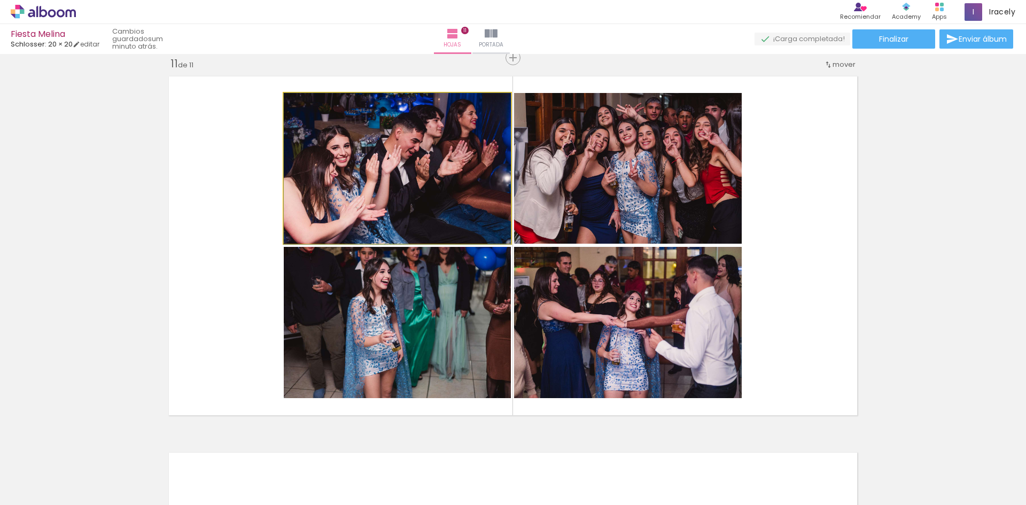
drag, startPoint x: 440, startPoint y: 167, endPoint x: 678, endPoint y: 336, distance: 291.9
click at [0, 0] on slot at bounding box center [0, 0] width 0 height 0
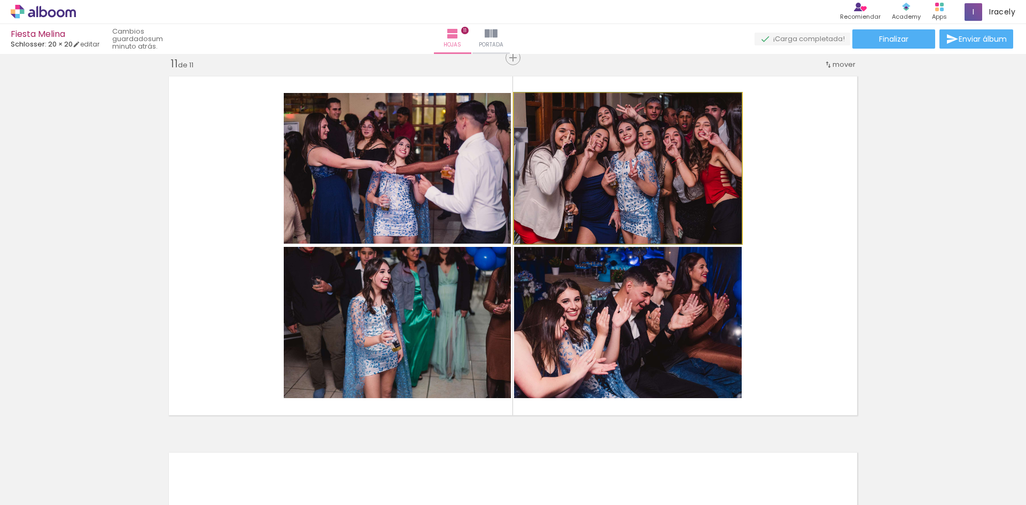
drag, startPoint x: 644, startPoint y: 178, endPoint x: 467, endPoint y: 292, distance: 211.0
click at [0, 0] on slot at bounding box center [0, 0] width 0 height 0
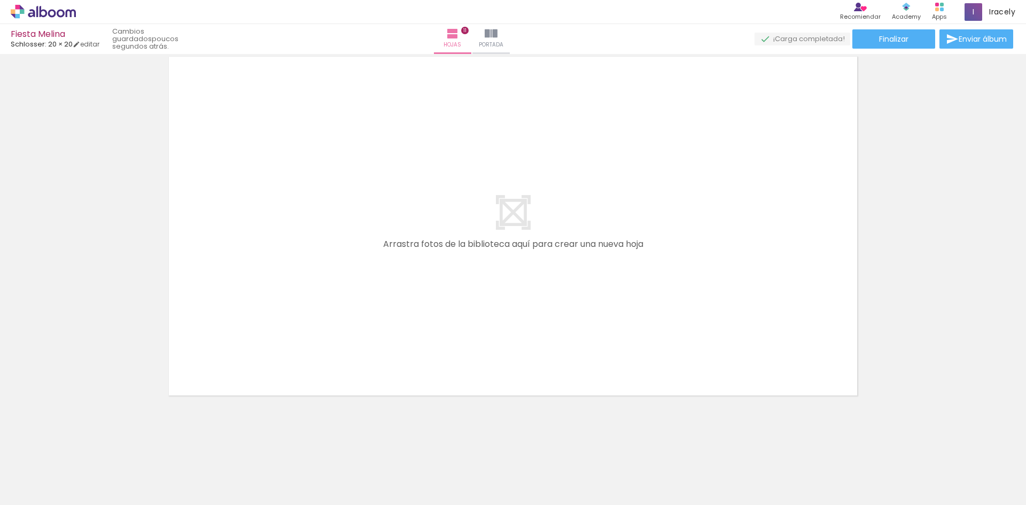
scroll to position [0, 13160]
drag, startPoint x: 760, startPoint y: 499, endPoint x: 833, endPoint y: 495, distance: 73.8
click at [0, 0] on slot at bounding box center [0, 0] width 0 height 0
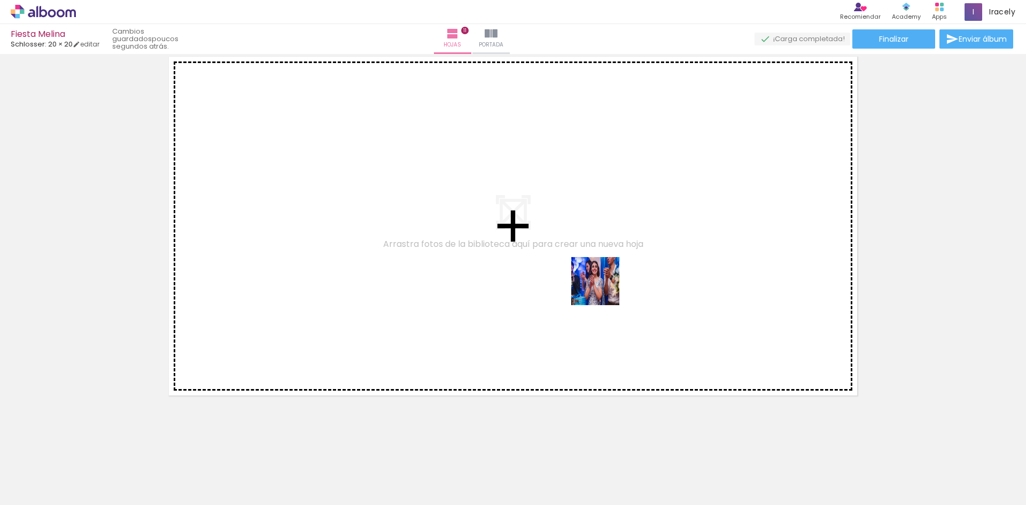
drag, startPoint x: 605, startPoint y: 474, endPoint x: 535, endPoint y: 130, distance: 351.2
click at [597, 276] on quentale-workspace at bounding box center [513, 252] width 1026 height 505
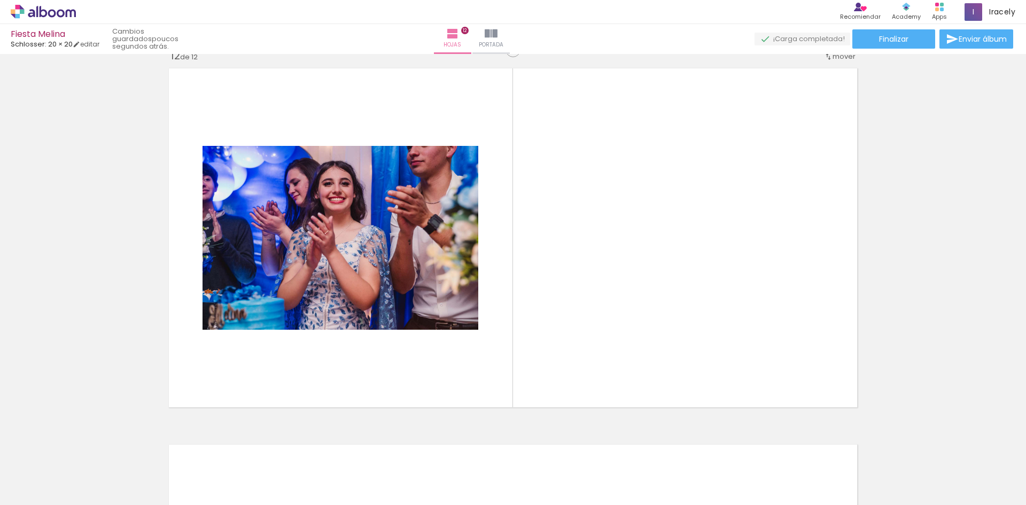
scroll to position [4151, 0]
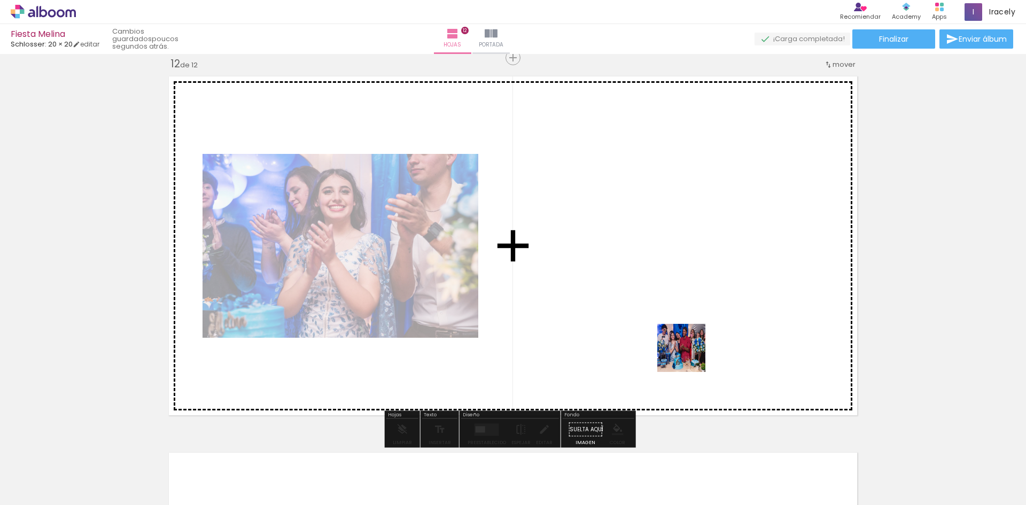
drag, startPoint x: 847, startPoint y: 487, endPoint x: 659, endPoint y: 357, distance: 228.1
click at [668, 354] on quentale-workspace at bounding box center [513, 252] width 1026 height 505
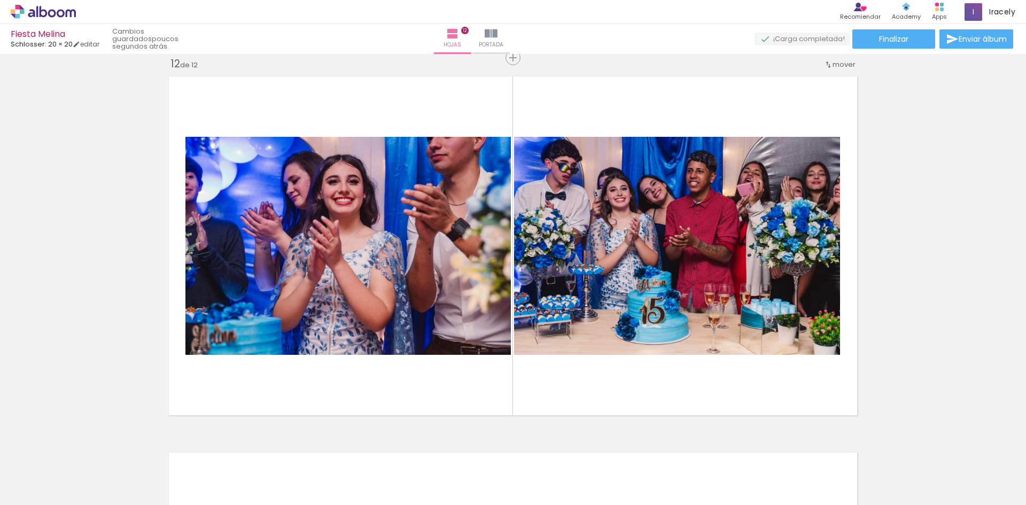
scroll to position [0, 13502]
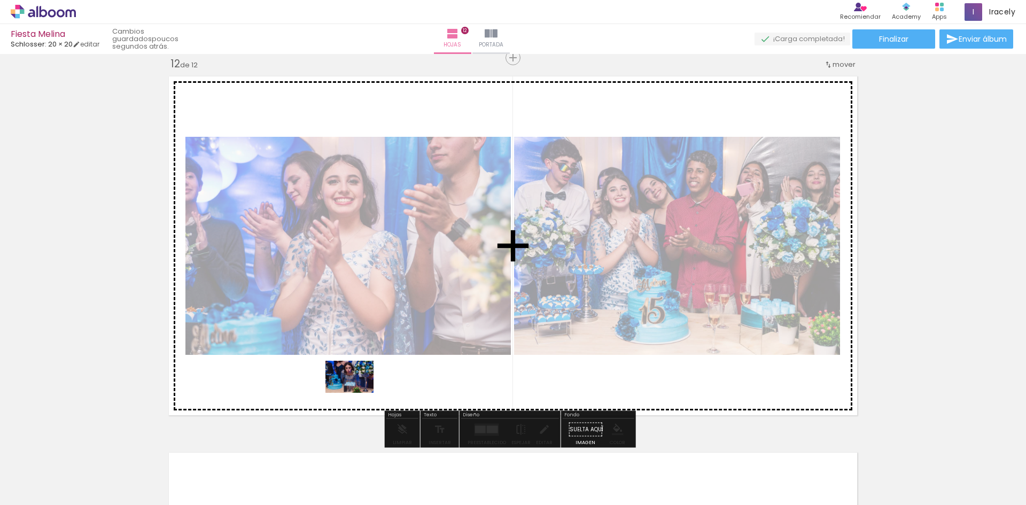
drag, startPoint x: 357, startPoint y: 480, endPoint x: 357, endPoint y: 393, distance: 87.1
click at [357, 393] on quentale-workspace at bounding box center [513, 252] width 1026 height 505
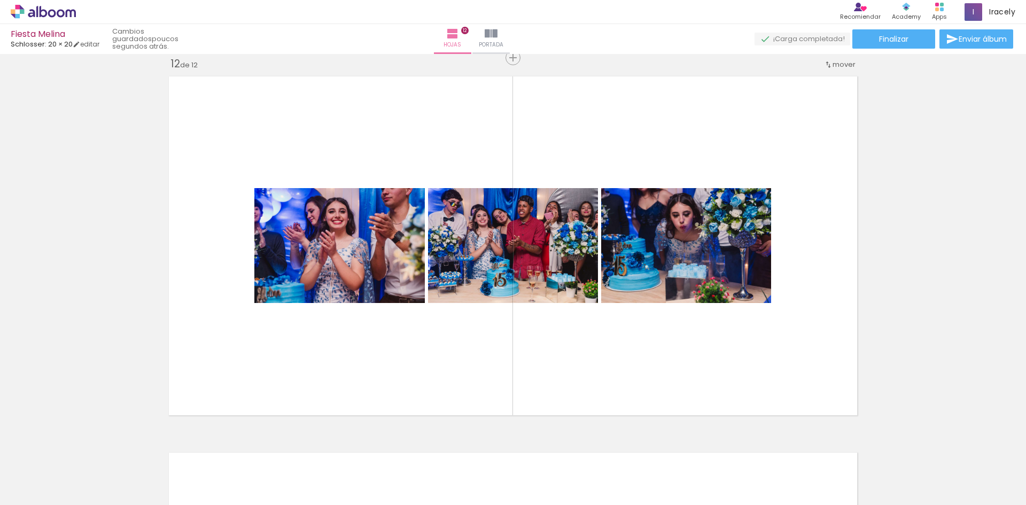
scroll to position [0, 12970]
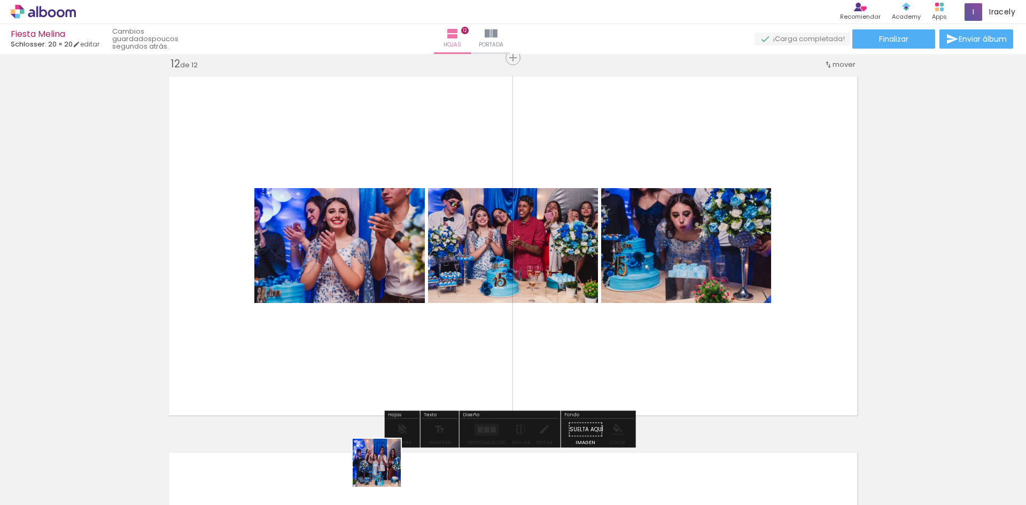
drag, startPoint x: 384, startPoint y: 475, endPoint x: 465, endPoint y: 359, distance: 141.5
click at [465, 359] on quentale-workspace at bounding box center [513, 252] width 1026 height 505
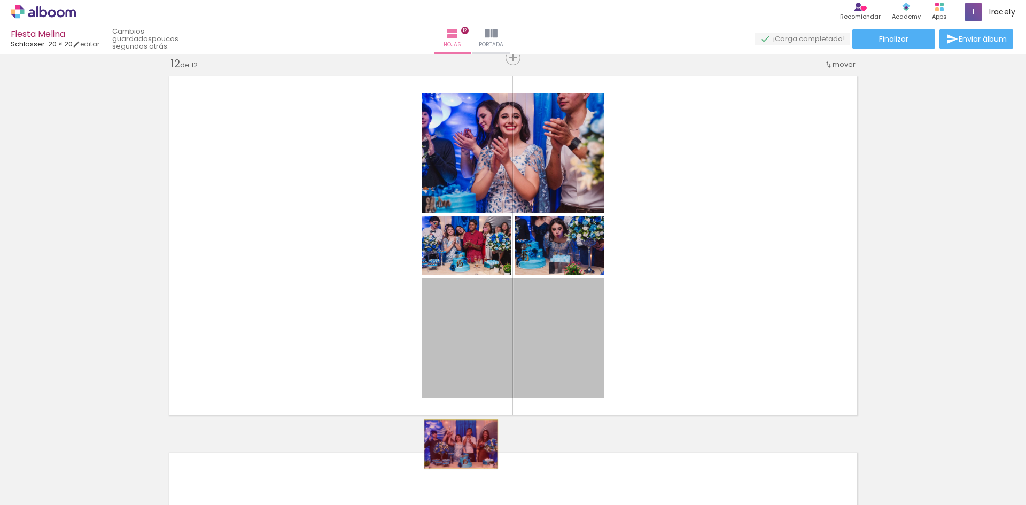
drag, startPoint x: 469, startPoint y: 349, endPoint x: 456, endPoint y: 461, distance: 112.3
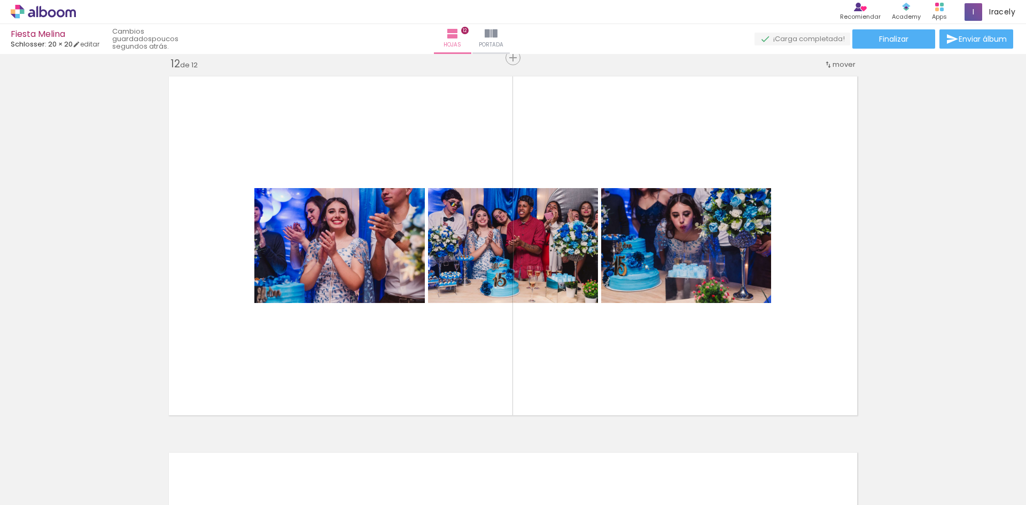
click at [30, 490] on span "Añadir Fotos" at bounding box center [32, 491] width 21 height 12
click at [0, 0] on input "file" at bounding box center [0, 0] width 0 height 0
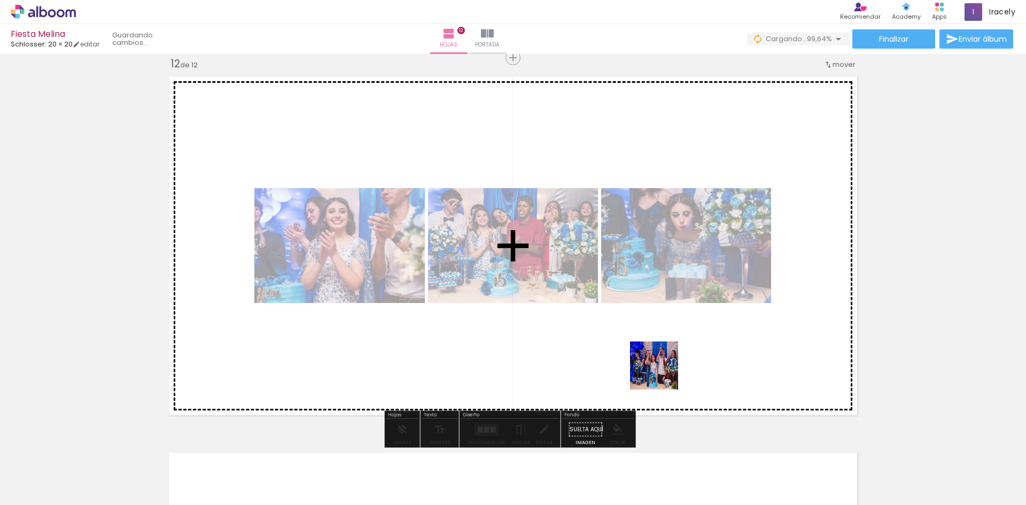
drag, startPoint x: 1001, startPoint y: 476, endPoint x: 646, endPoint y: 369, distance: 371.0
click at [646, 369] on quentale-workspace at bounding box center [513, 252] width 1026 height 505
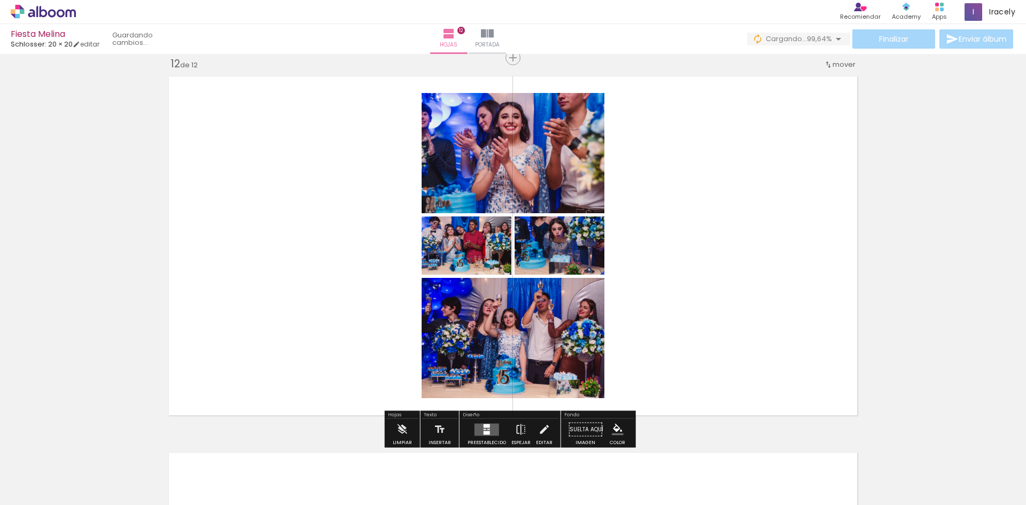
click at [498, 429] on div at bounding box center [486, 429] width 29 height 21
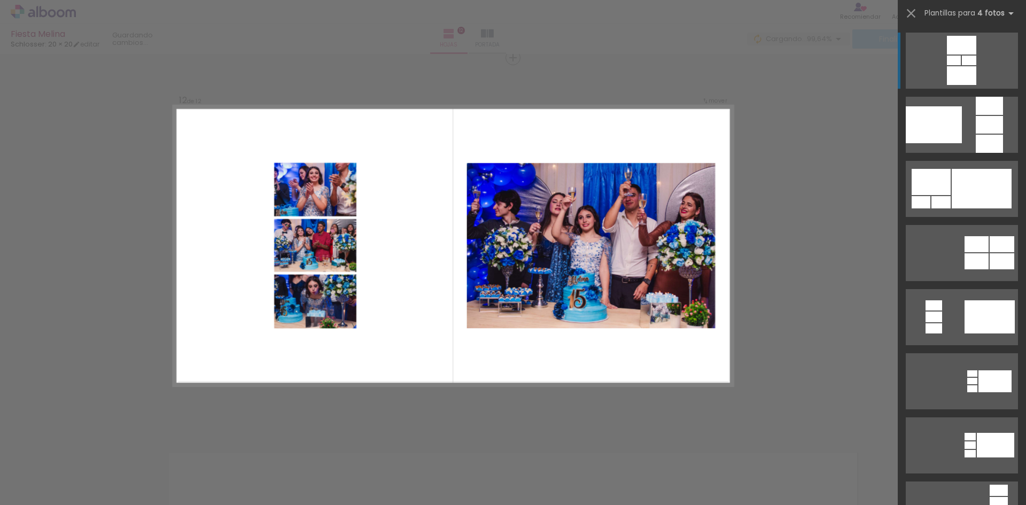
scroll to position [43, 0]
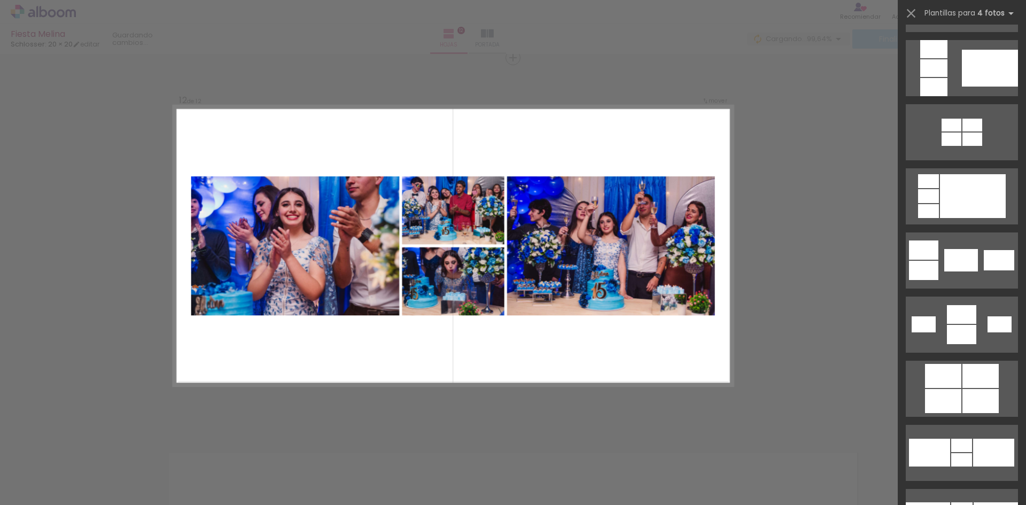
scroll to position [1763, 0]
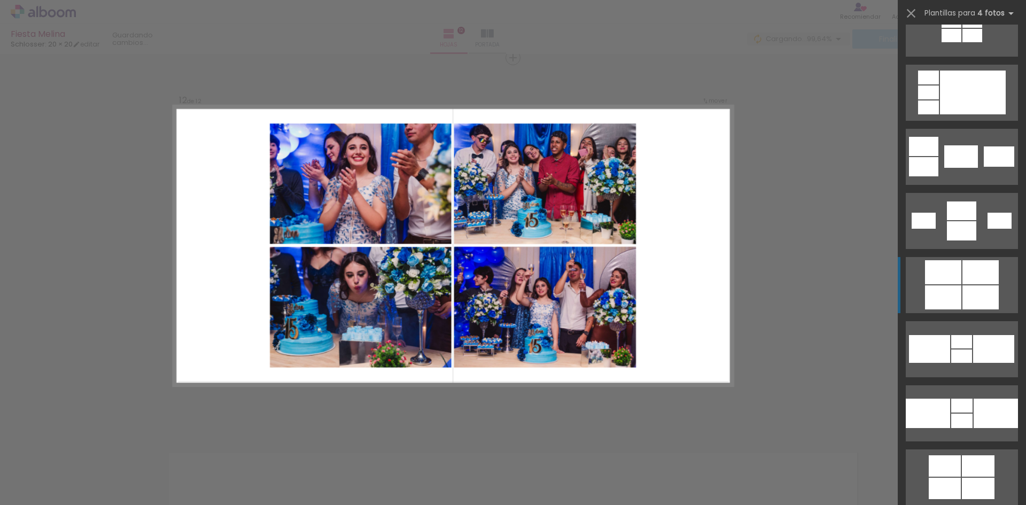
click at [962, 455] on div at bounding box center [978, 465] width 33 height 21
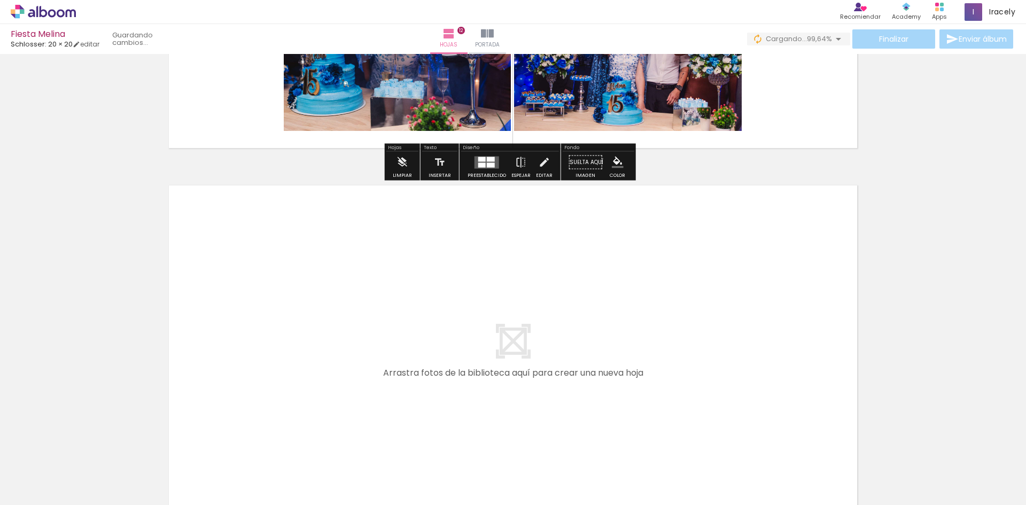
drag, startPoint x: 911, startPoint y: 466, endPoint x: 733, endPoint y: 355, distance: 209.7
click at [733, 355] on quentale-workspace at bounding box center [513, 252] width 1026 height 505
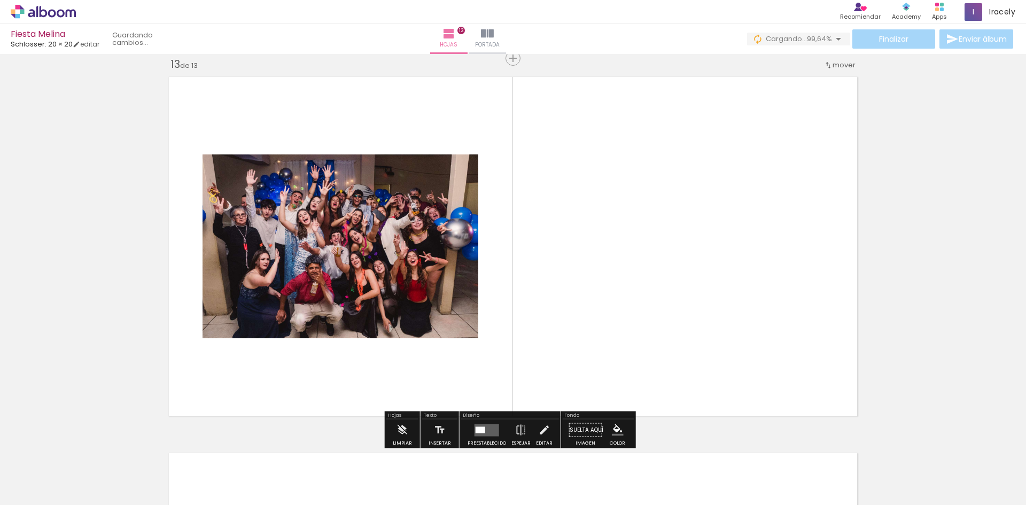
scroll to position [4527, 0]
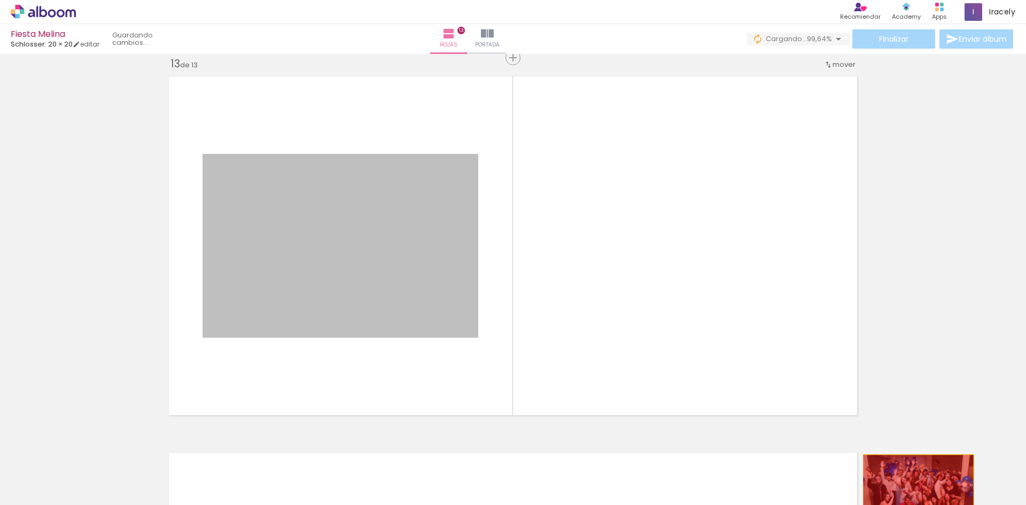
drag, startPoint x: 440, startPoint y: 244, endPoint x: 920, endPoint y: 480, distance: 535.2
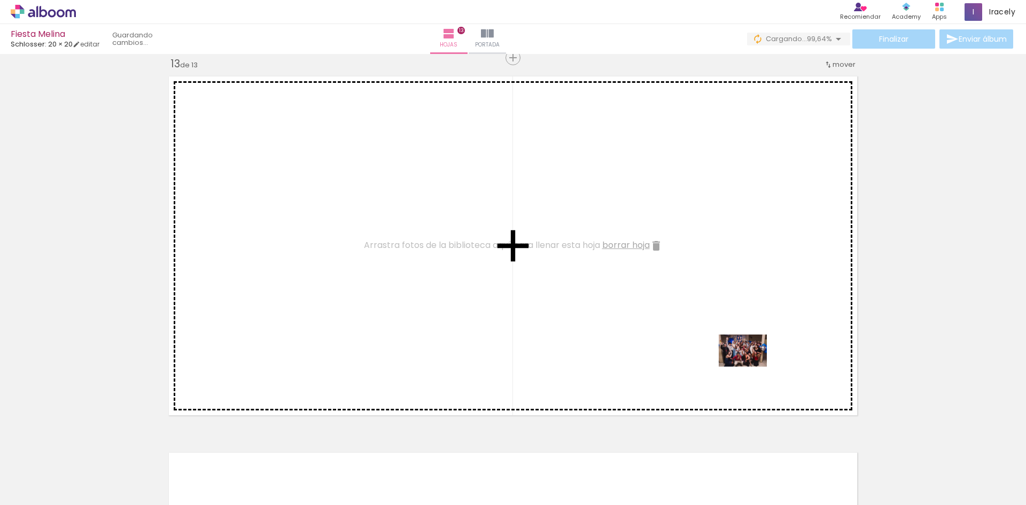
drag, startPoint x: 936, startPoint y: 484, endPoint x: 751, endPoint y: 366, distance: 219.9
click at [751, 366] on quentale-workspace at bounding box center [513, 252] width 1026 height 505
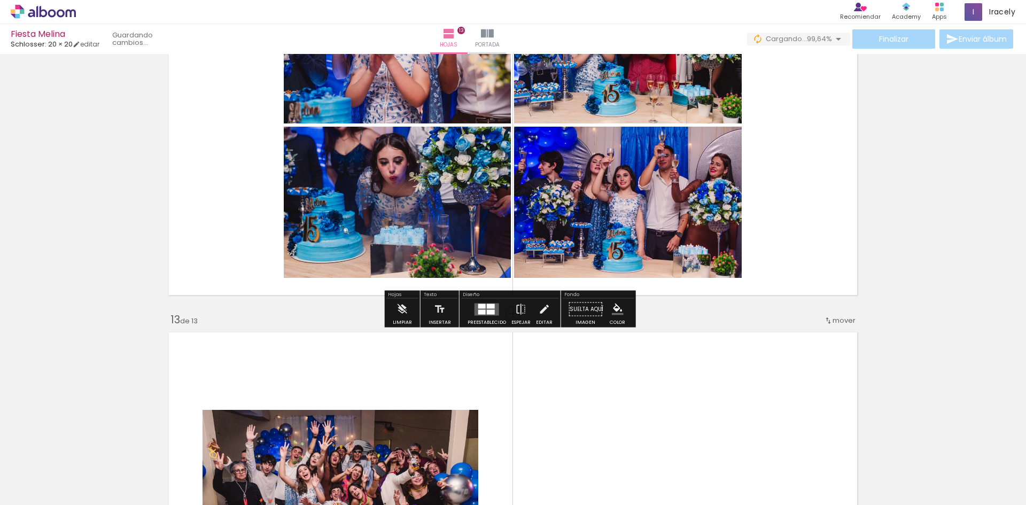
scroll to position [4474, 0]
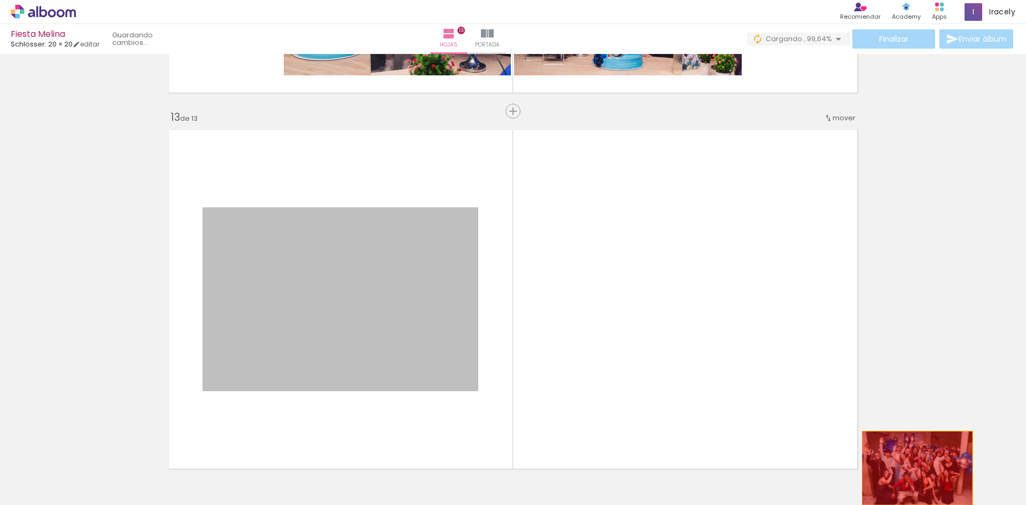
drag, startPoint x: 665, startPoint y: 434, endPoint x: 913, endPoint y: 468, distance: 250.8
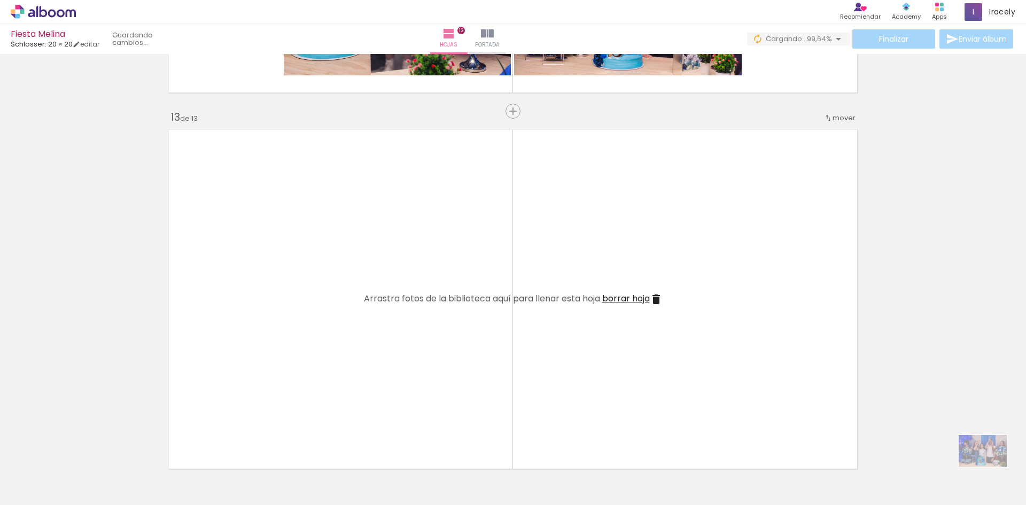
drag, startPoint x: 974, startPoint y: 472, endPoint x: 897, endPoint y: 466, distance: 77.7
click at [966, 467] on div at bounding box center [971, 469] width 48 height 32
drag, startPoint x: 857, startPoint y: 476, endPoint x: 559, endPoint y: 337, distance: 328.4
click at [564, 337] on quentale-workspace at bounding box center [513, 252] width 1026 height 505
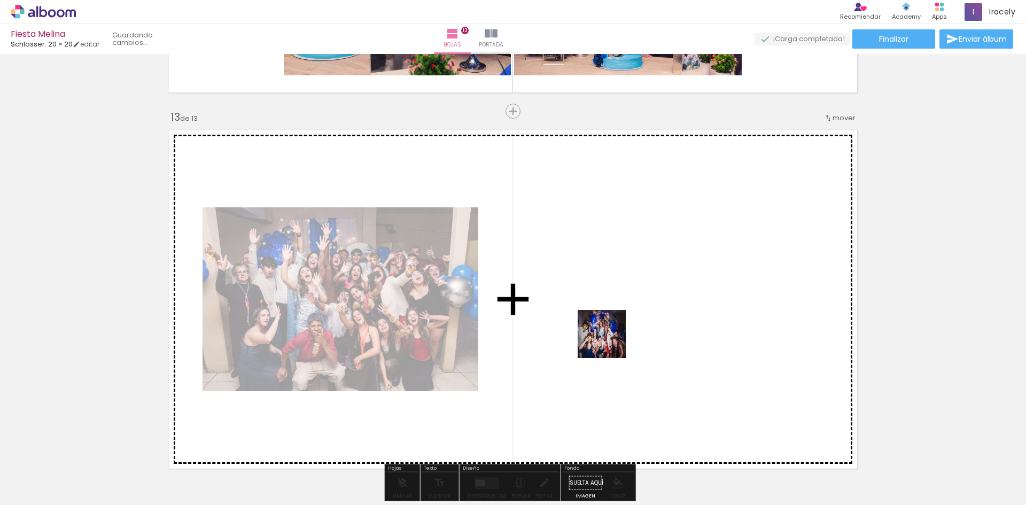
drag, startPoint x: 564, startPoint y: 466, endPoint x: 610, endPoint y: 341, distance: 133.5
click at [610, 341] on quentale-workspace at bounding box center [513, 252] width 1026 height 505
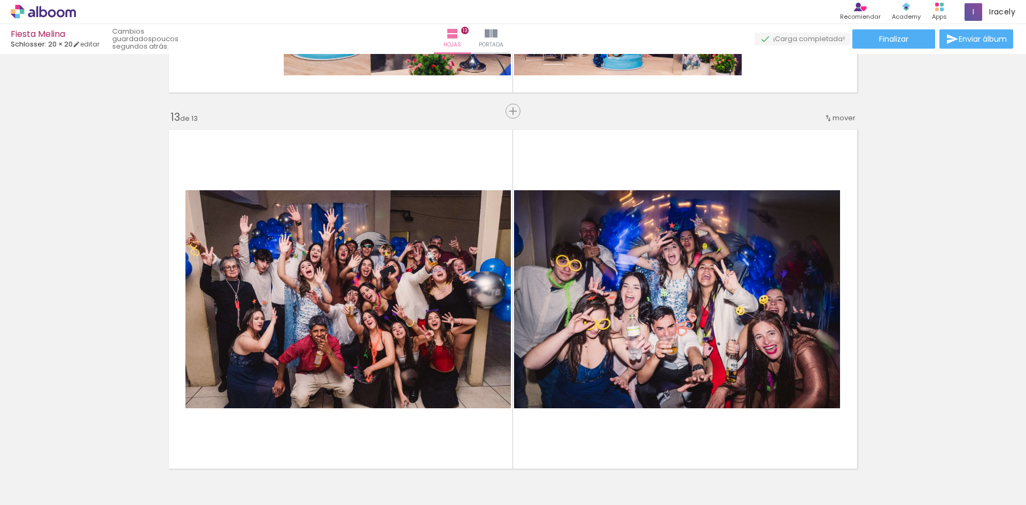
scroll to position [0, 14409]
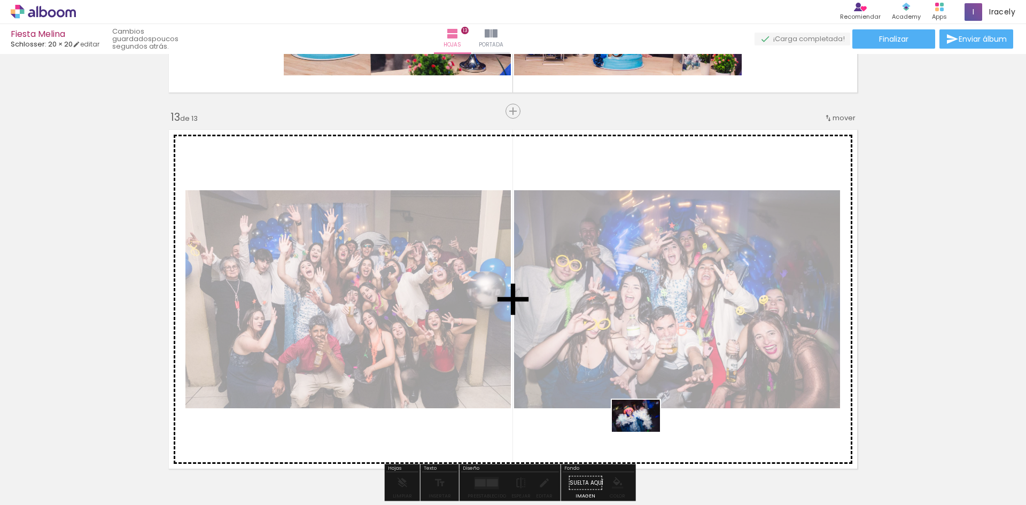
drag, startPoint x: 665, startPoint y: 472, endPoint x: 644, endPoint y: 432, distance: 45.9
click at [644, 432] on quentale-workspace at bounding box center [513, 252] width 1026 height 505
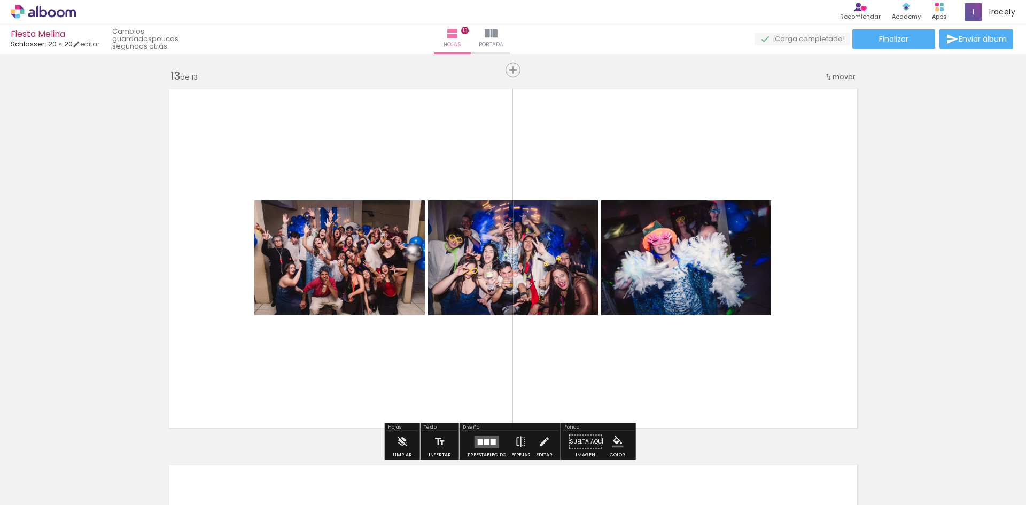
scroll to position [4527, 0]
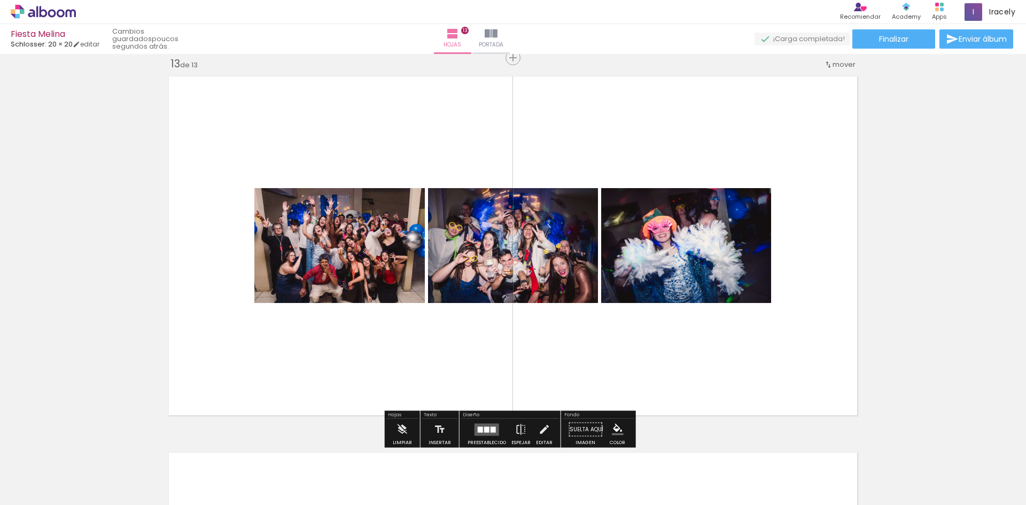
drag, startPoint x: 492, startPoint y: 420, endPoint x: 583, endPoint y: 399, distance: 93.3
click at [492, 422] on div at bounding box center [486, 429] width 29 height 21
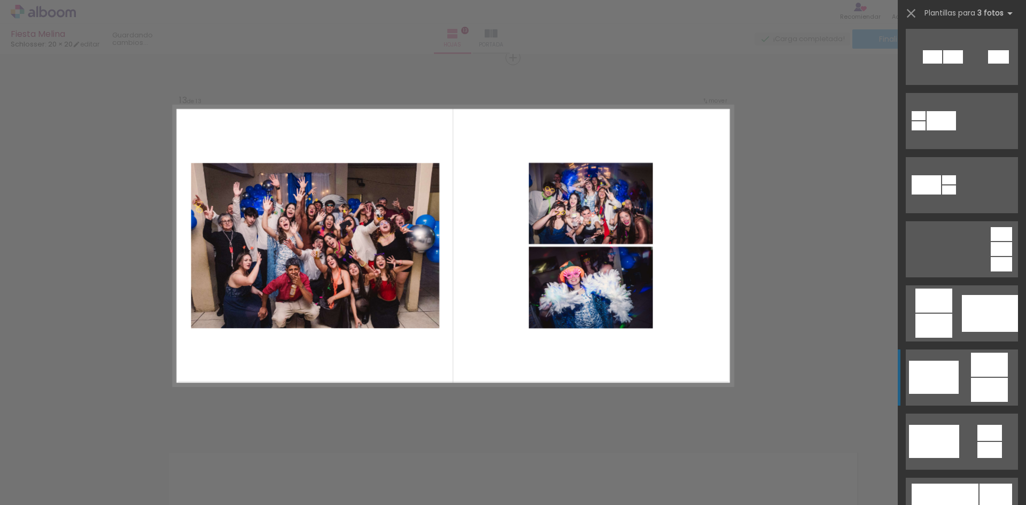
scroll to position [160, 0]
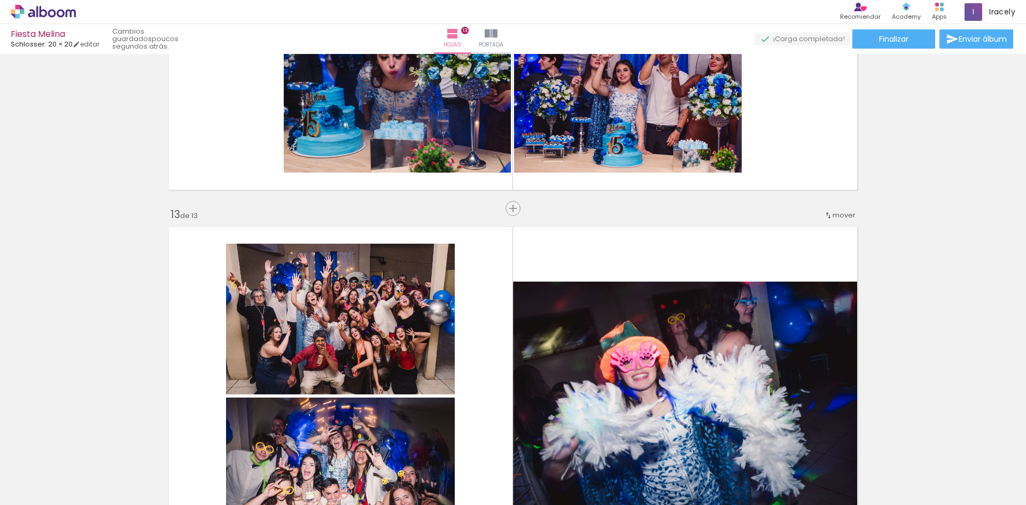
scroll to position [4367, 0]
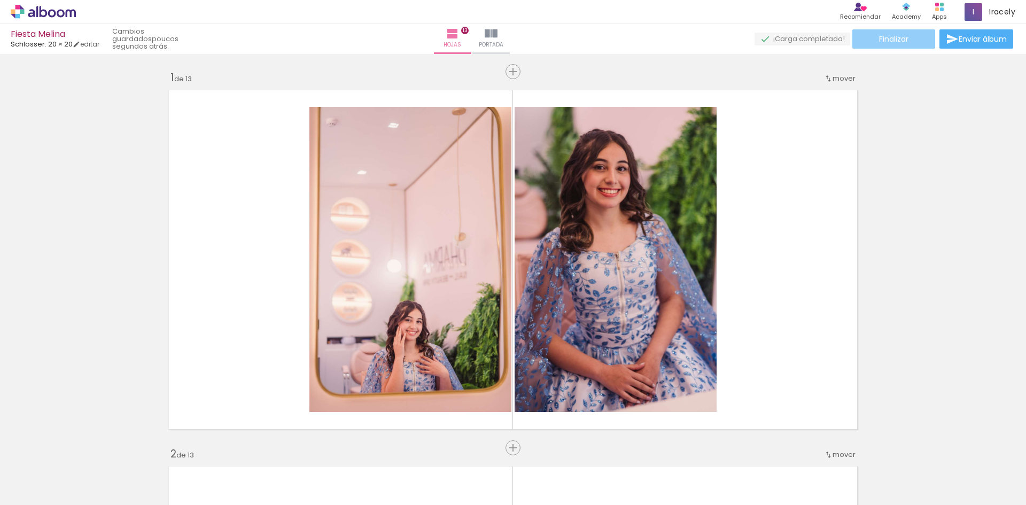
click at [915, 34] on paper-button "Finalizar" at bounding box center [893, 38] width 83 height 19
click at [901, 35] on span "Finalizar" at bounding box center [893, 38] width 29 height 7
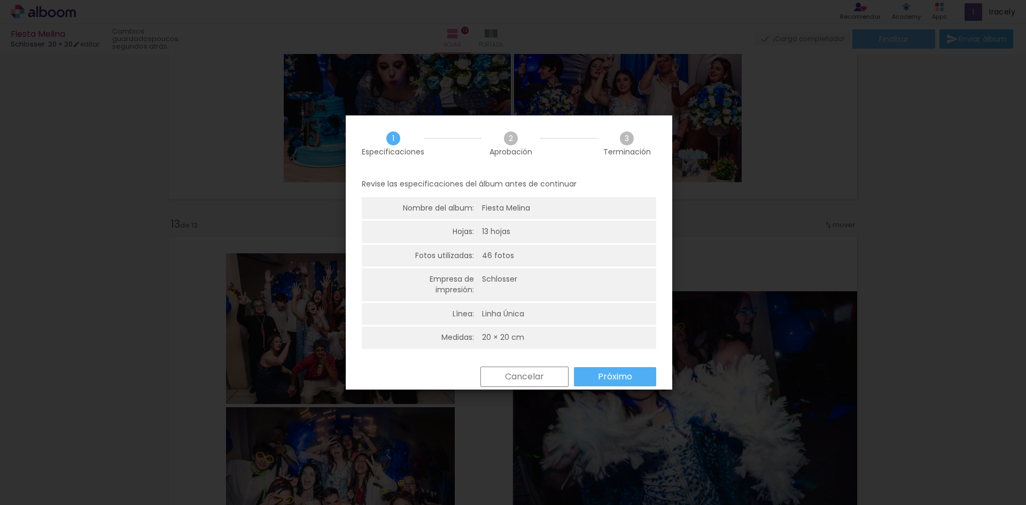
scroll to position [0, 14409]
click at [608, 386] on paper-button "Próximo" at bounding box center [615, 376] width 82 height 19
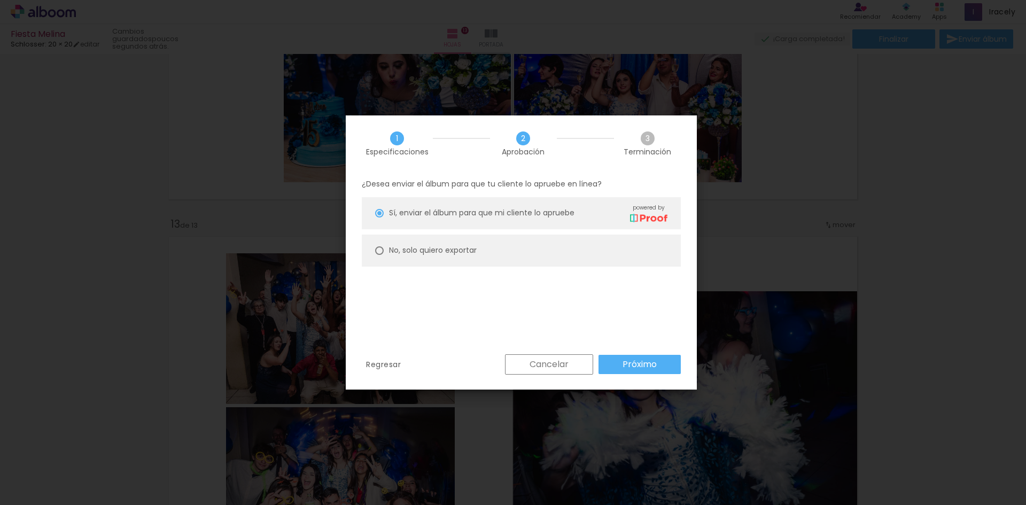
click at [504, 262] on paper-radio-button "No, solo quiero exportar" at bounding box center [521, 251] width 319 height 32
type paper-radio-button "on"
click at [666, 369] on paper-button "Próximo" at bounding box center [639, 364] width 82 height 19
type input "Alta, 300 DPI"
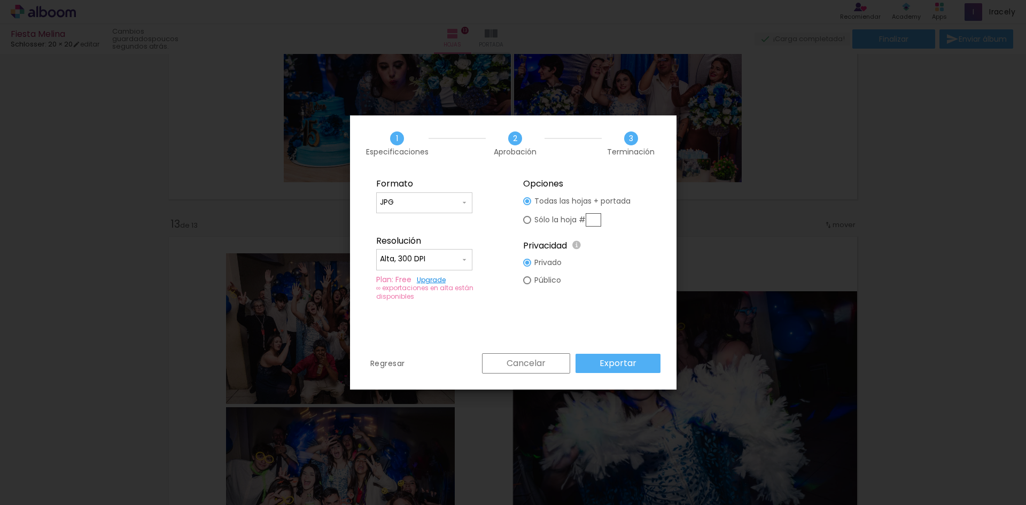
click at [635, 369] on paper-button "Exportar" at bounding box center [617, 363] width 85 height 19
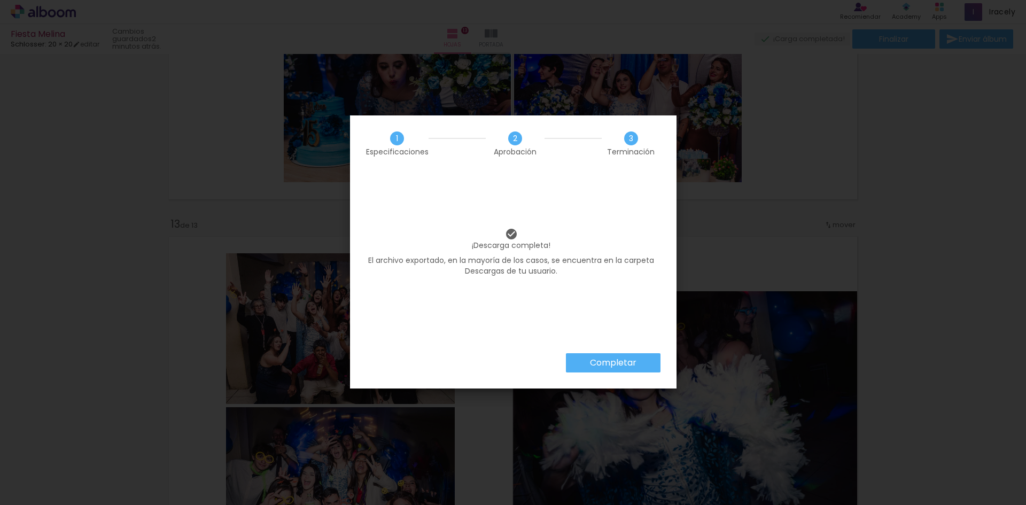
scroll to position [0, 14409]
click at [0, 0] on slot "Completar" at bounding box center [0, 0] width 0 height 0
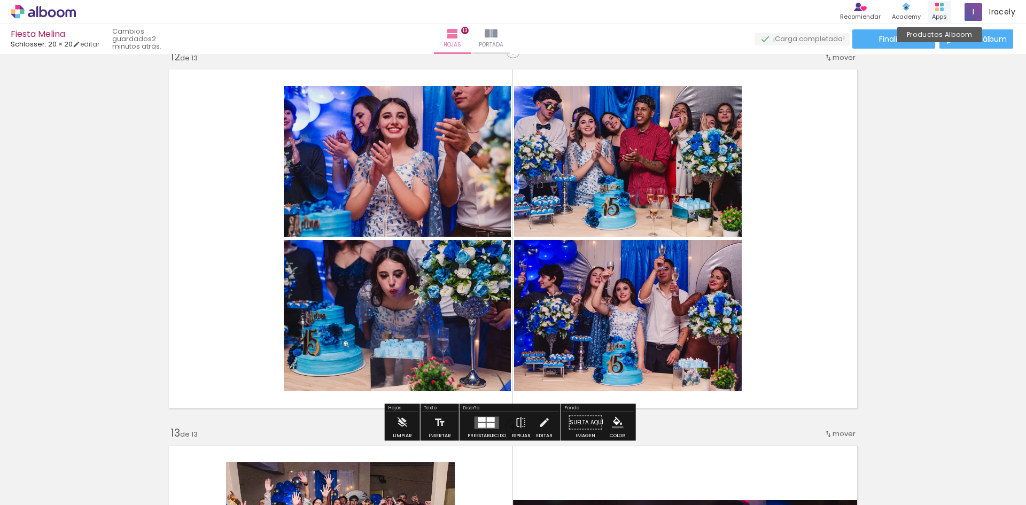
scroll to position [4153, 0]
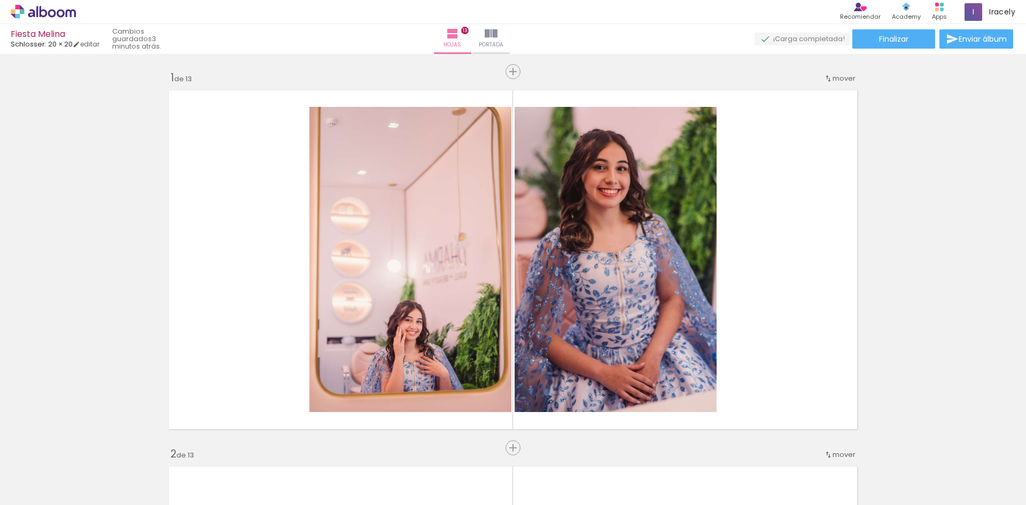
scroll to position [0, 14409]
